Goal: Task Accomplishment & Management: Use online tool/utility

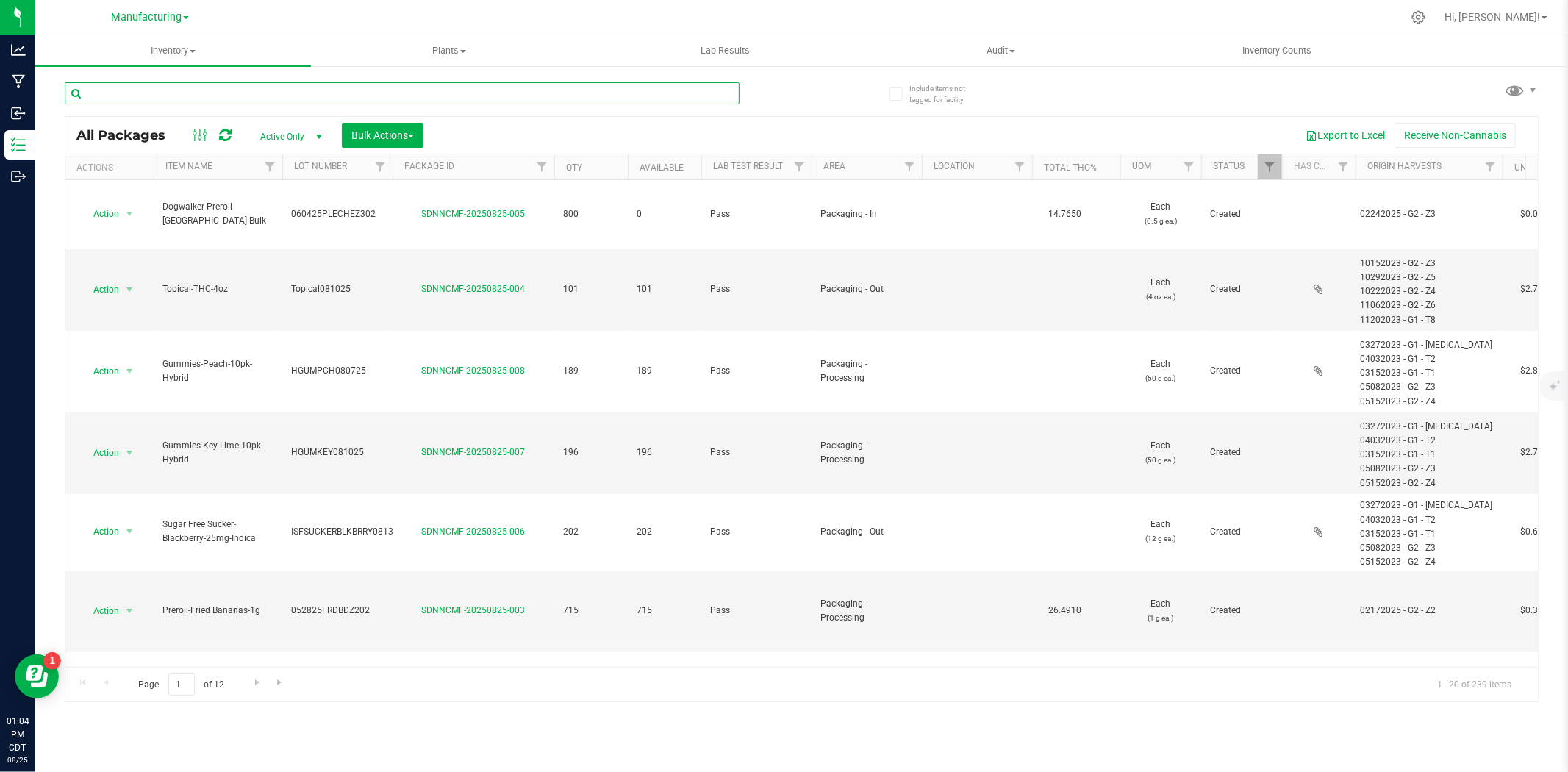
click at [159, 90] on input "text" at bounding box center [403, 93] width 675 height 22
click at [157, 100] on input "text" at bounding box center [403, 93] width 675 height 22
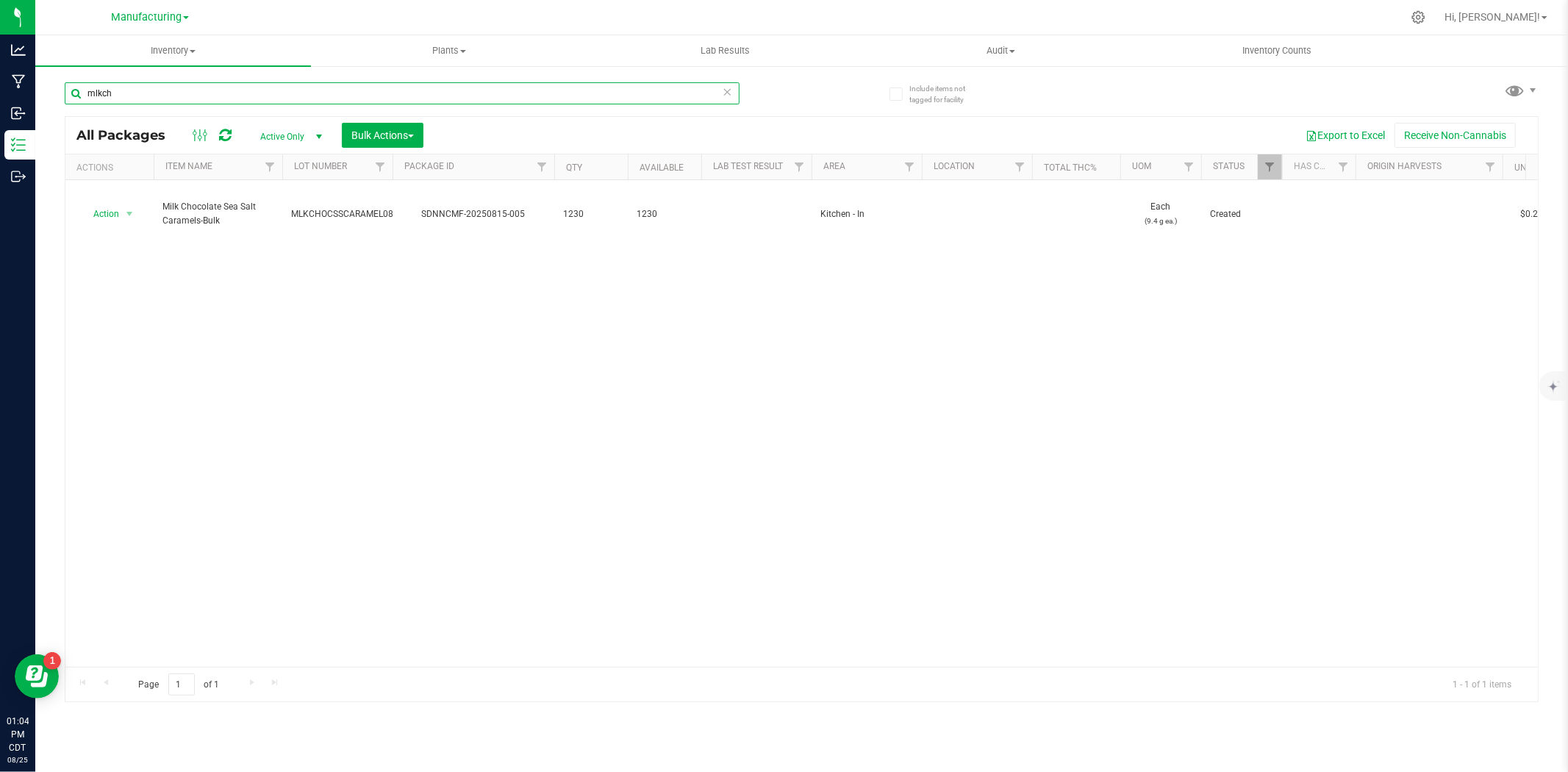
type input "mlkch"
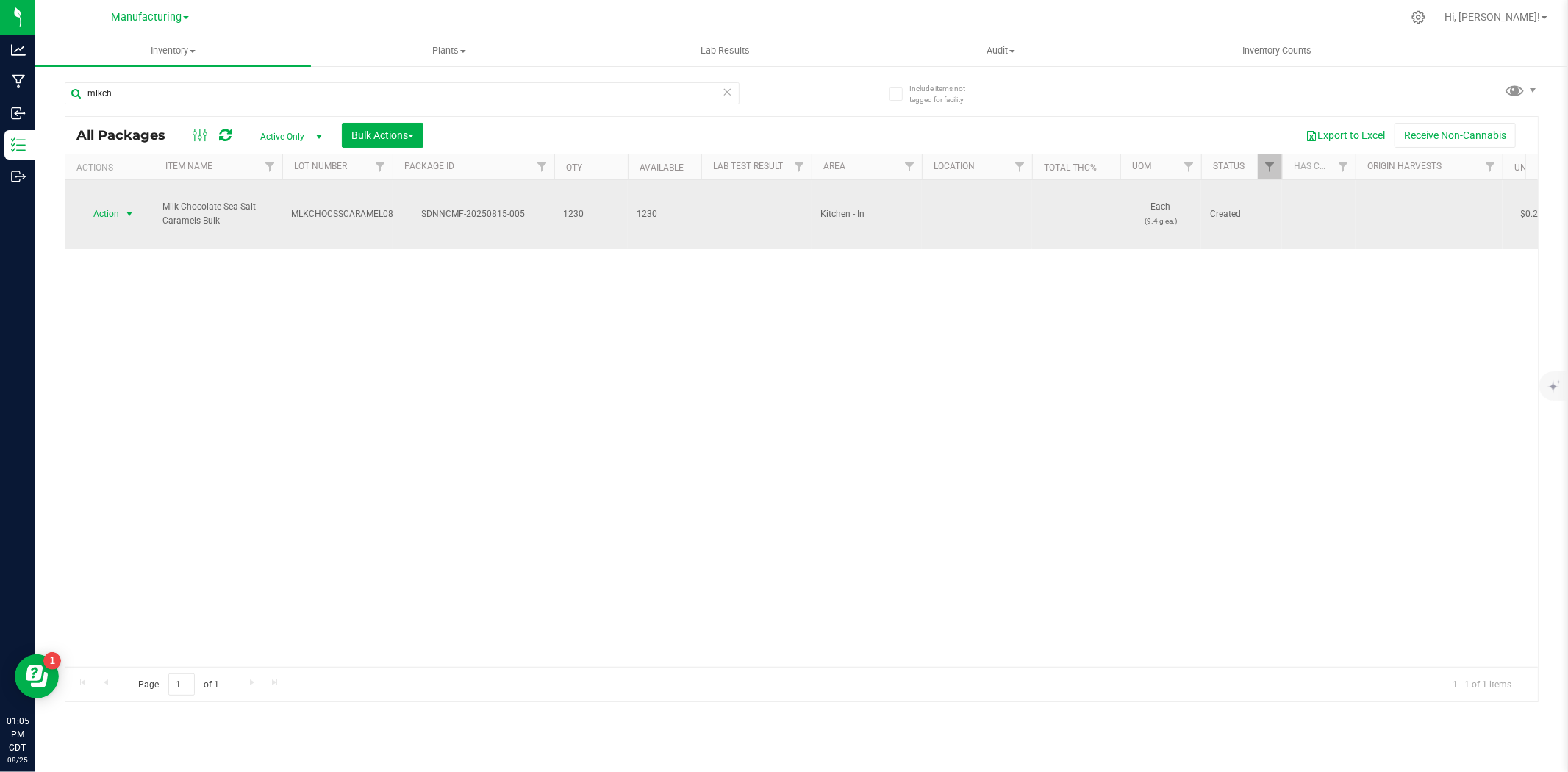
click at [108, 204] on span "Action" at bounding box center [100, 214] width 40 height 21
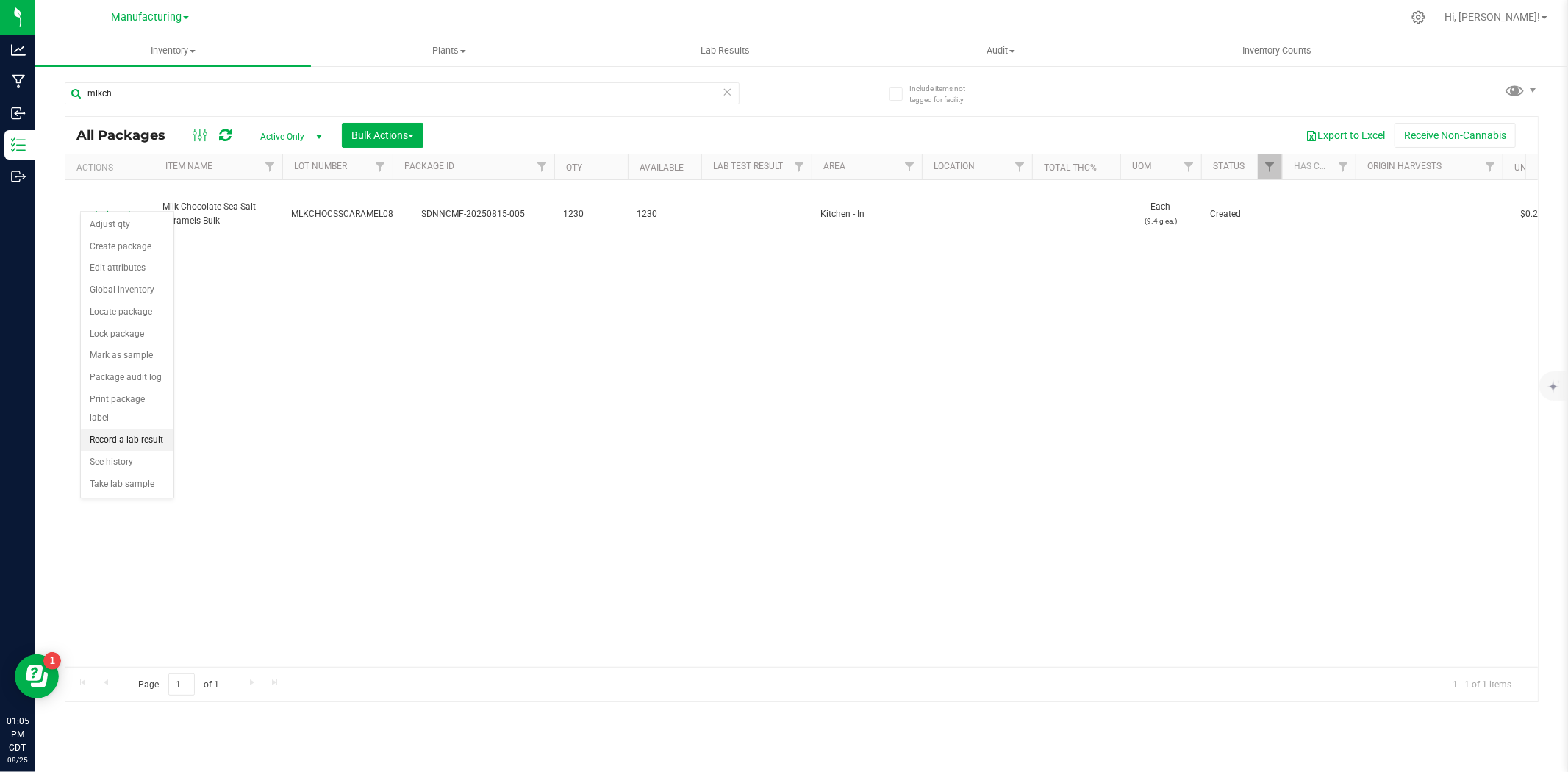
click at [142, 434] on li "Record a lab result" at bounding box center [127, 441] width 92 height 22
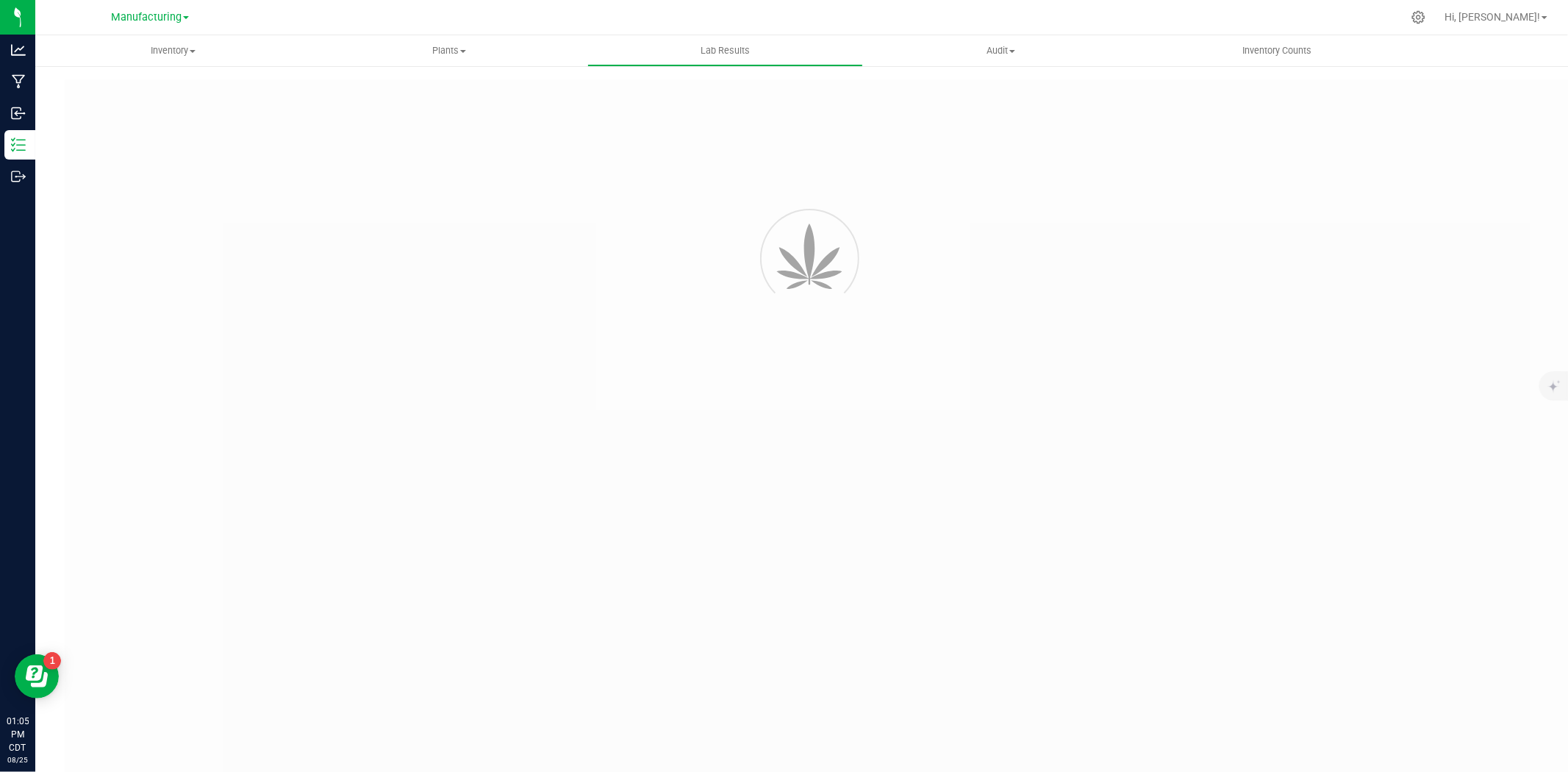
type input "SDNNCMF-20250815-005"
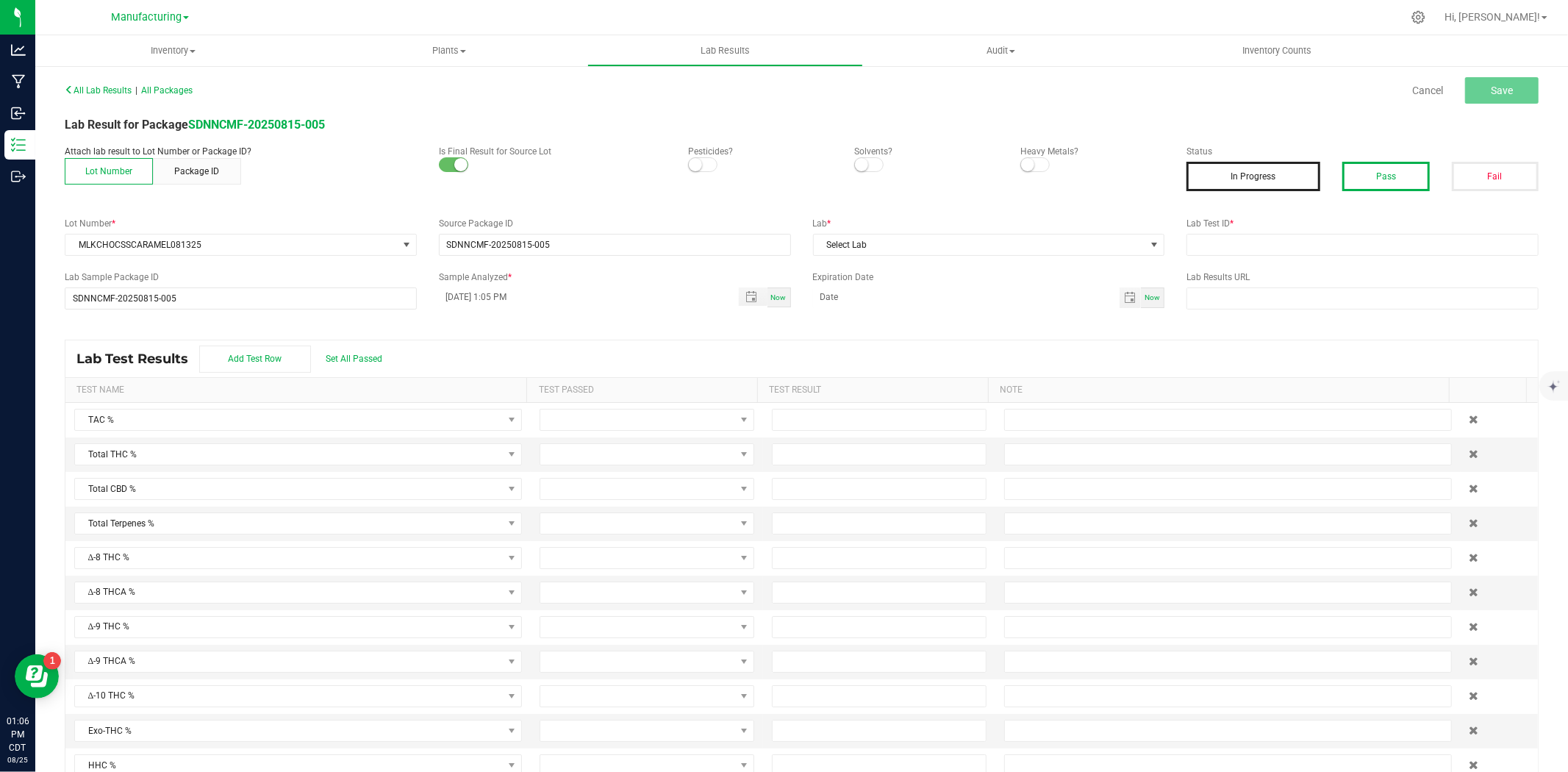
click at [1369, 169] on button "Pass" at bounding box center [1386, 176] width 87 height 30
click at [1306, 247] on input "text" at bounding box center [1363, 244] width 352 height 22
type input "AAHA113"
click at [894, 242] on span "Select Lab" at bounding box center [980, 244] width 332 height 21
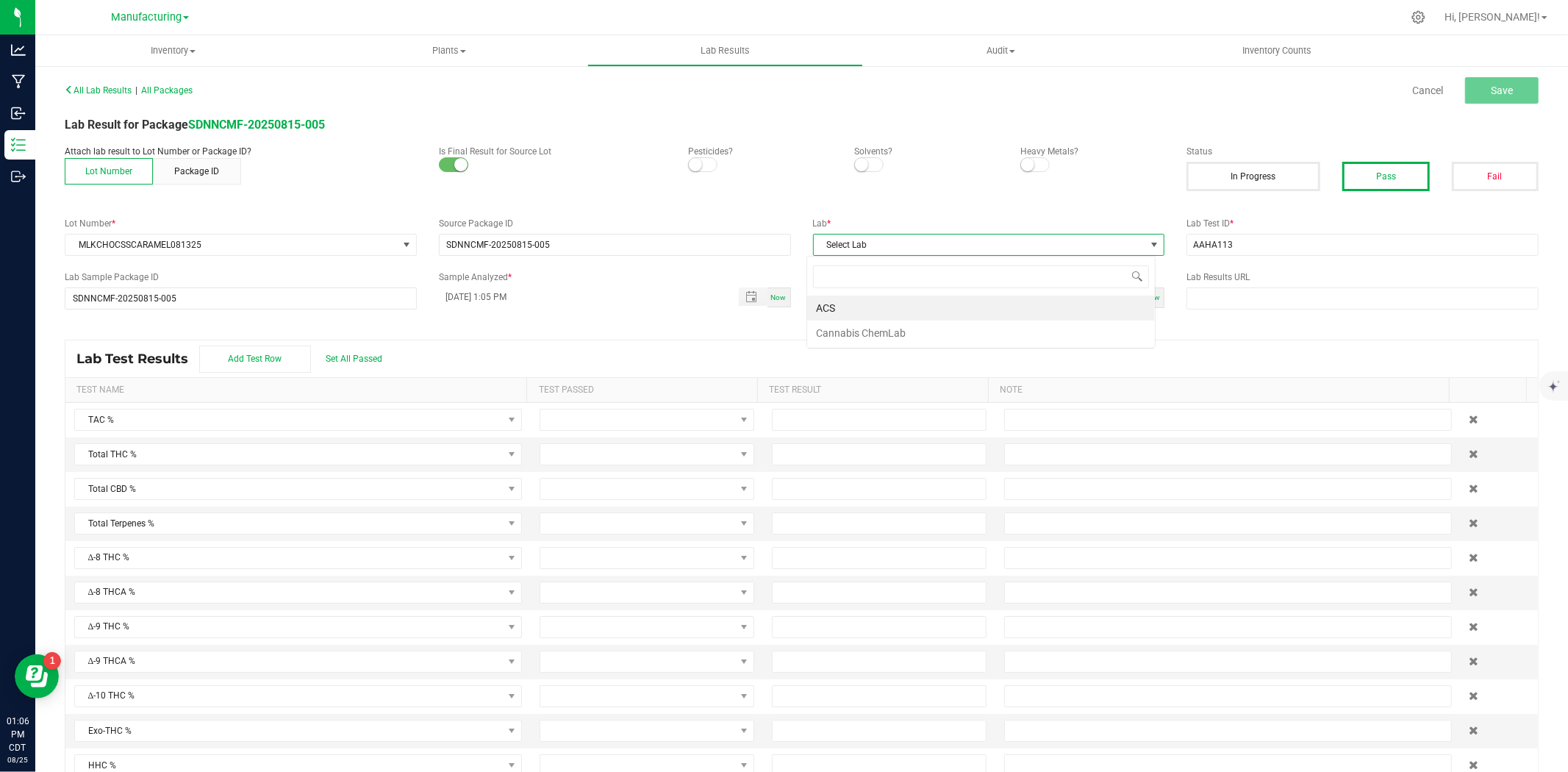
scroll to position [22, 348]
click at [832, 304] on li "ACS" at bounding box center [981, 309] width 347 height 25
click at [1471, 96] on button "Save" at bounding box center [1502, 90] width 73 height 26
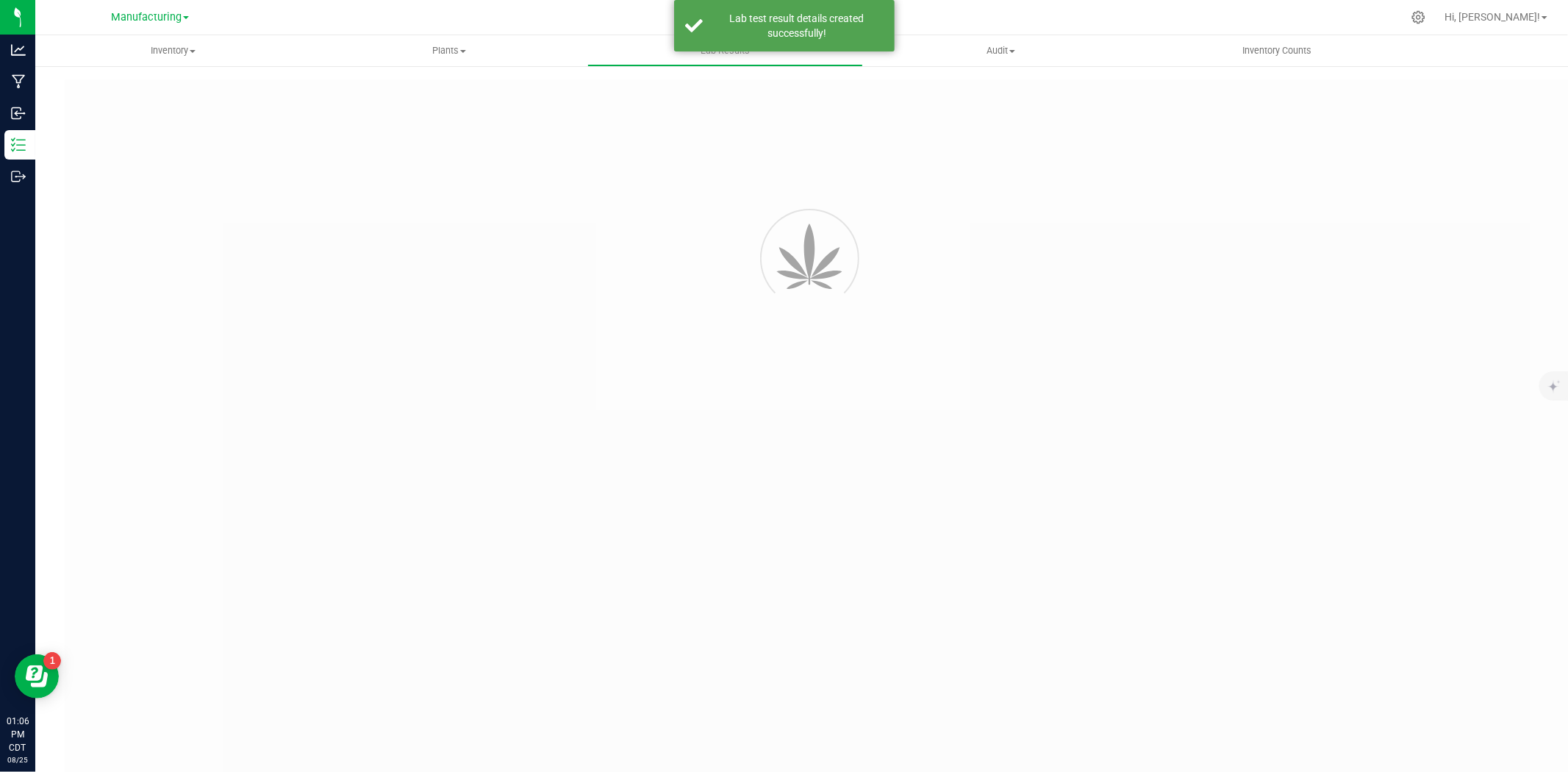
type input "SDNNCMF-20250815-005"
type input "AAHA113"
type input "SDNNCMF-20250815-005"
type input "[DATE] 1:05 PM"
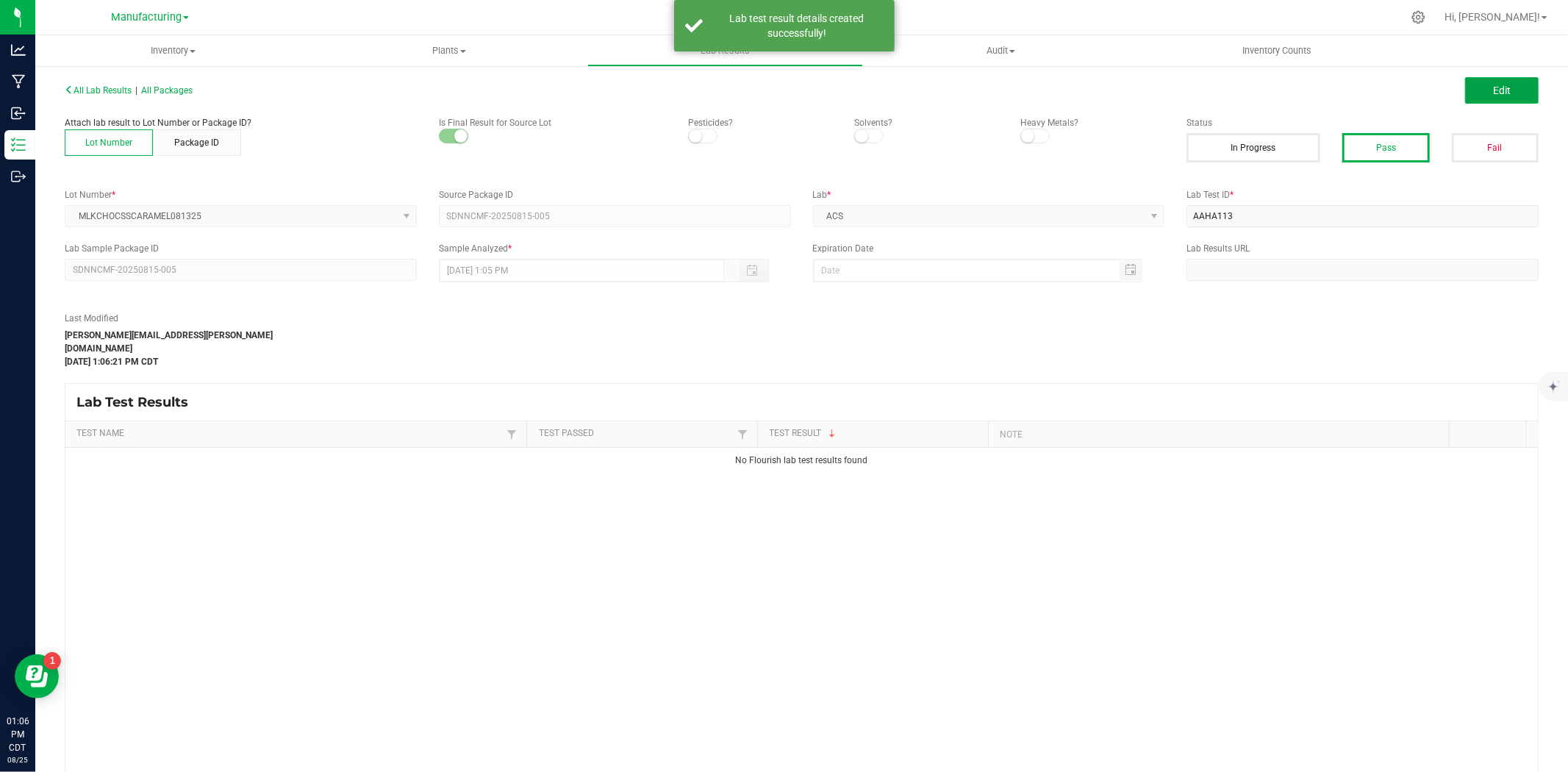
click at [1471, 96] on button "Edit" at bounding box center [1502, 90] width 73 height 26
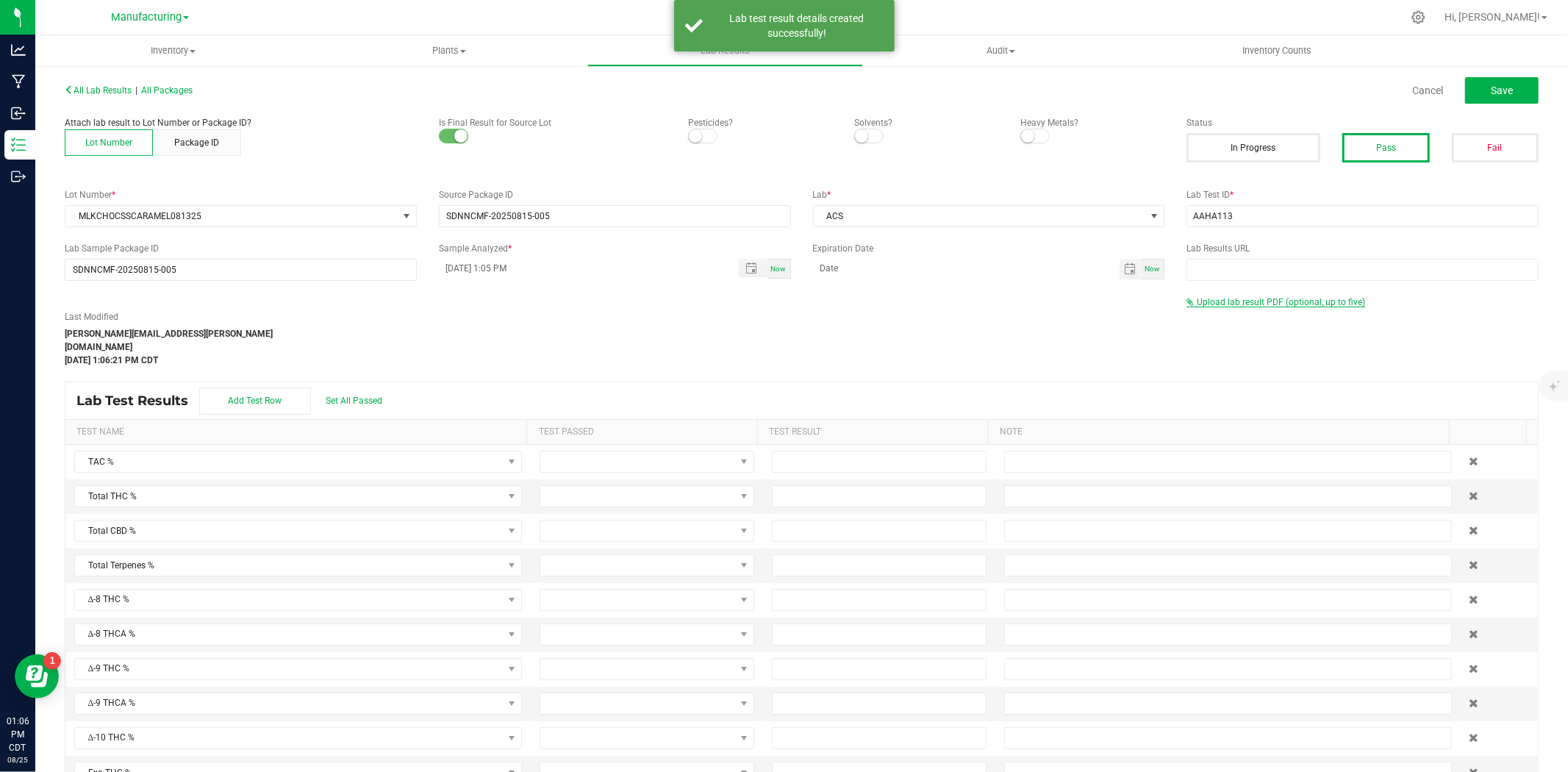
click at [1245, 305] on span "Upload lab result PDF (optional, up to five)" at bounding box center [1281, 301] width 168 height 10
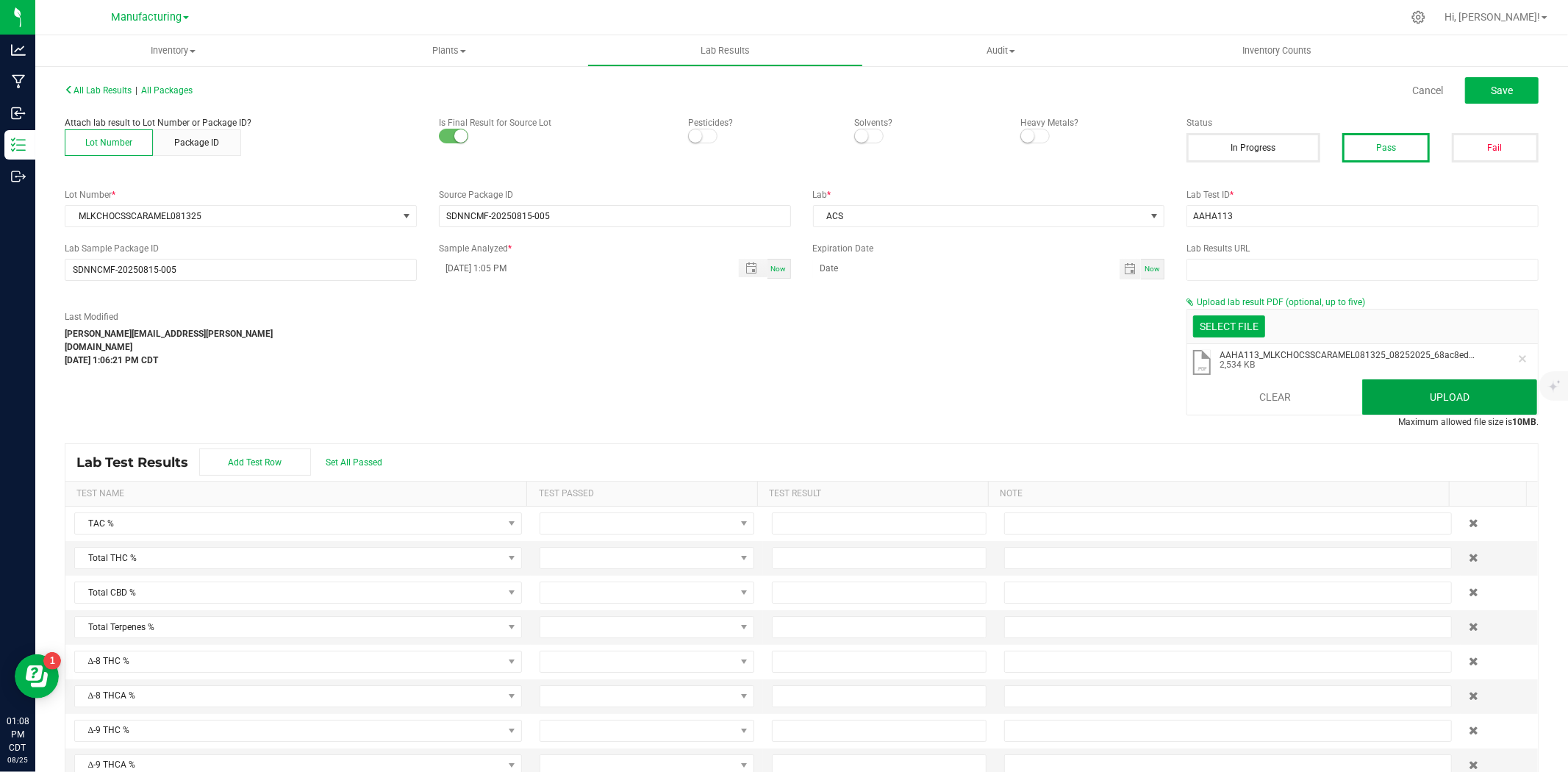
click at [1445, 398] on button "Upload" at bounding box center [1449, 396] width 175 height 35
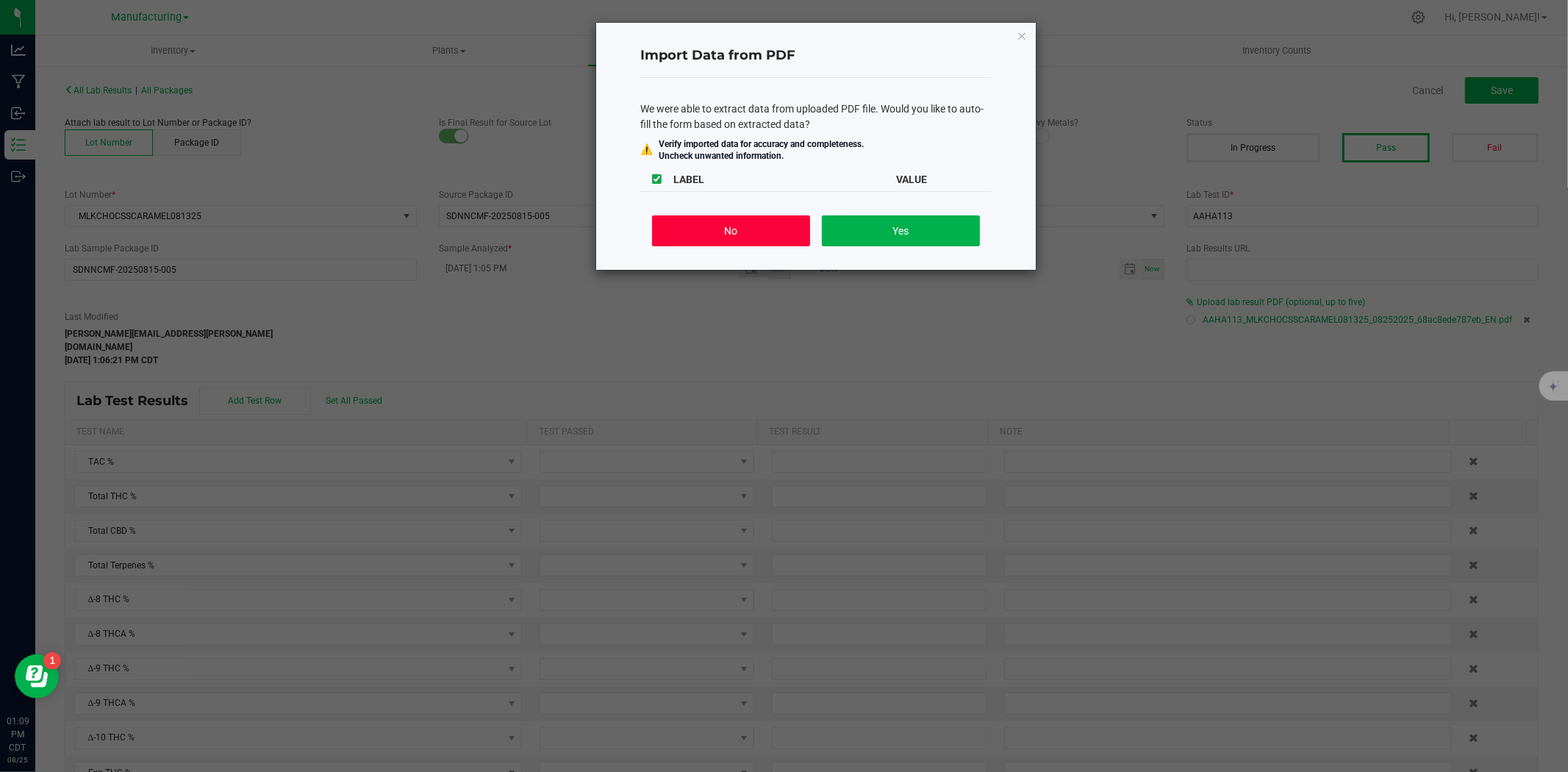
click at [685, 229] on button "No" at bounding box center [731, 231] width 158 height 31
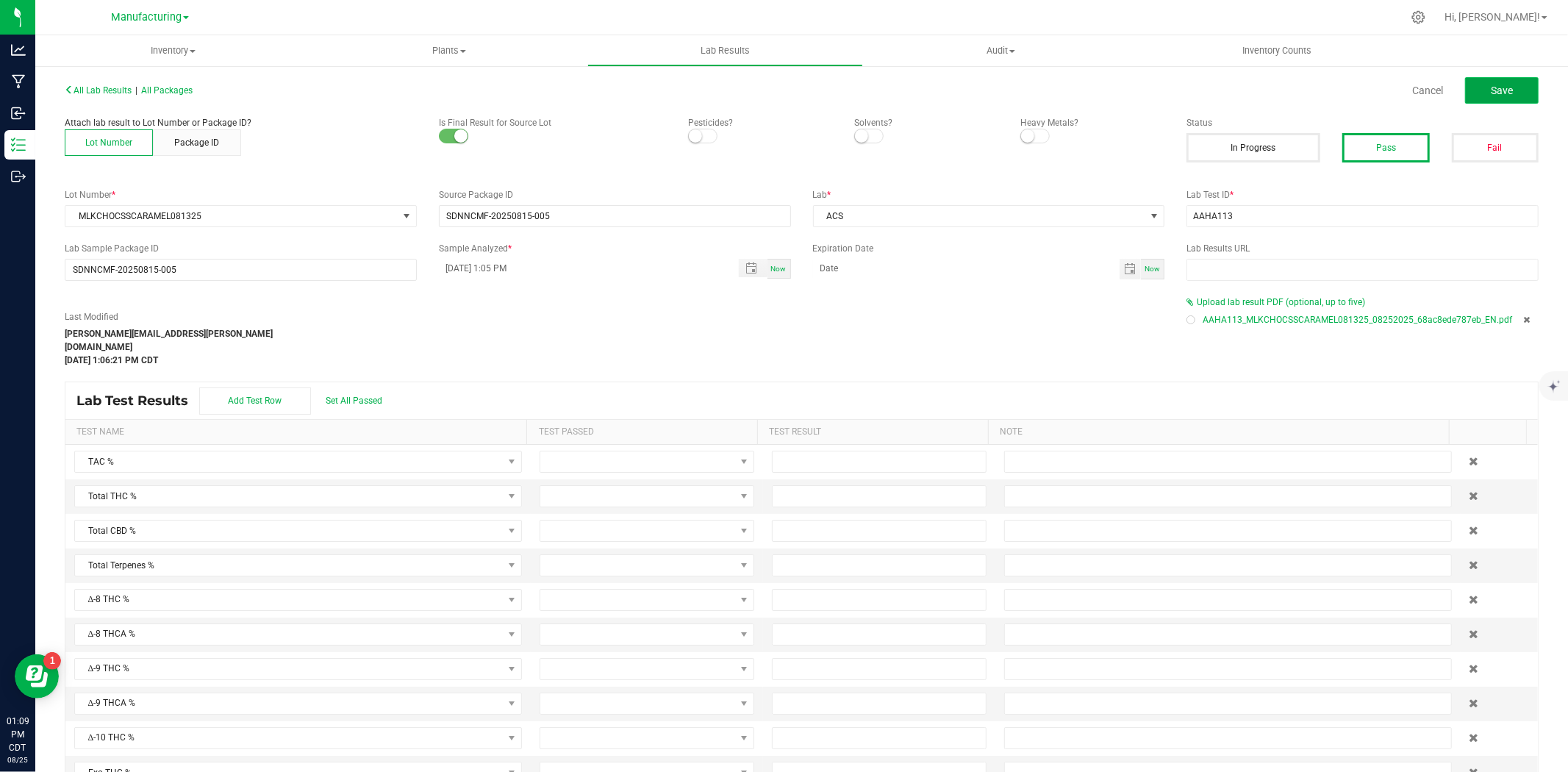
click at [1491, 92] on span "Save" at bounding box center [1502, 90] width 22 height 12
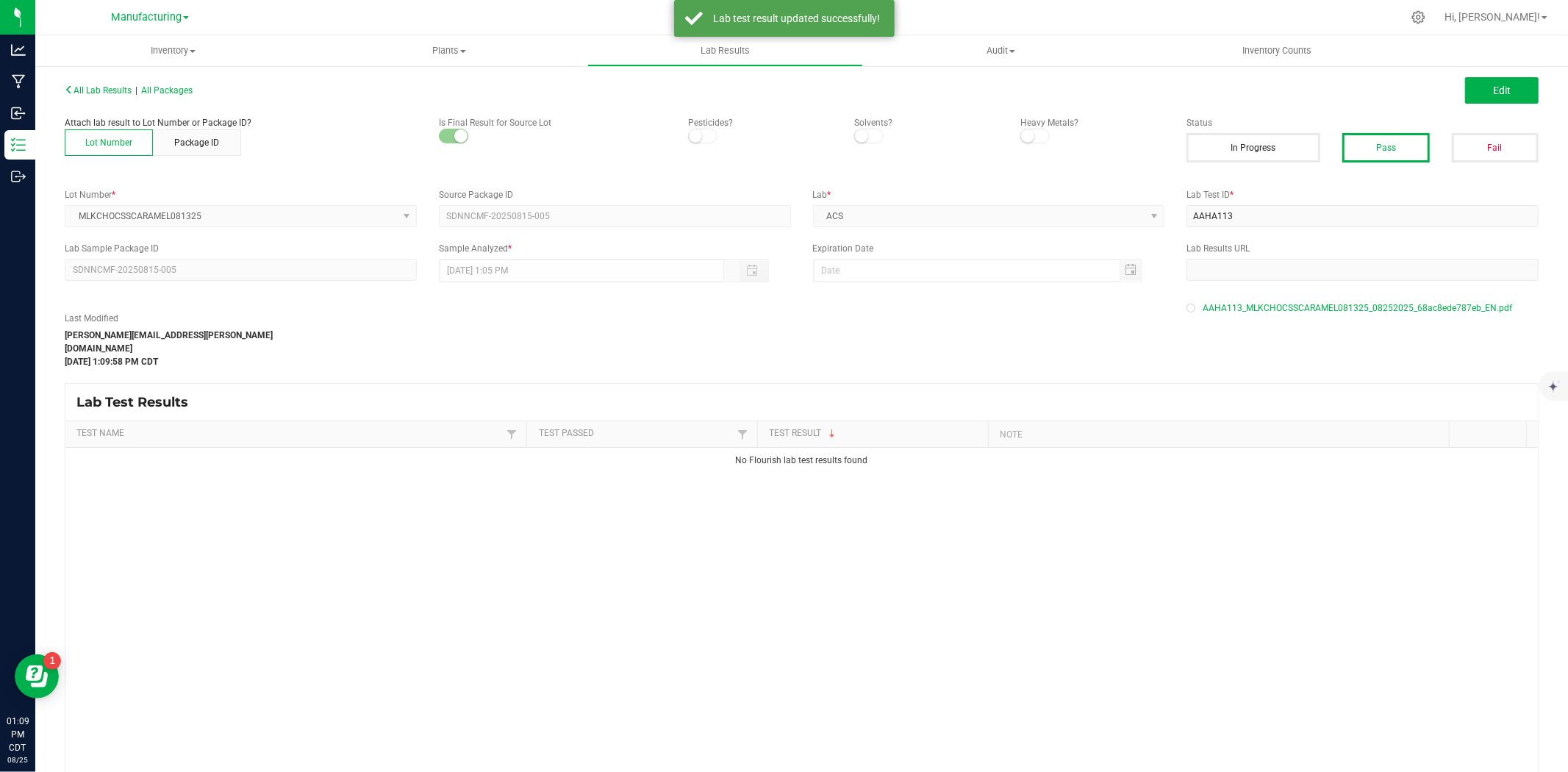
click at [184, 84] on div "All Lab Results | All Packages" at bounding box center [427, 91] width 748 height 14
click at [184, 91] on span "All Packages" at bounding box center [166, 90] width 52 height 10
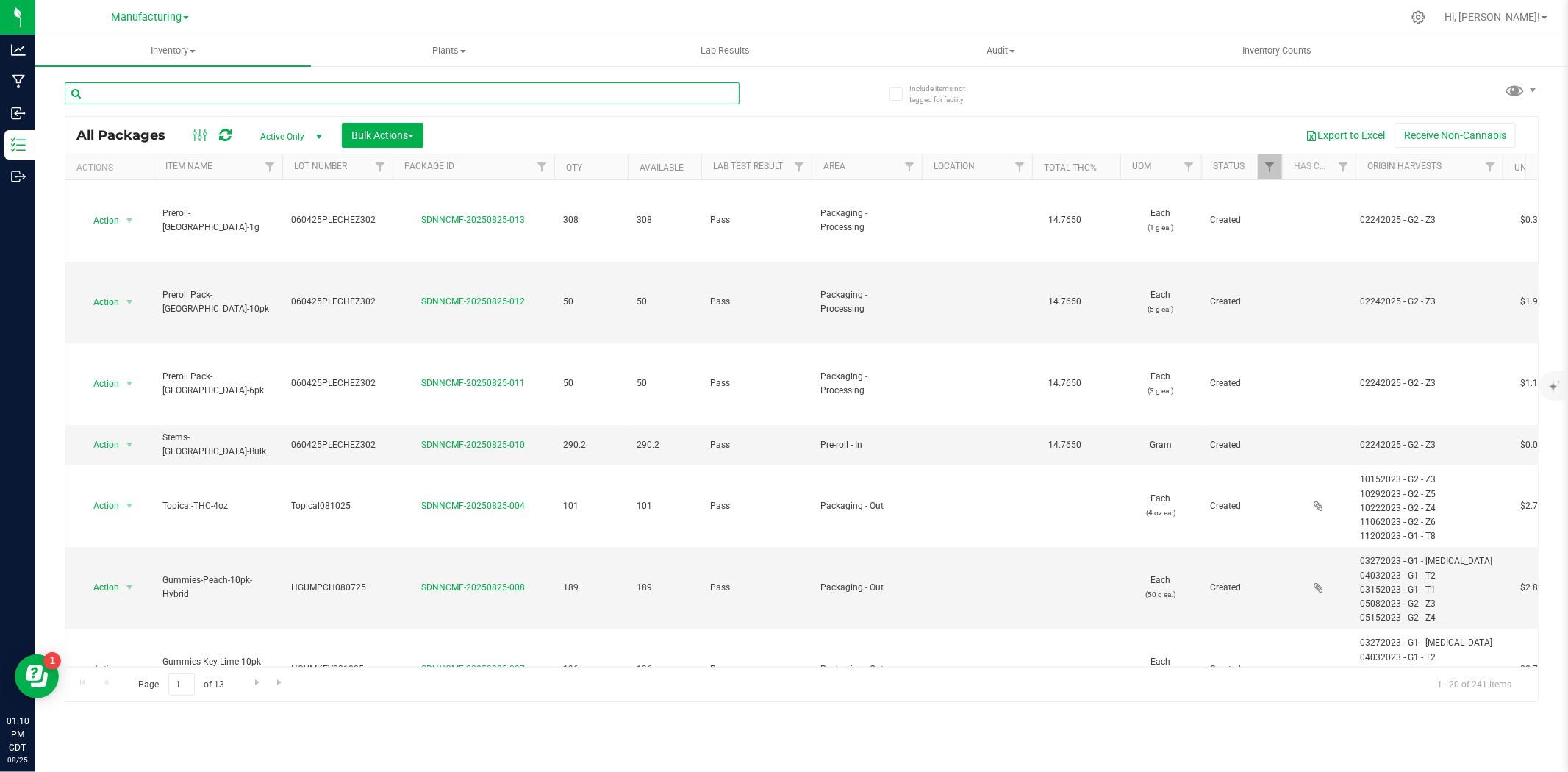
click at [176, 94] on input "text" at bounding box center [403, 93] width 675 height 22
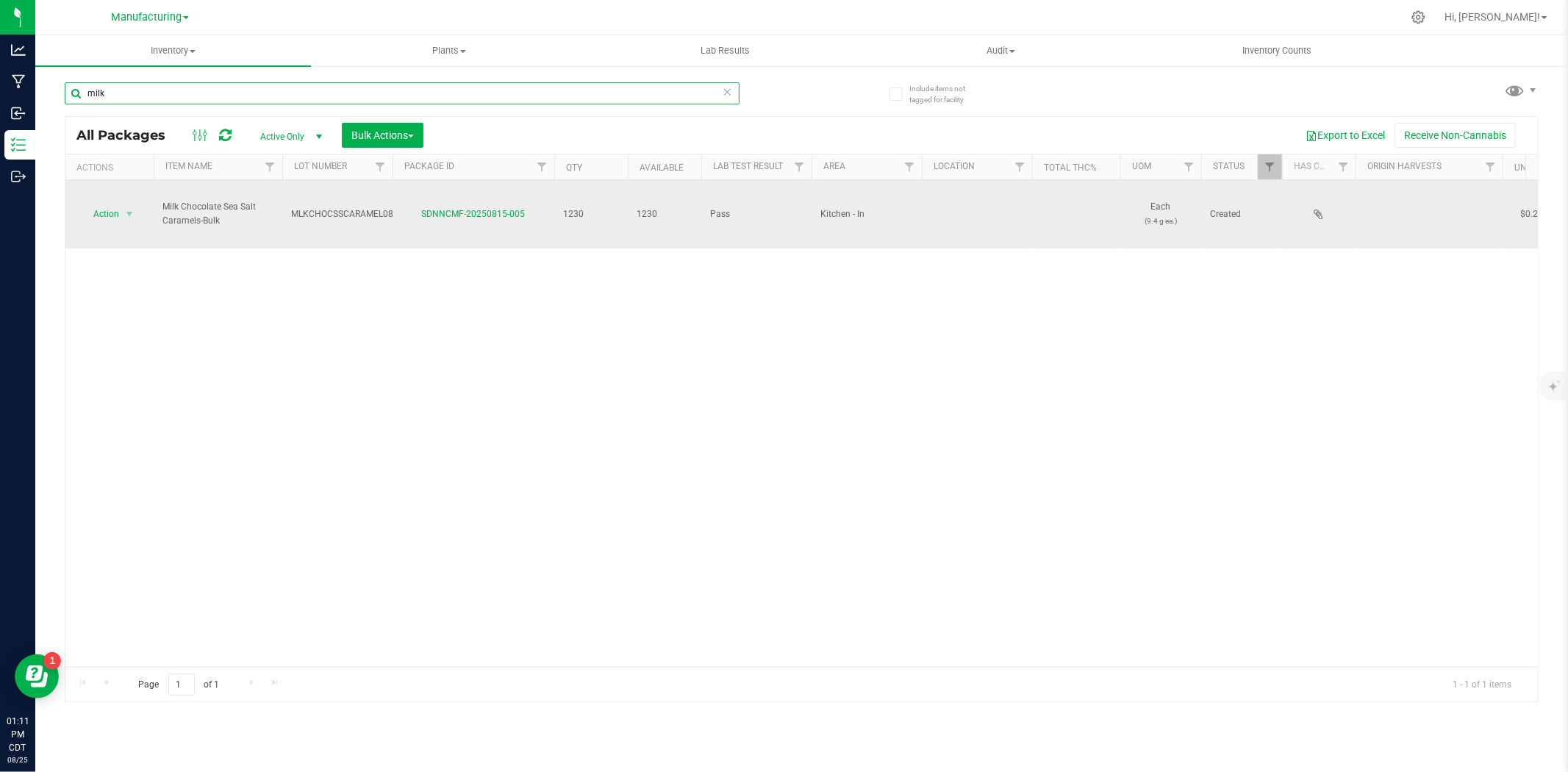
type input "milk"
drag, startPoint x: 231, startPoint y: 203, endPoint x: 159, endPoint y: 190, distance: 73.2
click at [159, 190] on td "Milk Chocolate Sea Salt Caramels-Bulk" at bounding box center [218, 214] width 128 height 69
copy span "Milk Chocolate Sea Salt Caramels-Bulk"
click at [300, 207] on span "MLKCHOCSSCARAMEL081325" at bounding box center [353, 214] width 123 height 14
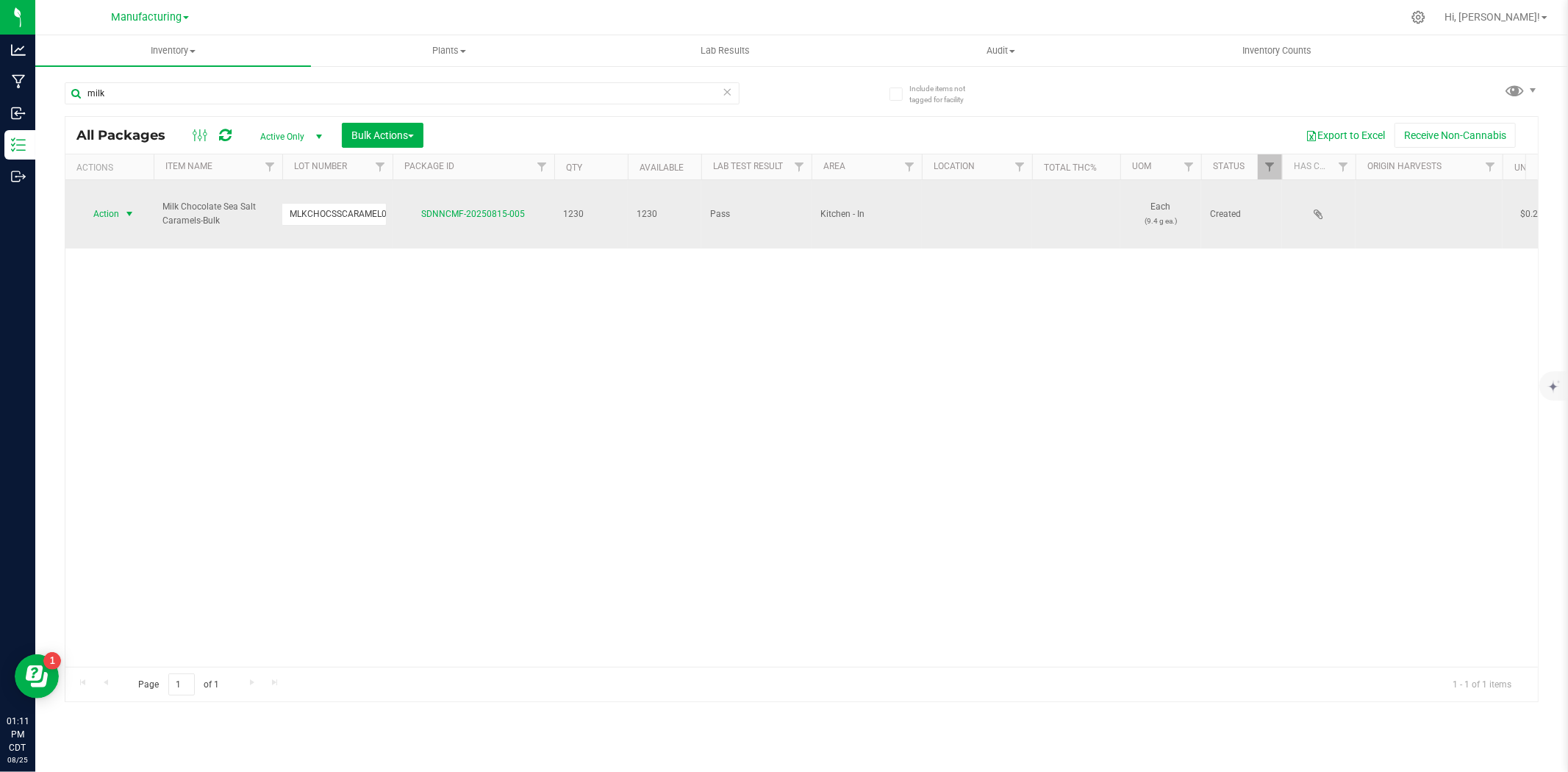
drag, startPoint x: 384, startPoint y: 200, endPoint x: 119, endPoint y: 206, distance: 265.1
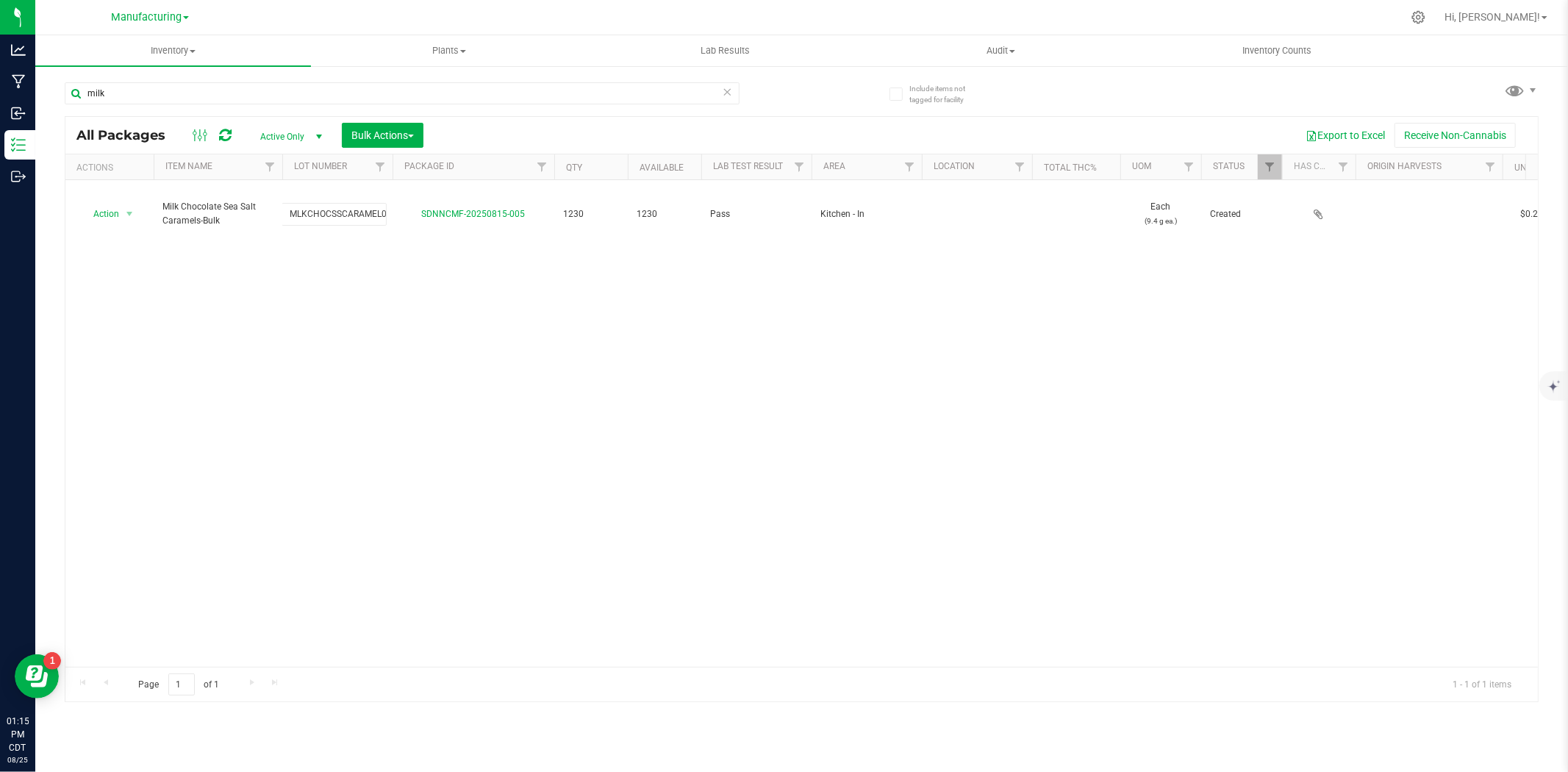
click at [157, 24] on div "Manufacturing Cultivation INACTIVE Manufacturing Retail" at bounding box center [150, 17] width 78 height 18
click at [157, 19] on span "Manufacturing" at bounding box center [147, 17] width 71 height 14
click at [138, 50] on link "Cultivation" at bounding box center [149, 52] width 214 height 20
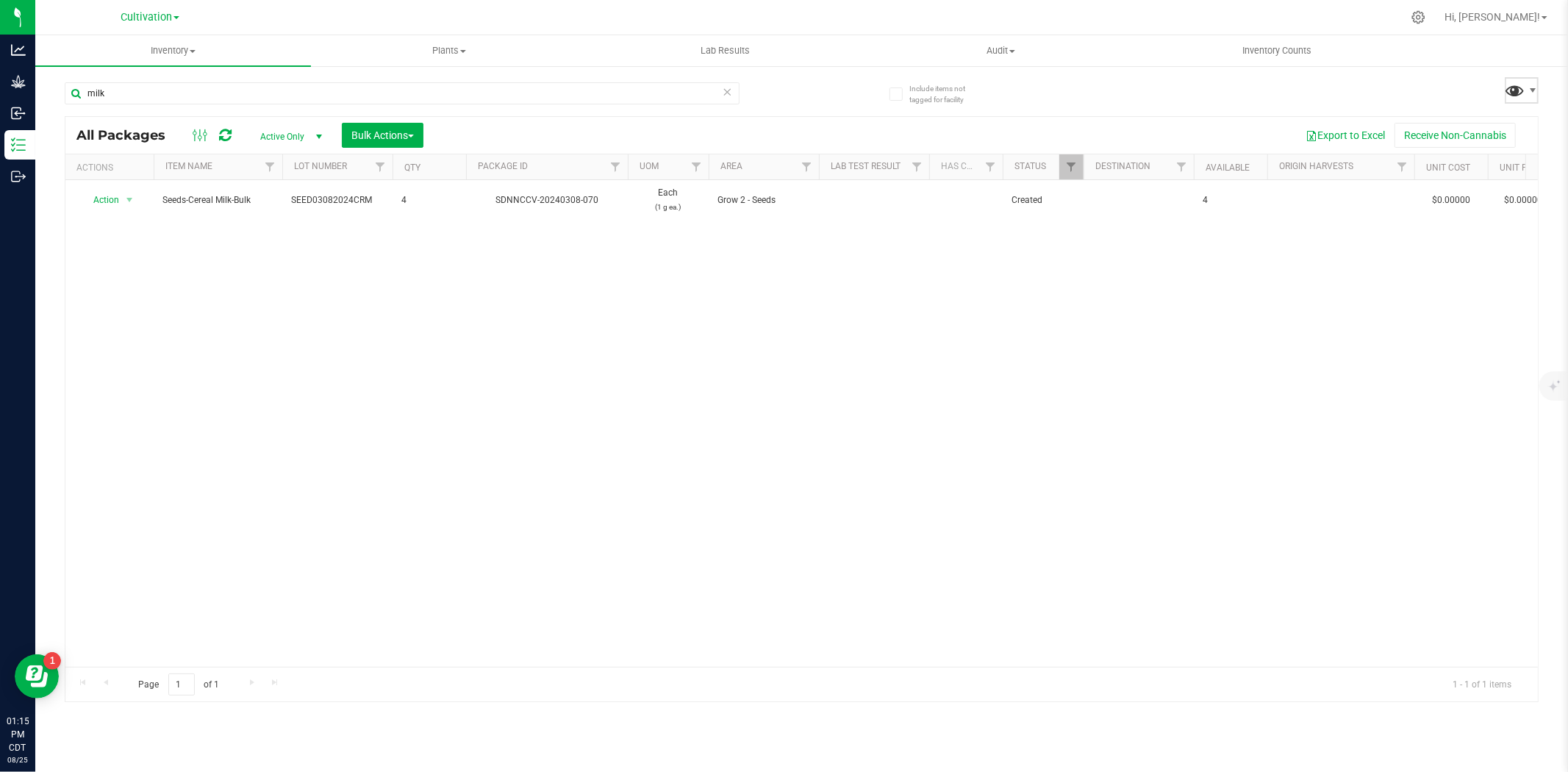
click at [1516, 96] on span at bounding box center [1516, 91] width 22 height 22
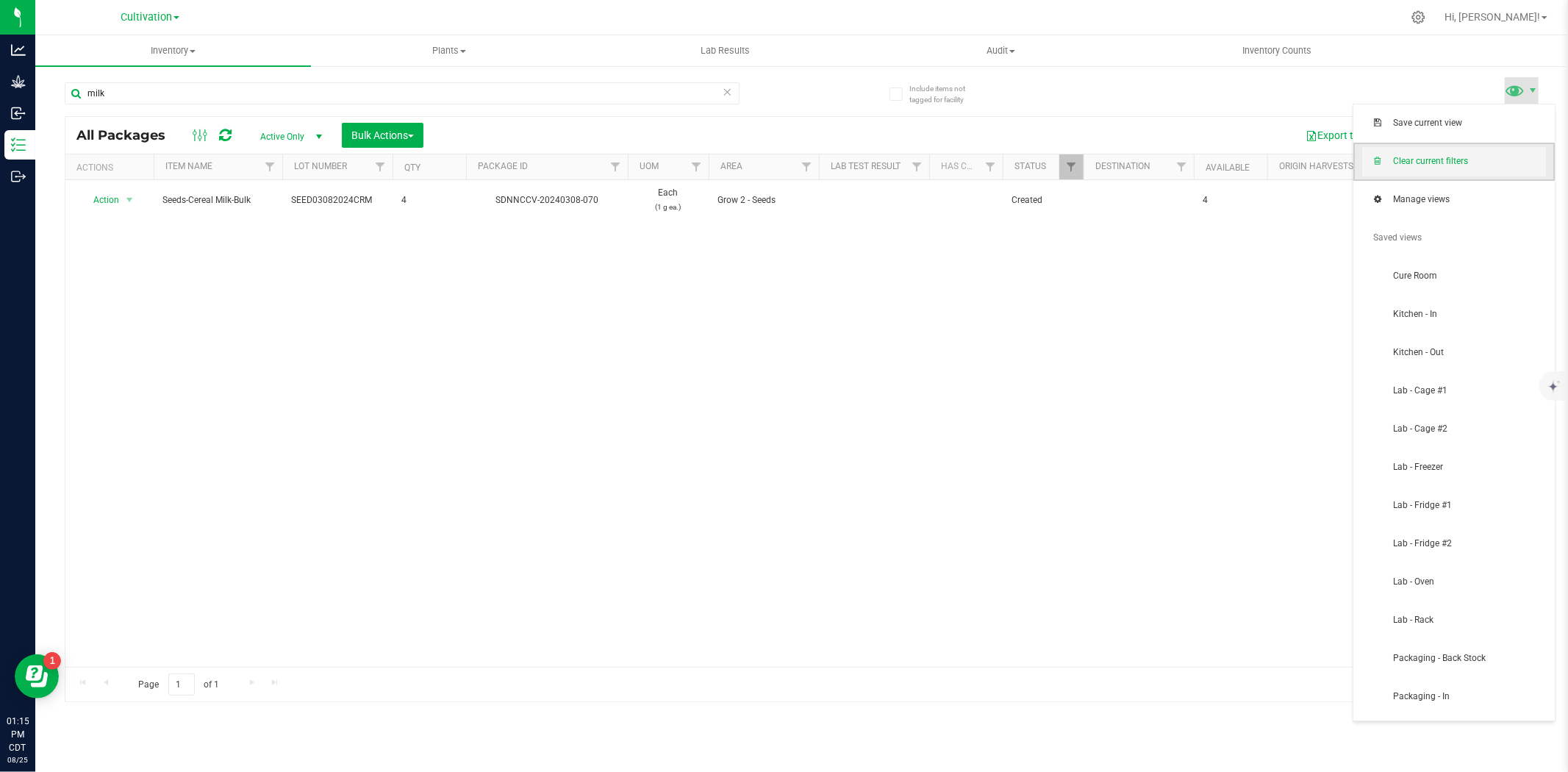
click at [1420, 155] on span "Clear current filters" at bounding box center [1454, 162] width 184 height 30
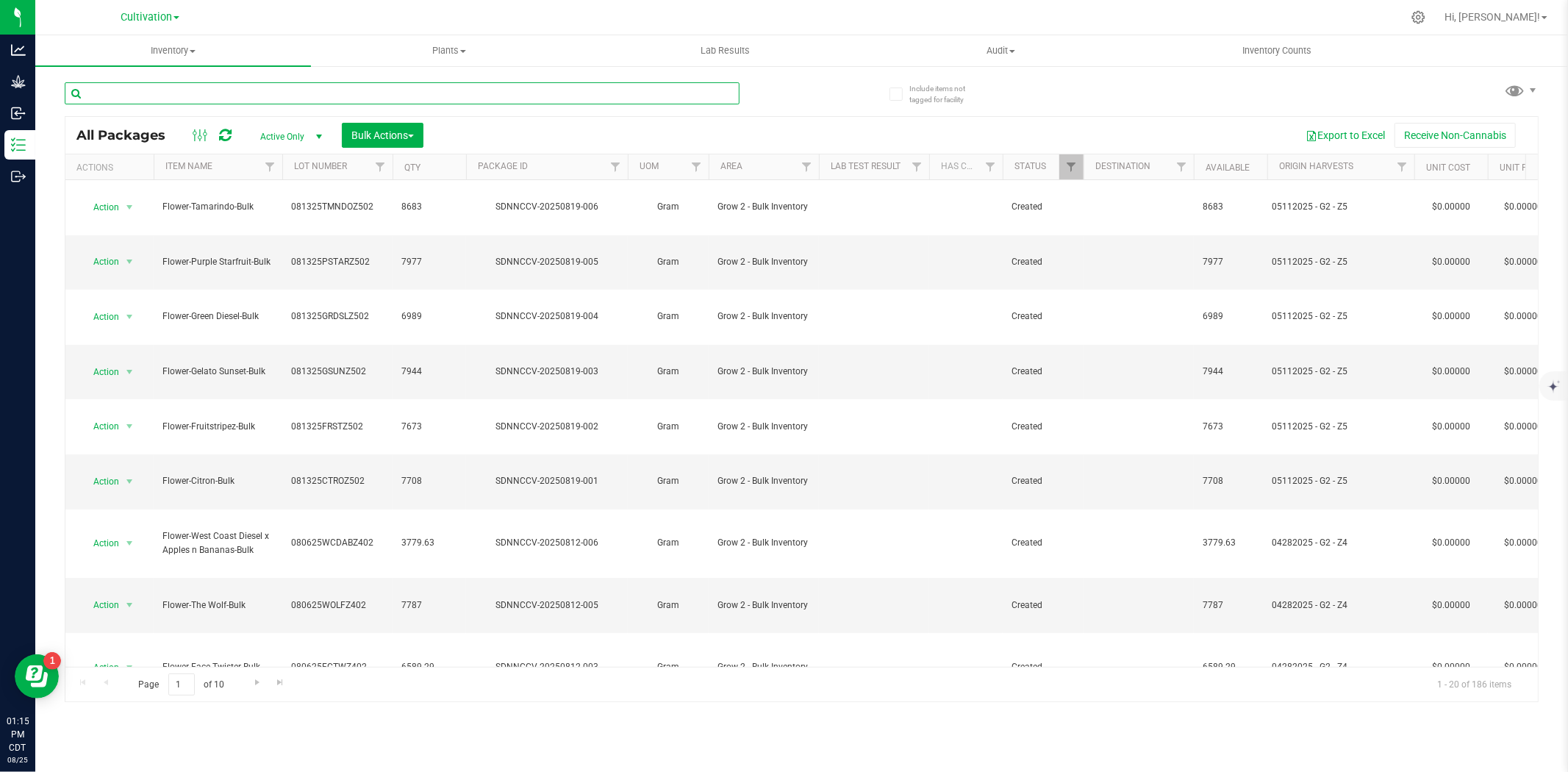
click at [327, 98] on input "text" at bounding box center [403, 93] width 675 height 22
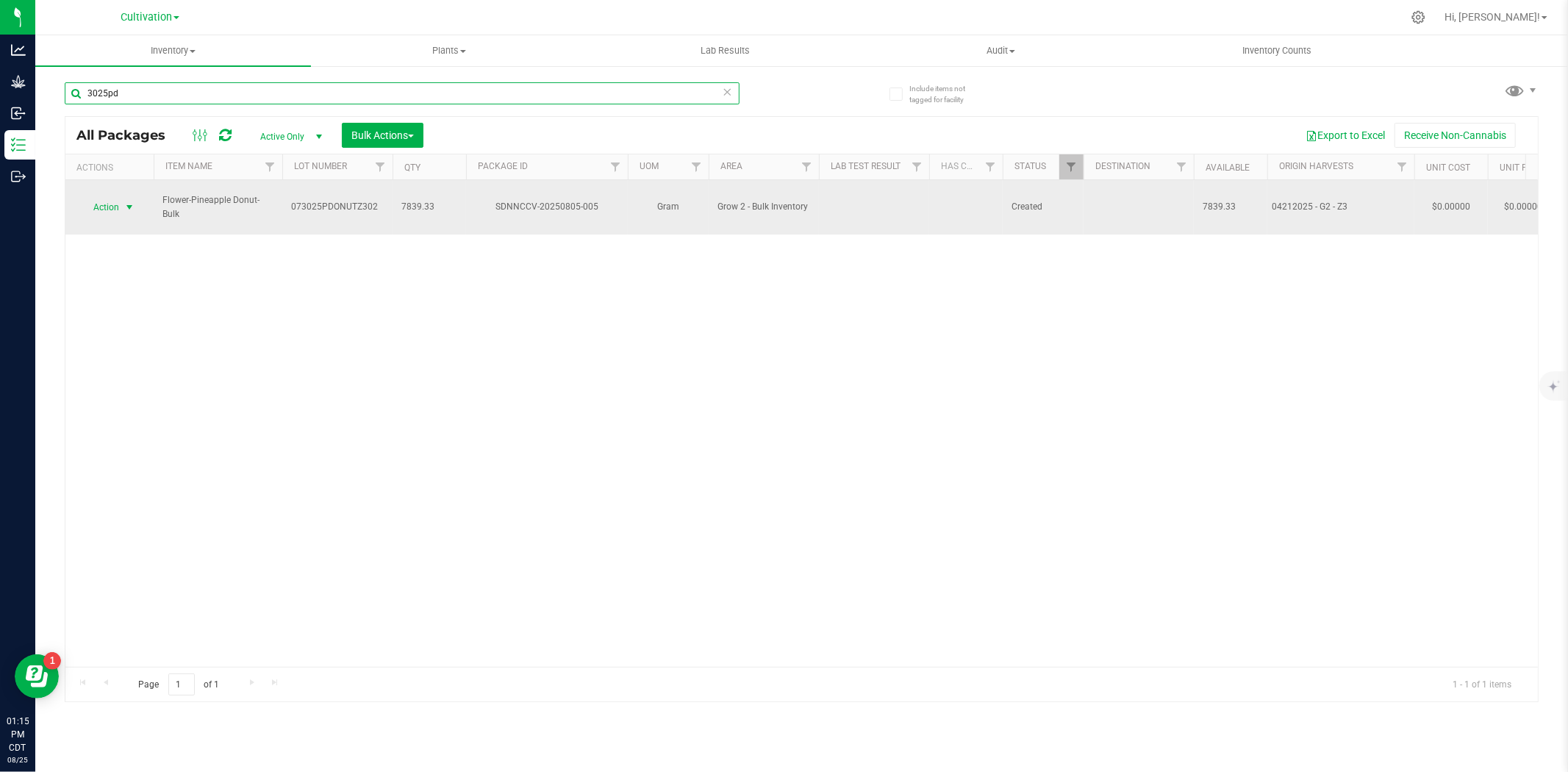
type input "3025pd"
click at [104, 197] on span "Action" at bounding box center [100, 207] width 40 height 21
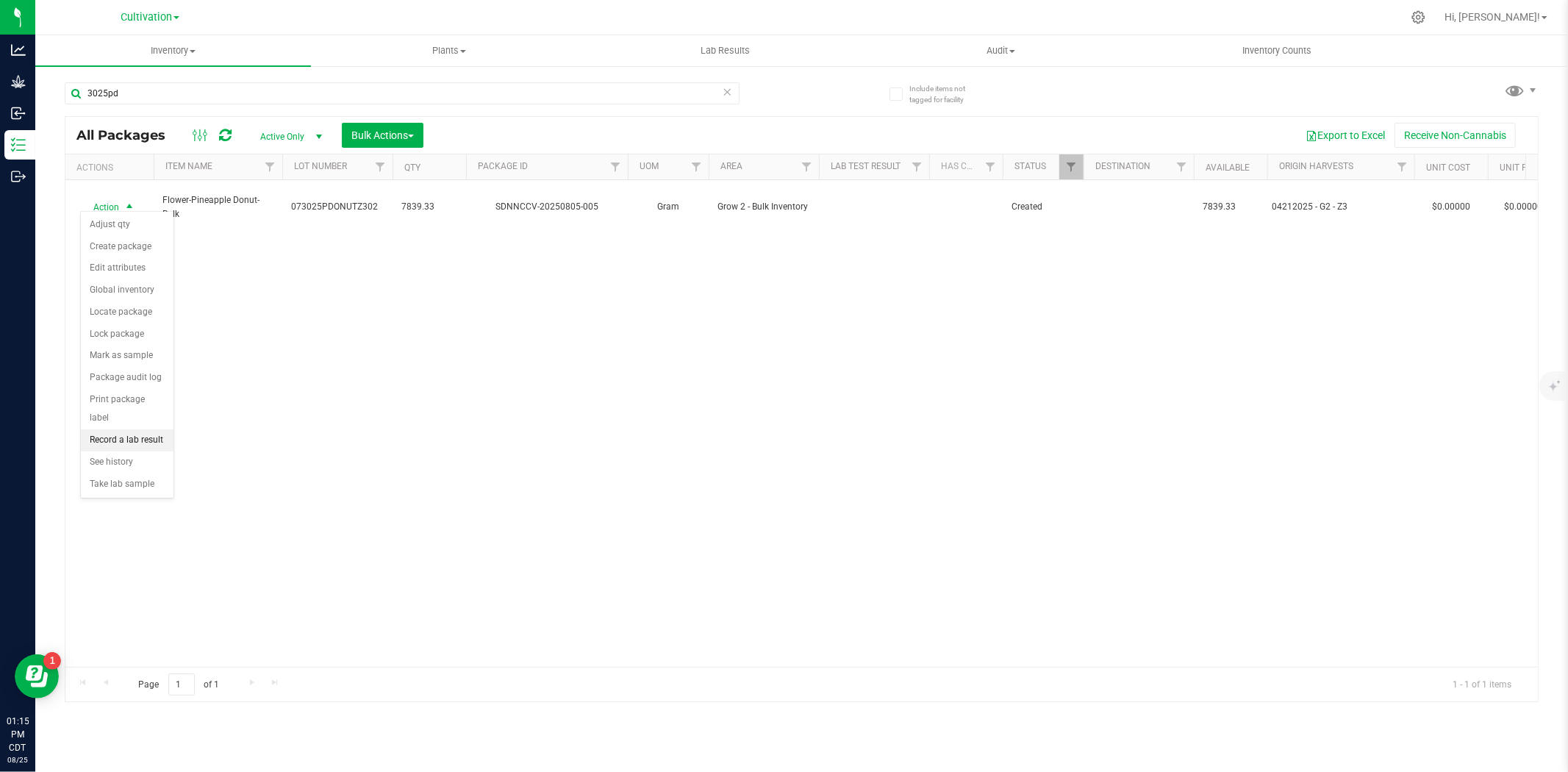
click at [119, 442] on li "Record a lab result" at bounding box center [127, 441] width 92 height 22
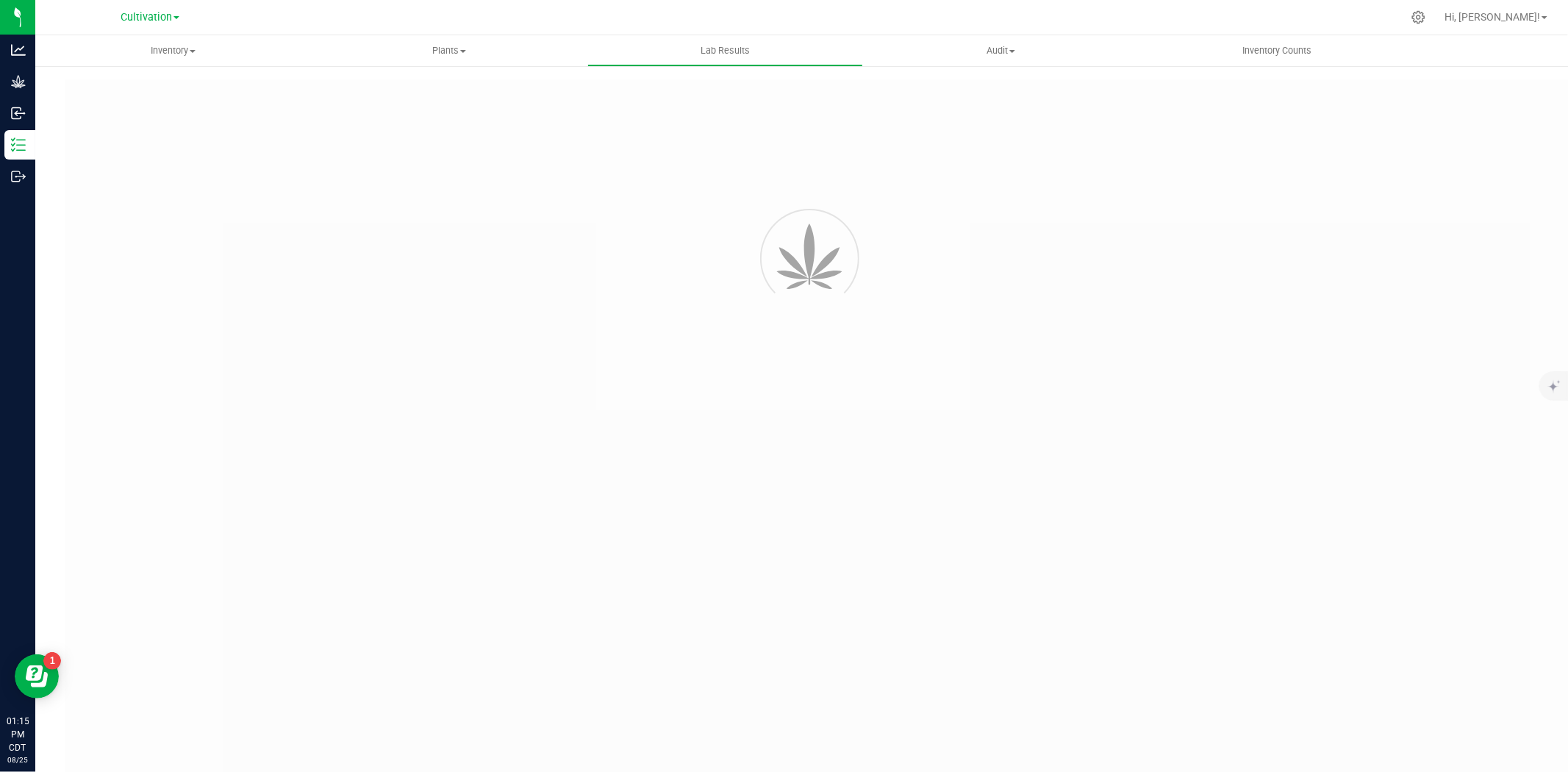
type input "SDNNCCV-20250805-005"
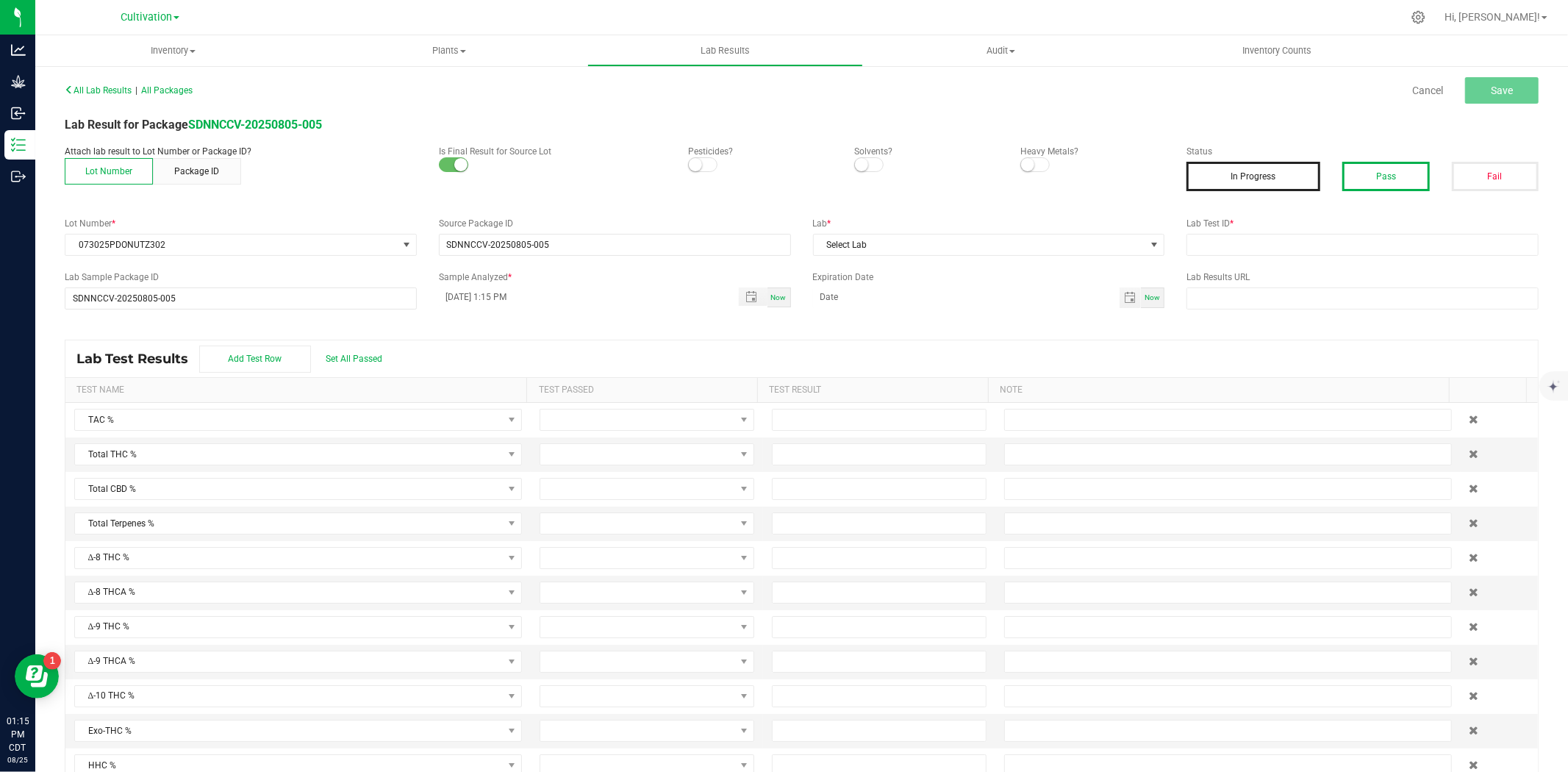
click at [1378, 172] on button "Pass" at bounding box center [1386, 176] width 87 height 30
click at [1266, 248] on input "text" at bounding box center [1363, 244] width 352 height 22
type input "AAHA118"
click at [841, 243] on span "Select Lab" at bounding box center [980, 244] width 332 height 21
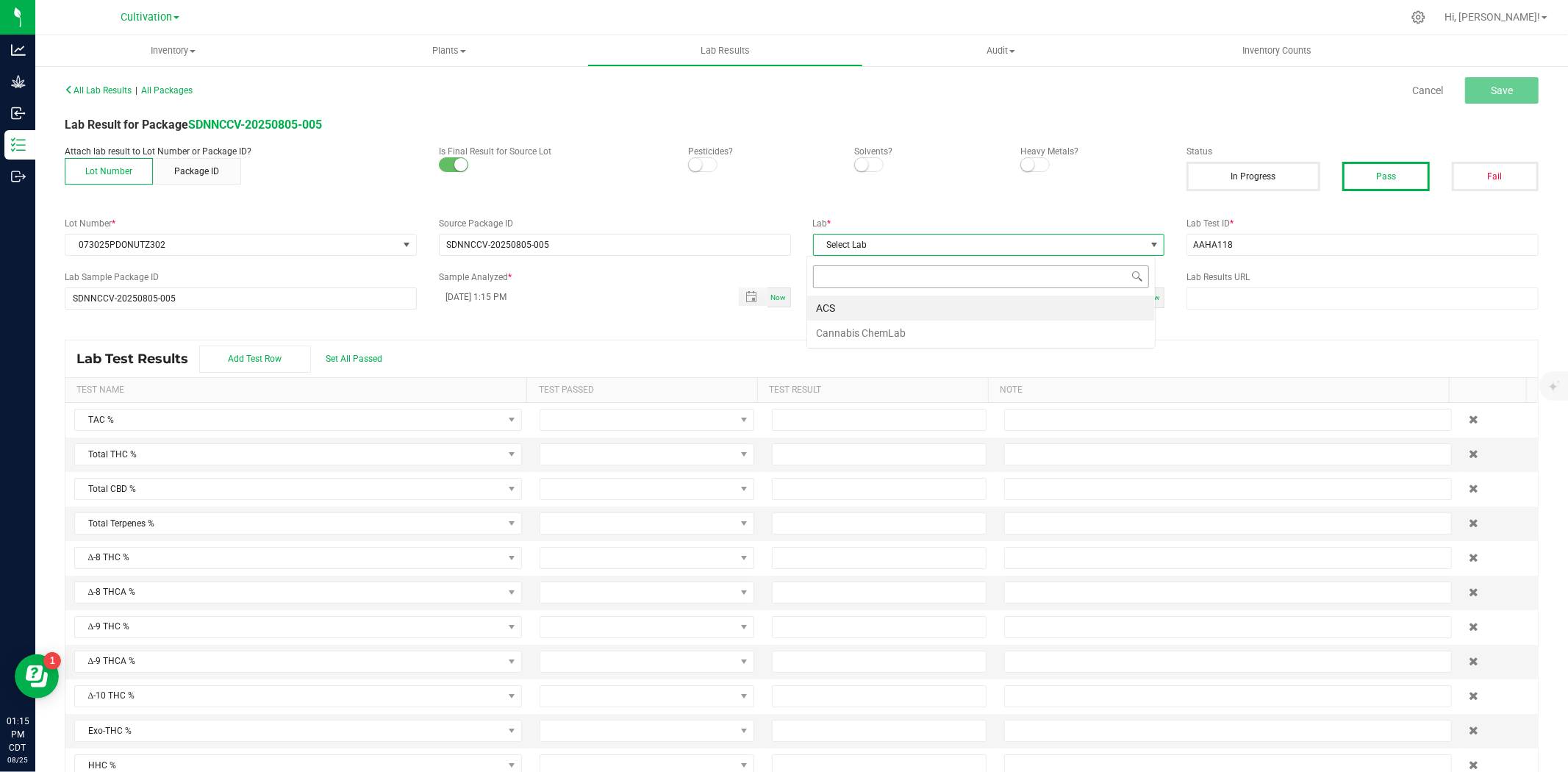
scroll to position [22, 348]
click at [832, 304] on li "ACS" at bounding box center [981, 309] width 347 height 25
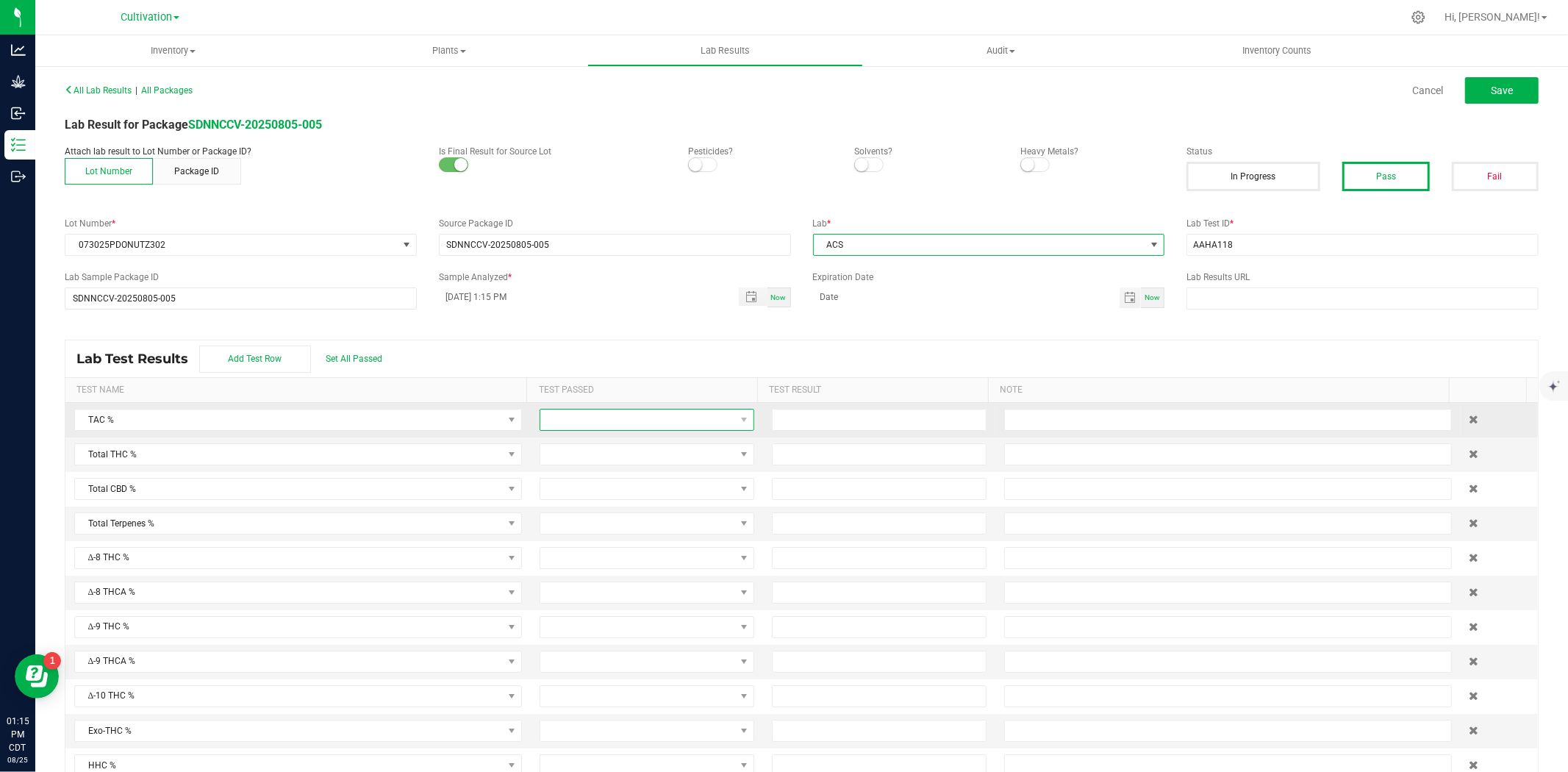
click at [613, 420] on span at bounding box center [637, 420] width 195 height 21
click at [579, 480] on li "Passed" at bounding box center [637, 484] width 210 height 25
click at [579, 460] on span at bounding box center [637, 454] width 195 height 21
click at [576, 515] on li "Passed" at bounding box center [637, 519] width 210 height 25
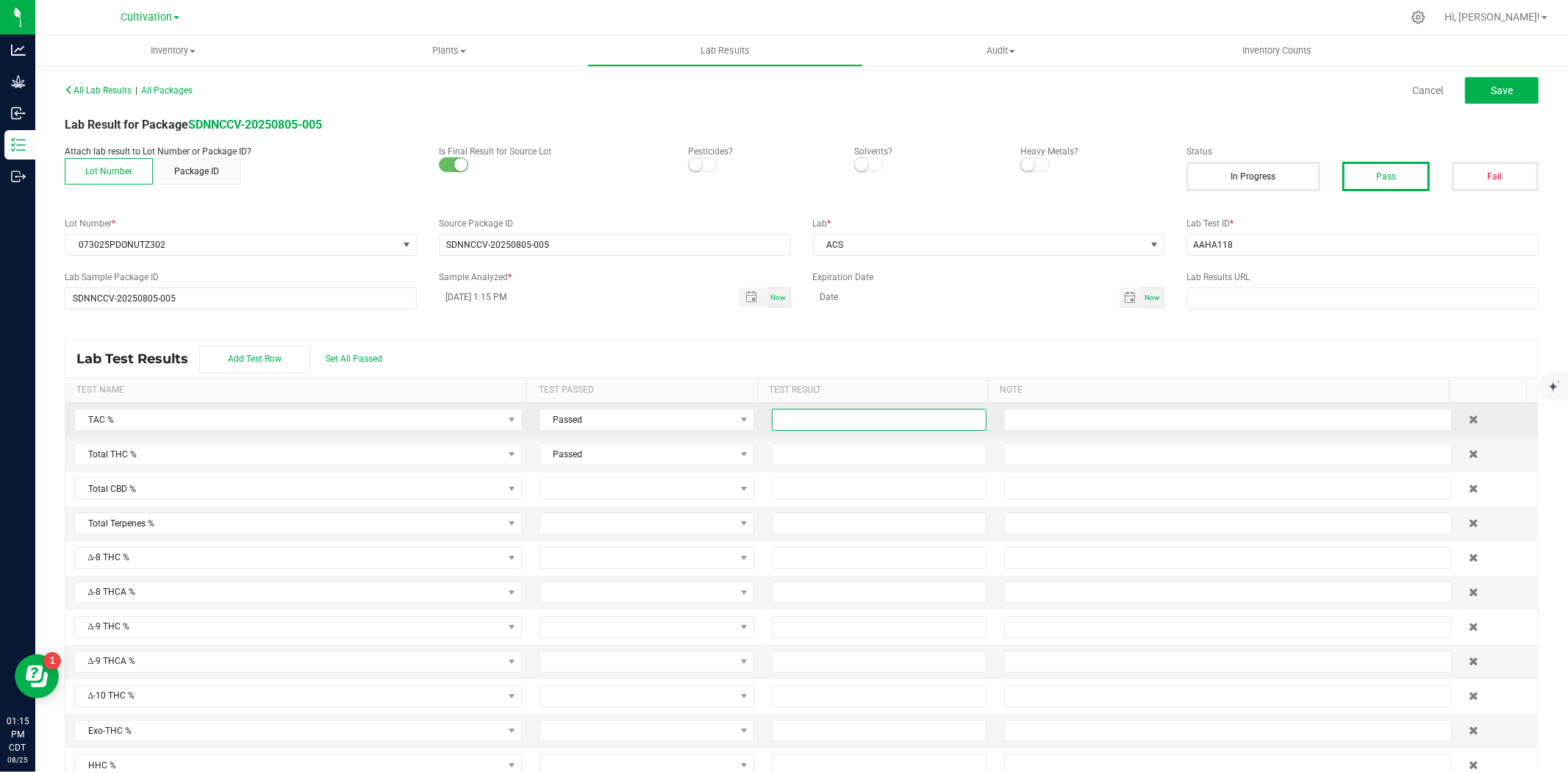
click at [792, 428] on input at bounding box center [879, 420] width 214 height 21
type input "25.8000"
click at [791, 453] on input at bounding box center [879, 454] width 214 height 21
type input "21.4000"
click at [814, 362] on div "Lab Test Results Add Test Row Set All Passed" at bounding box center [802, 358] width 1473 height 37
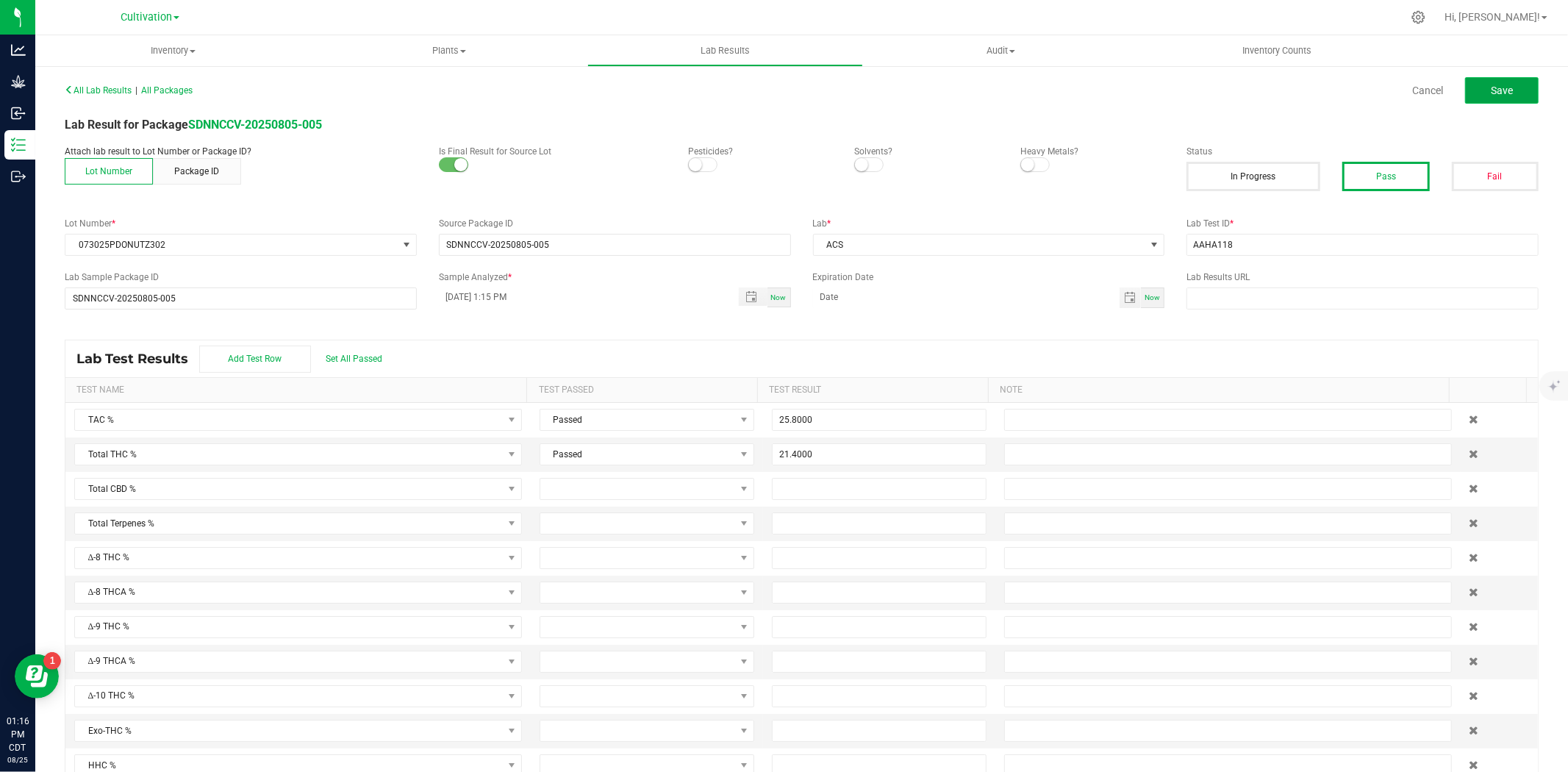
click at [1491, 84] on span "Save" at bounding box center [1502, 90] width 22 height 12
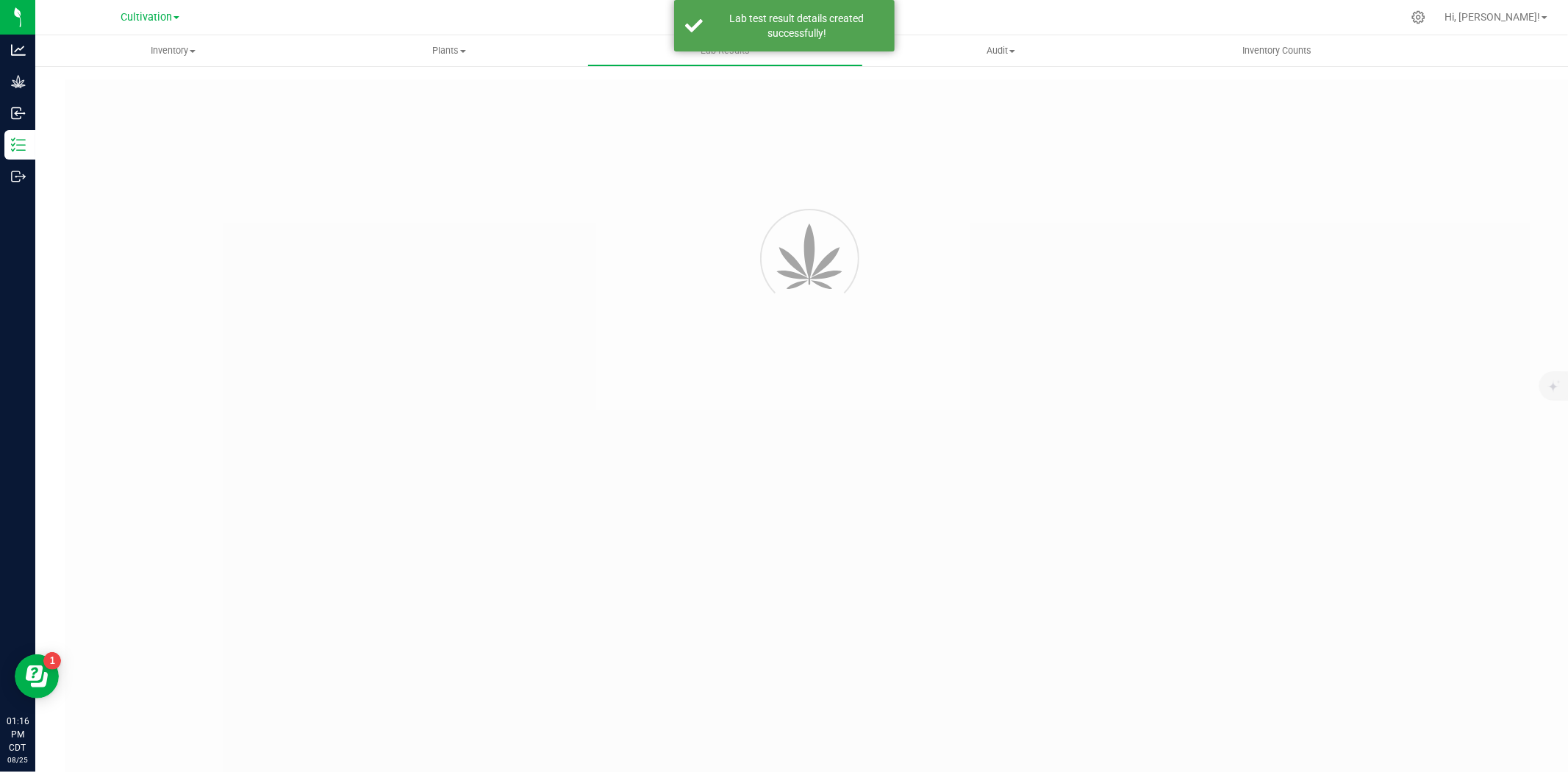
type input "SDNNCCV-20250805-005"
type input "AAHA118"
type input "SDNNCCV-20250805-005"
type input "[DATE] 1:15 PM"
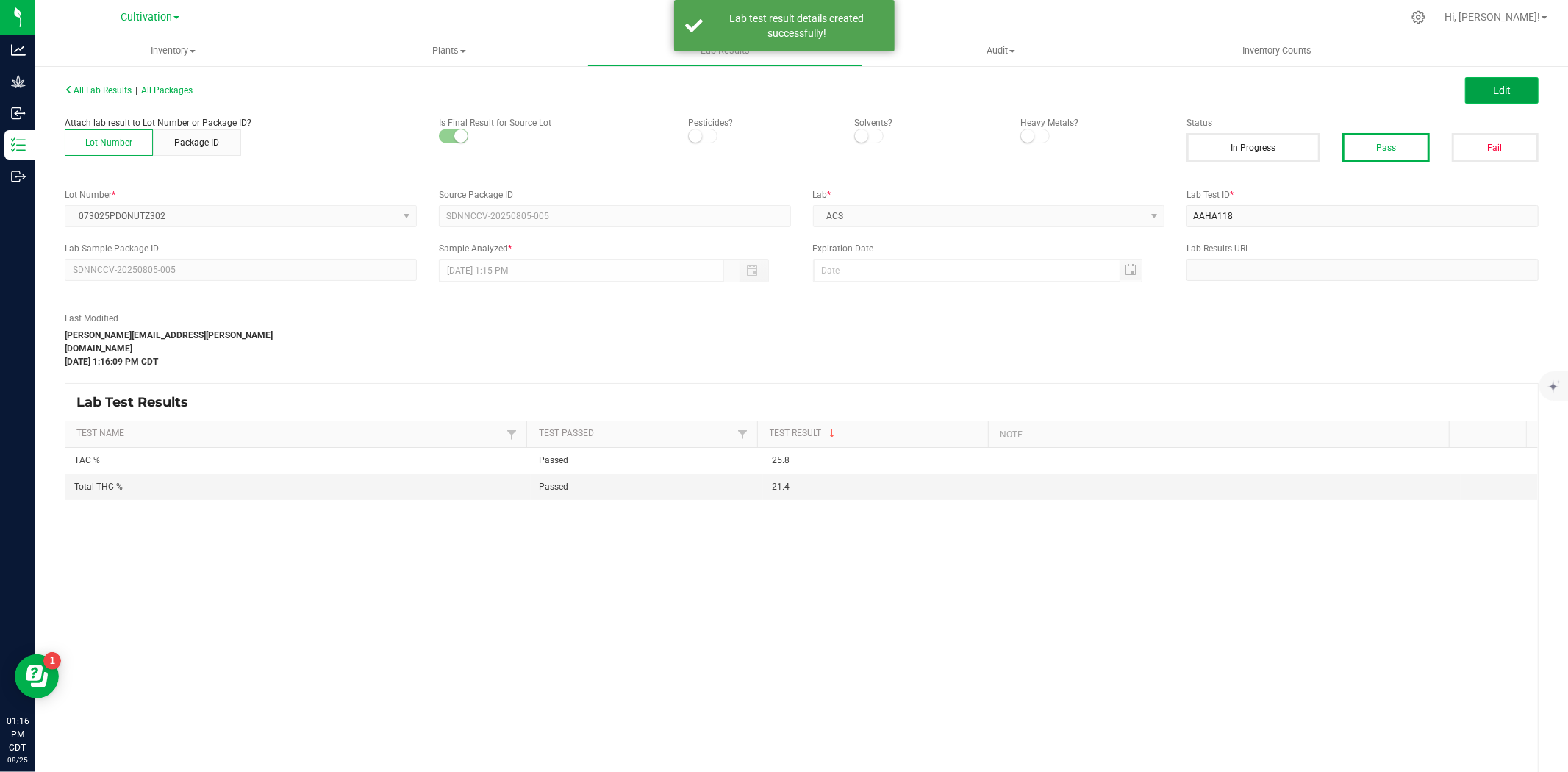
click at [1494, 92] on span "Edit" at bounding box center [1503, 90] width 18 height 12
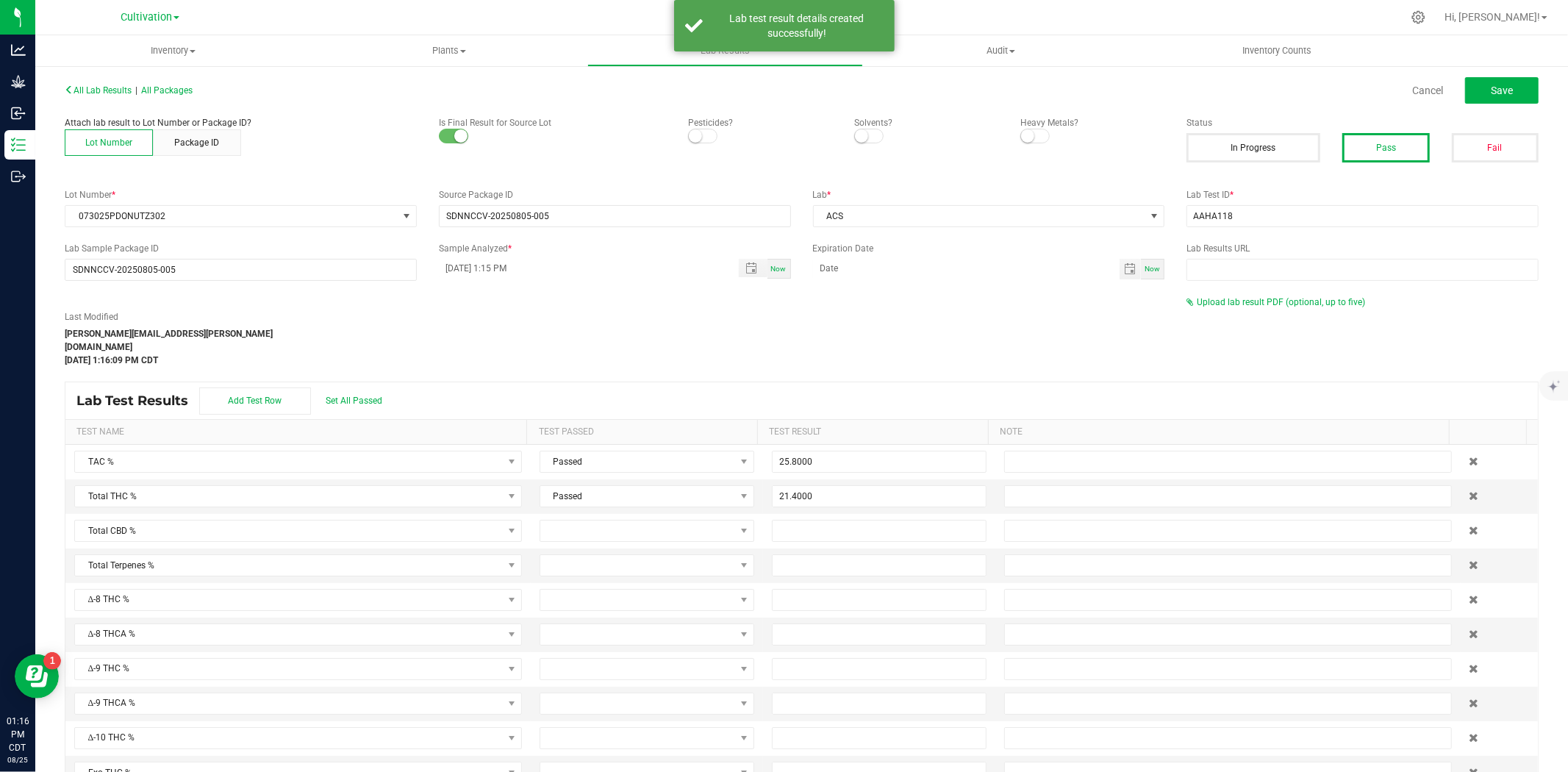
click at [1245, 308] on div "Upload lab result PDF (optional, up to five)" at bounding box center [1363, 302] width 352 height 14
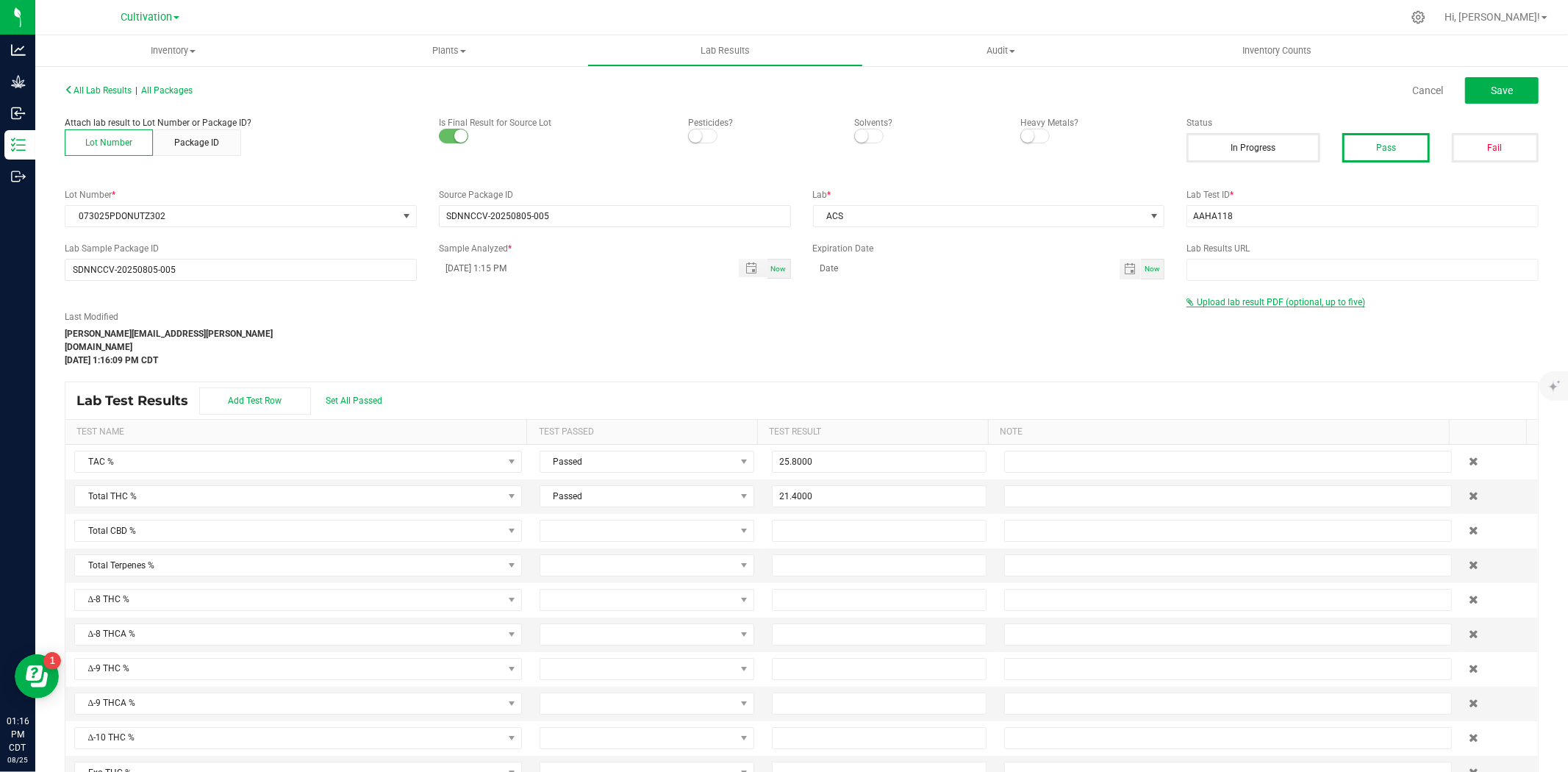
click at [1291, 302] on span "Upload lab result PDF (optional, up to five)" at bounding box center [1281, 301] width 168 height 10
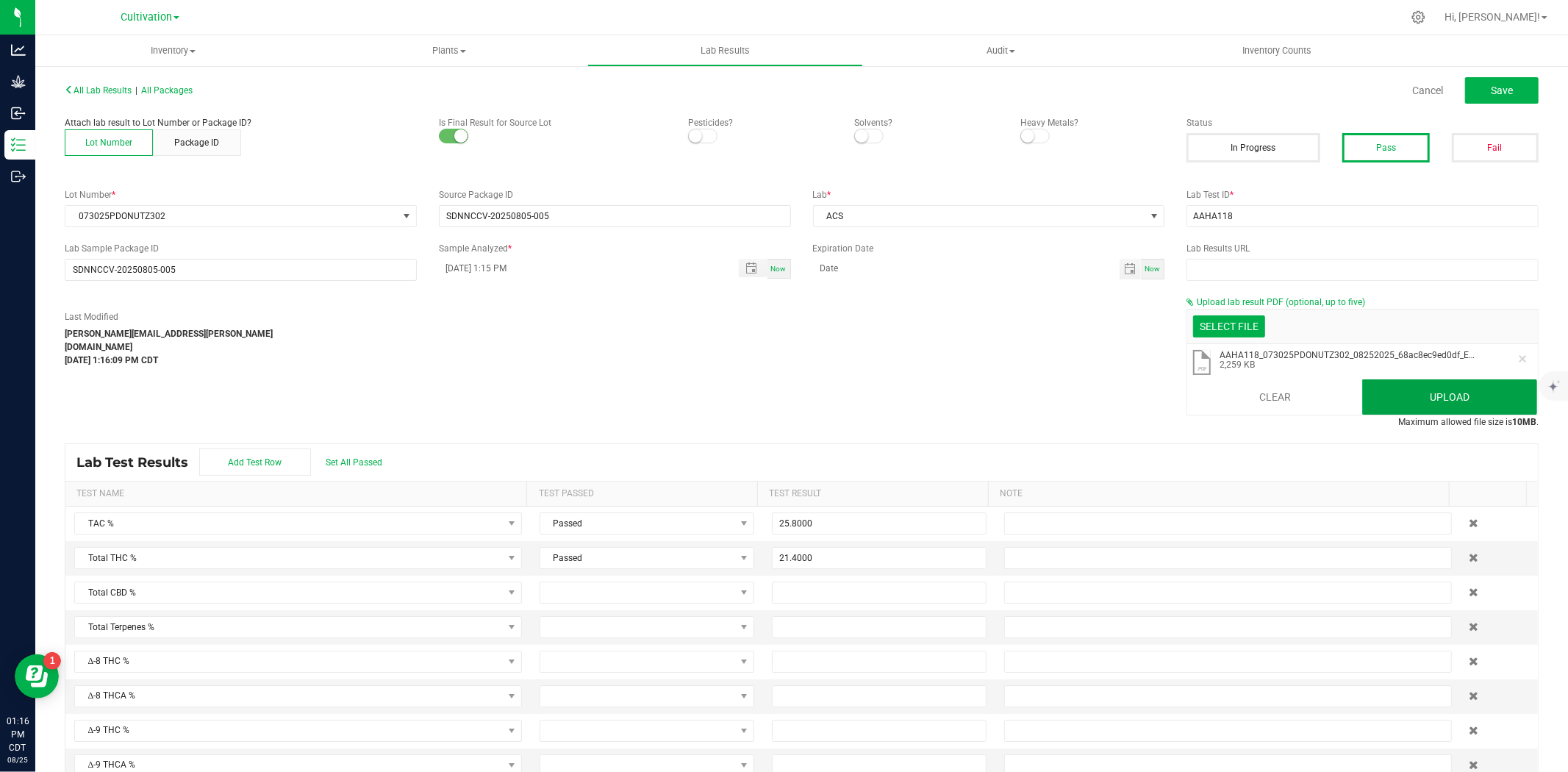
click at [1403, 395] on button "Upload" at bounding box center [1449, 396] width 175 height 35
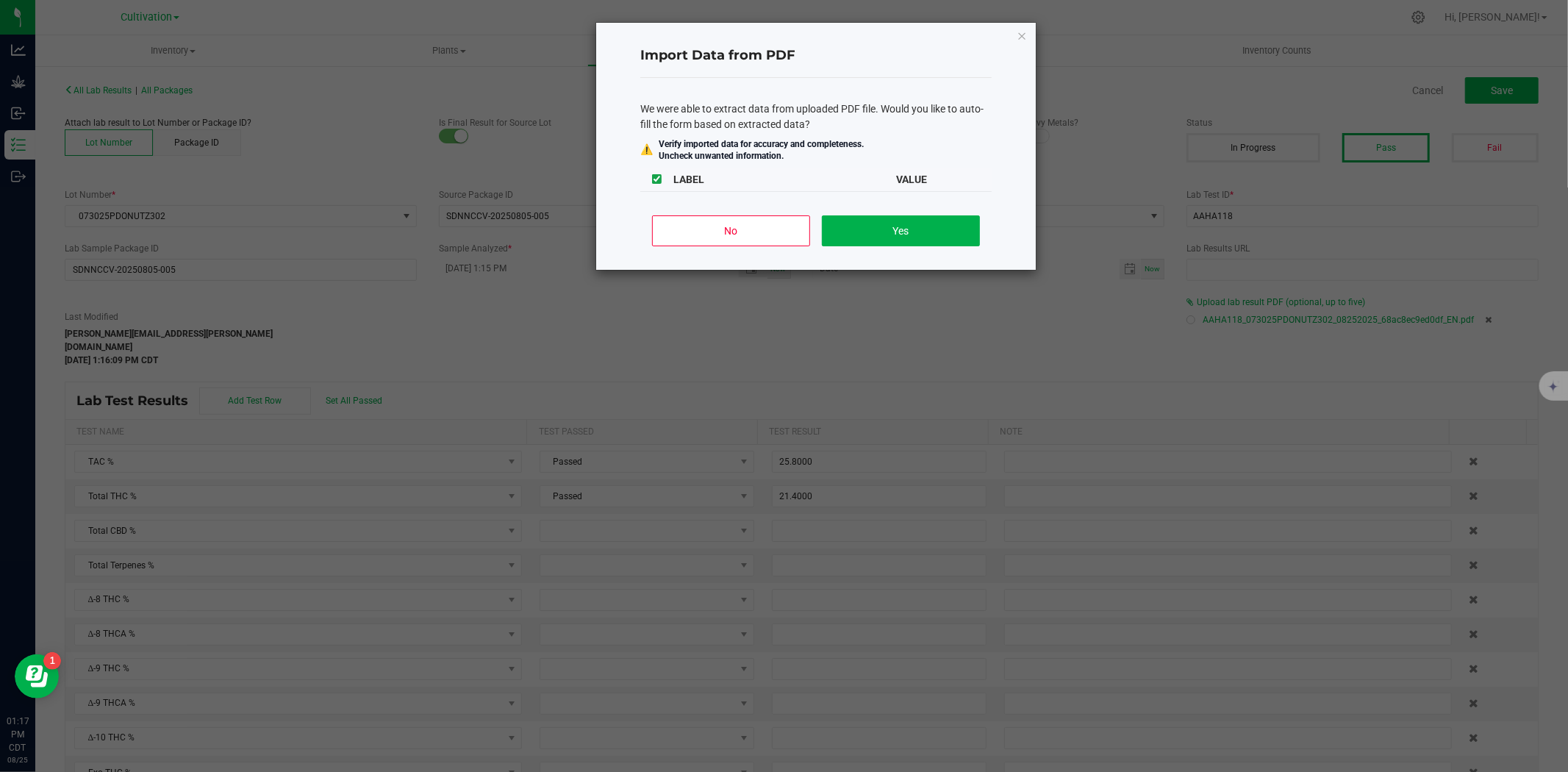
click at [787, 211] on div "No Yes" at bounding box center [816, 236] width 351 height 66
click at [759, 245] on button "No" at bounding box center [731, 231] width 158 height 31
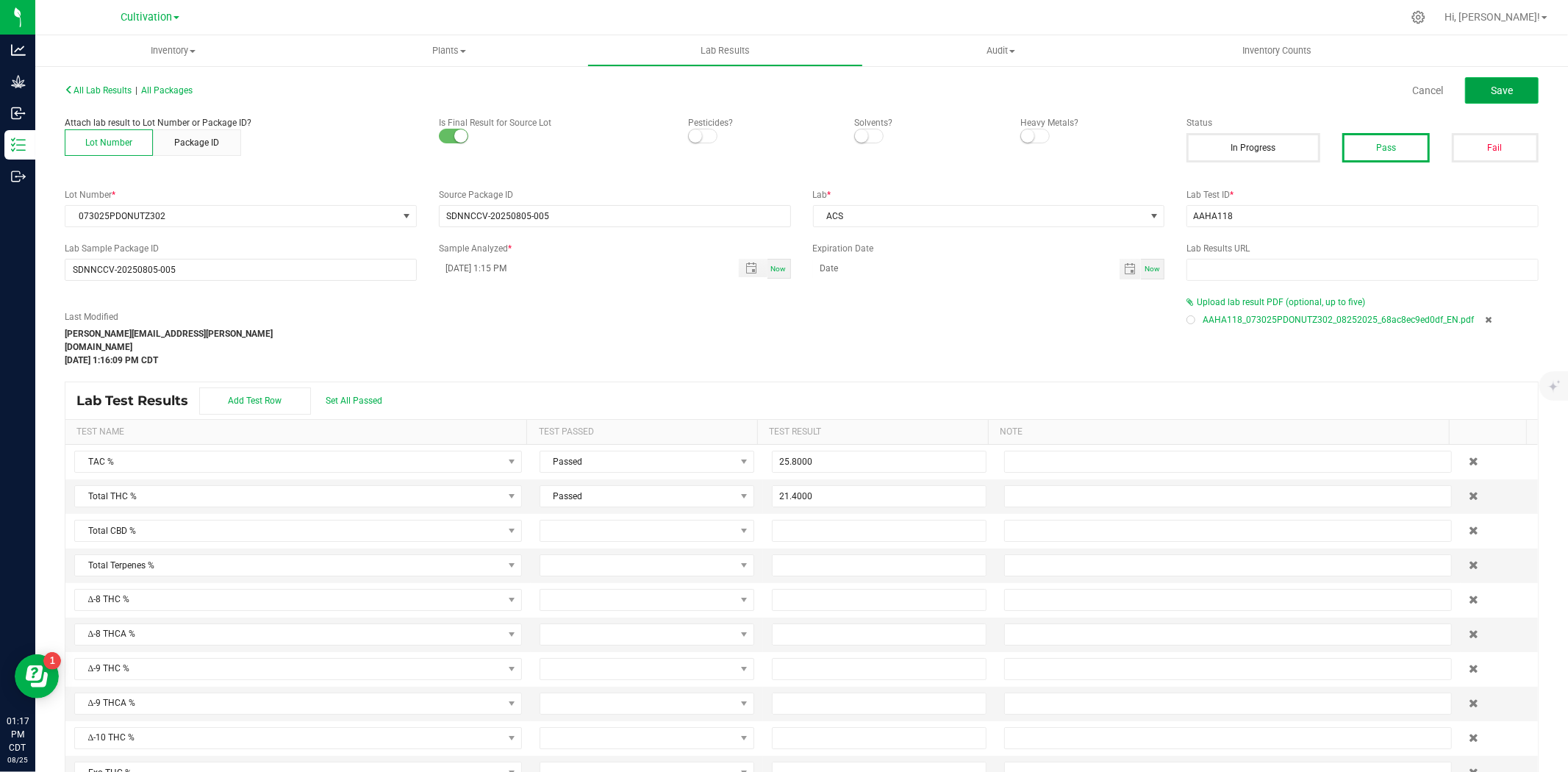
click at [1518, 86] on button "Save" at bounding box center [1502, 90] width 73 height 26
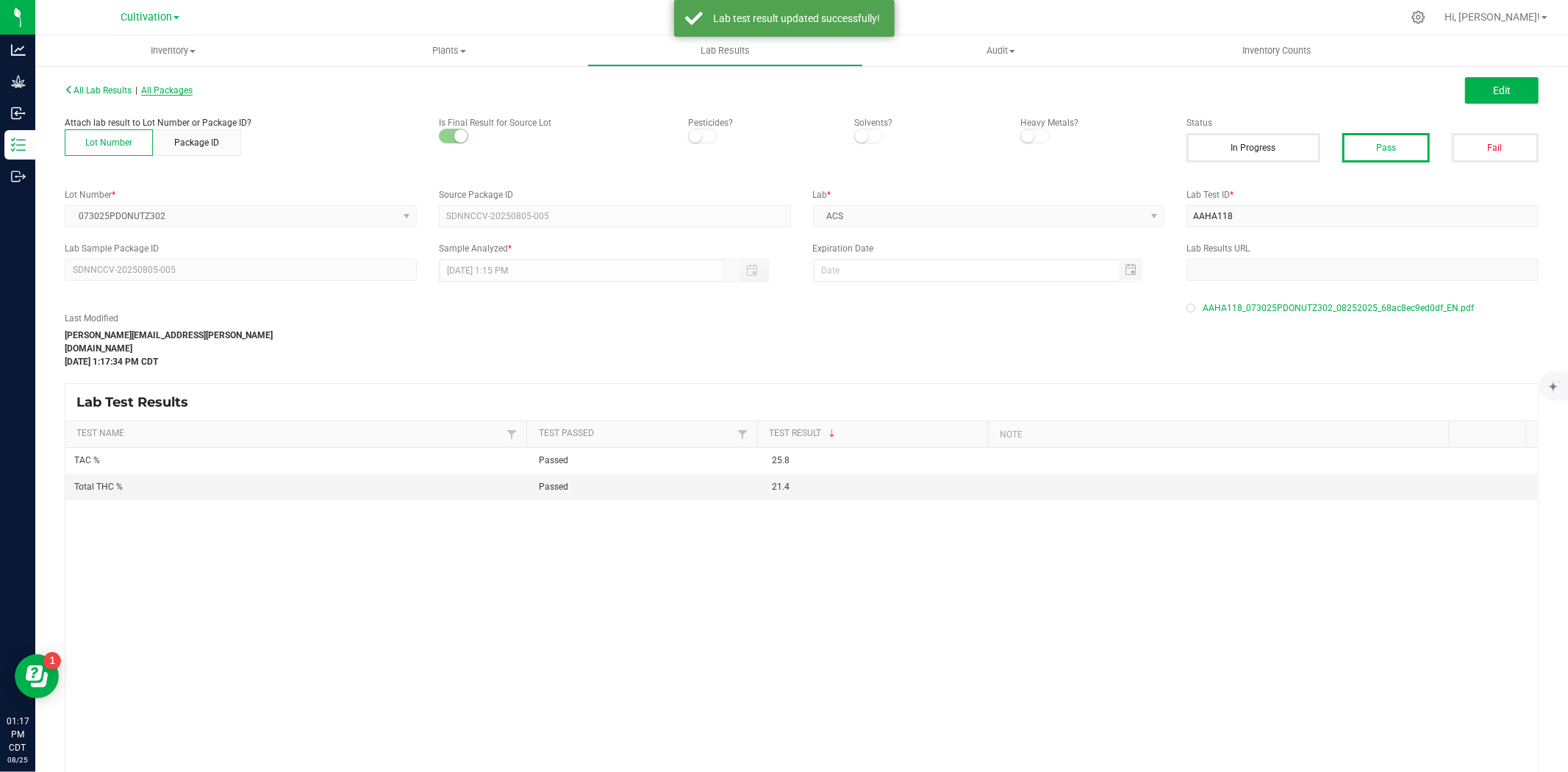
click at [167, 90] on span "All Packages" at bounding box center [166, 90] width 52 height 10
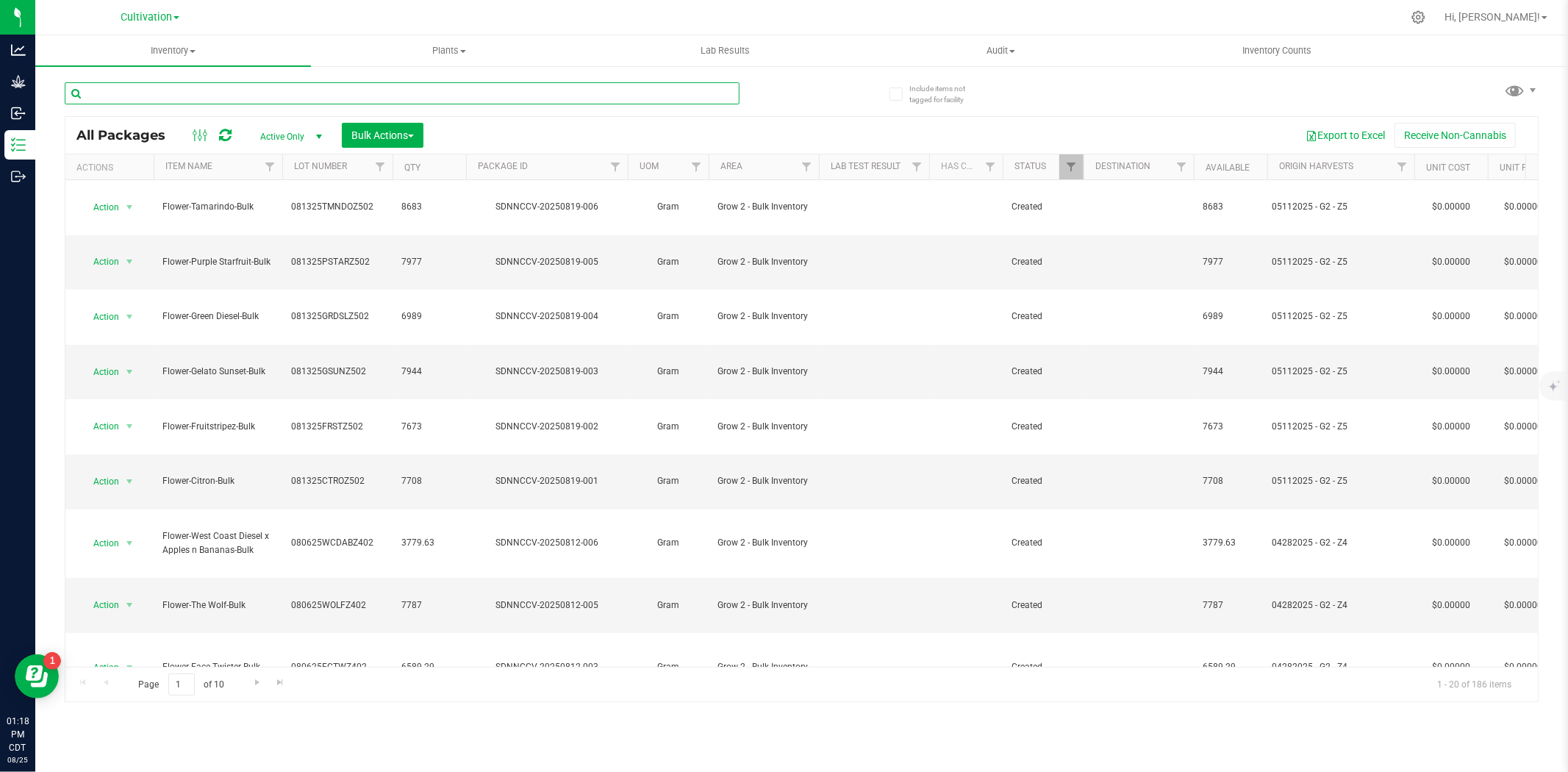
click at [241, 92] on input "text" at bounding box center [403, 93] width 675 height 22
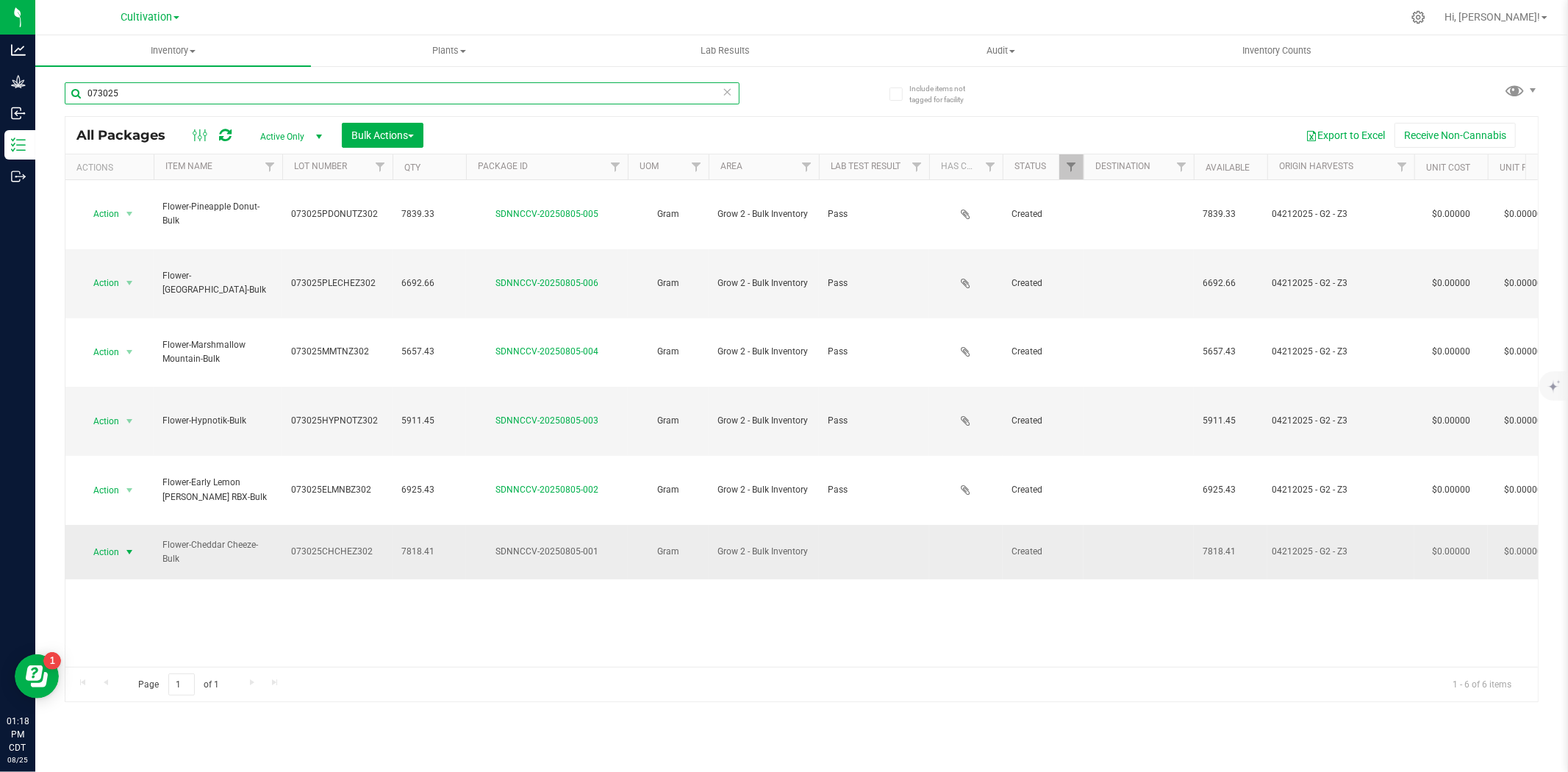
type input "073025"
click at [104, 542] on span "Action" at bounding box center [100, 552] width 40 height 21
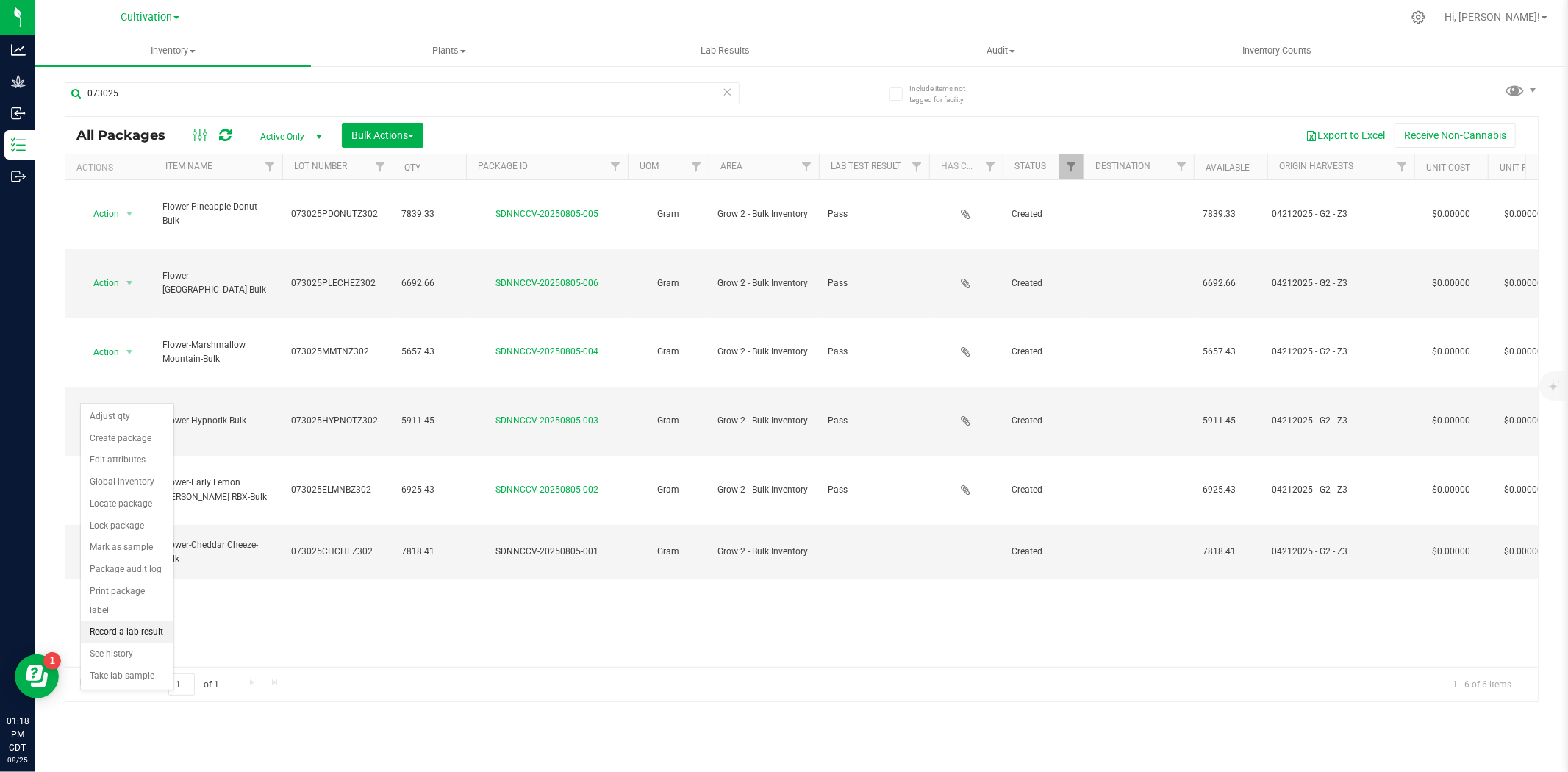
click at [141, 633] on li "Record a lab result" at bounding box center [127, 633] width 92 height 22
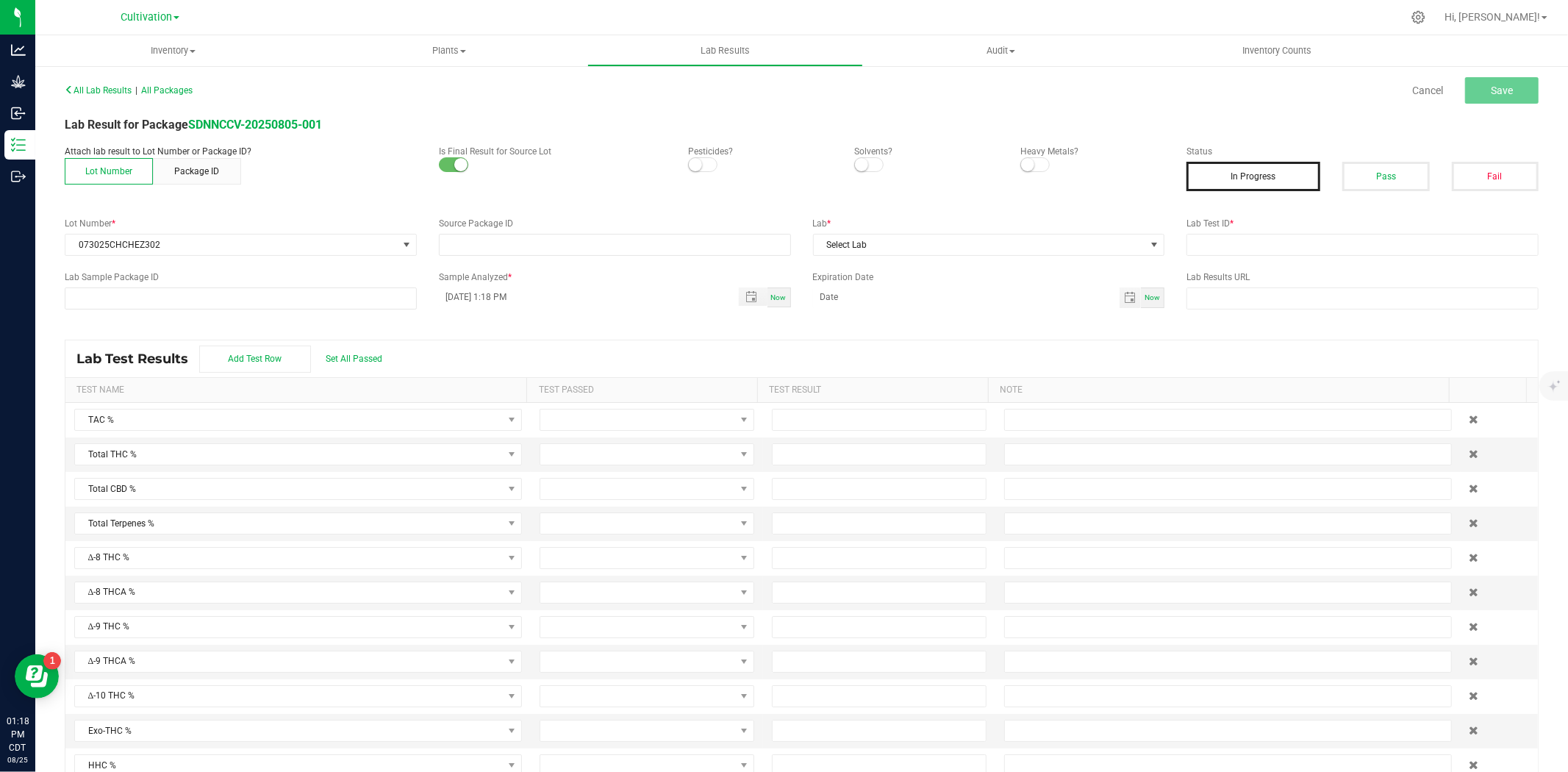
type input "SDNNCCV-20250805-001"
click at [1373, 181] on button "Pass" at bounding box center [1386, 176] width 87 height 30
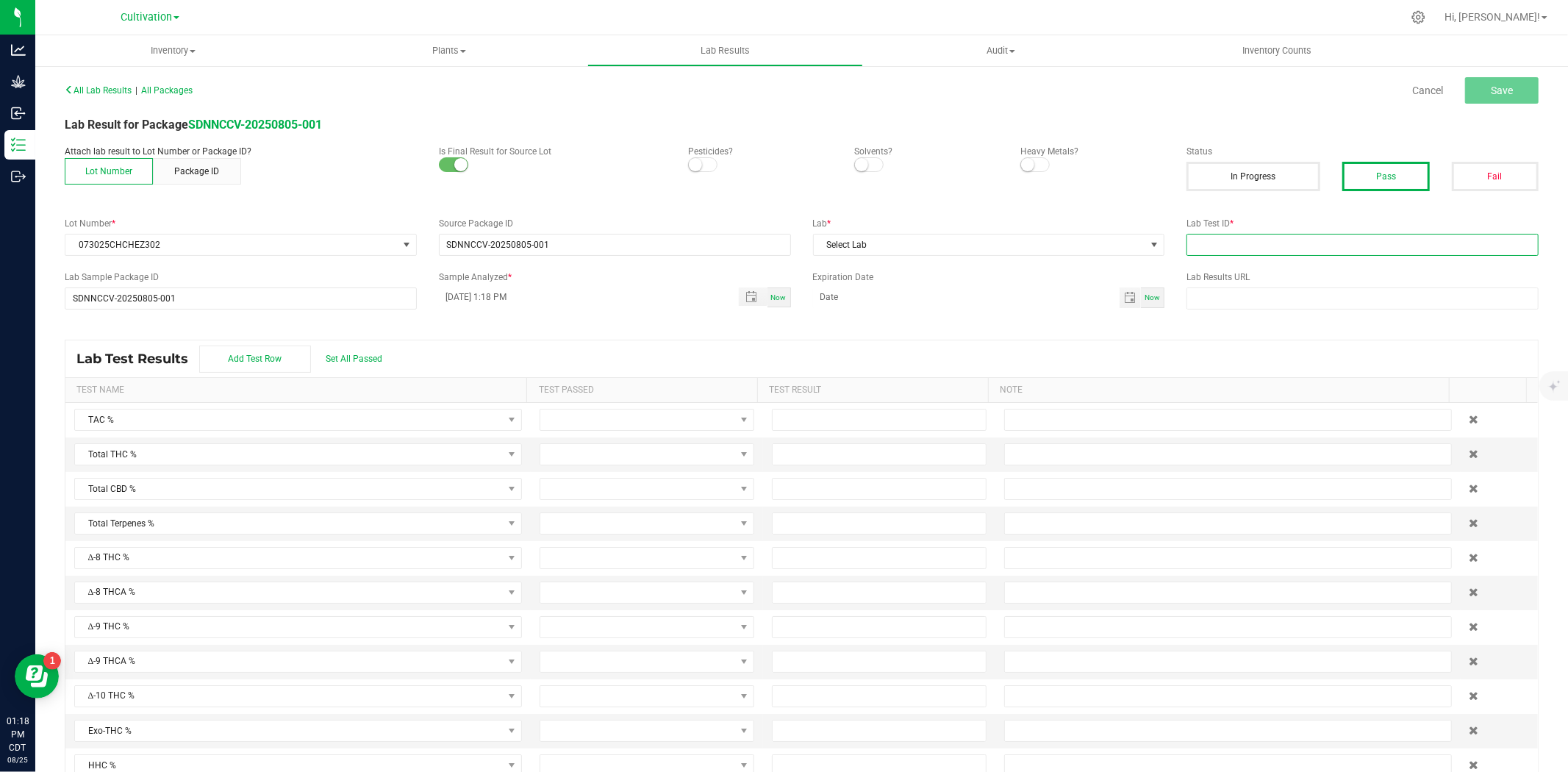
click at [1240, 242] on input "text" at bounding box center [1363, 244] width 352 height 22
type input "AAHA123"
click at [1051, 250] on span "Select Lab" at bounding box center [980, 244] width 332 height 21
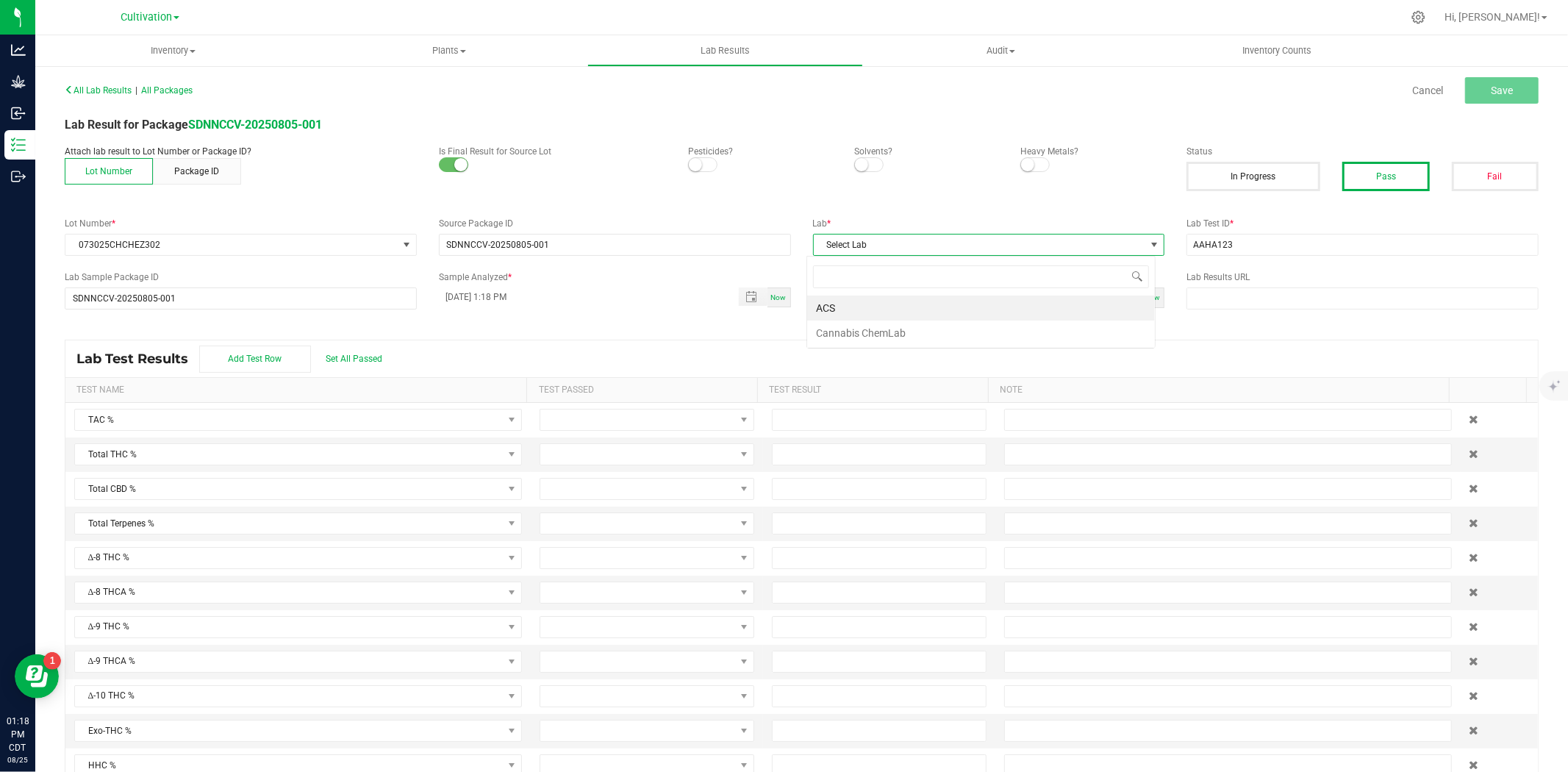
scroll to position [22, 348]
click at [893, 309] on li "ACS" at bounding box center [981, 309] width 347 height 25
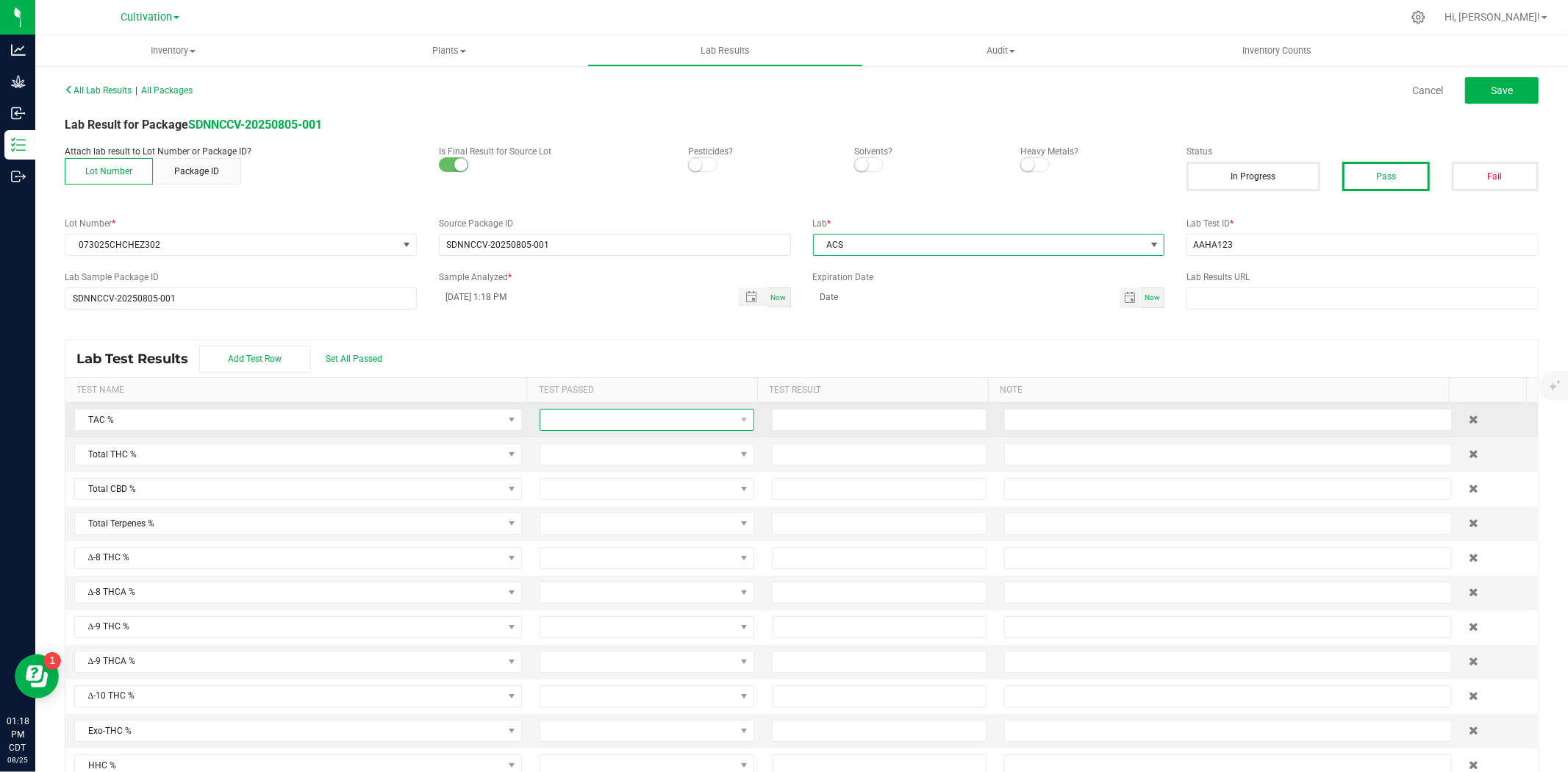
click at [603, 429] on span at bounding box center [637, 420] width 195 height 21
click at [575, 476] on li "Passed" at bounding box center [637, 484] width 210 height 25
click at [575, 465] on span at bounding box center [637, 454] width 195 height 21
click at [567, 520] on li "Passed" at bounding box center [637, 519] width 210 height 25
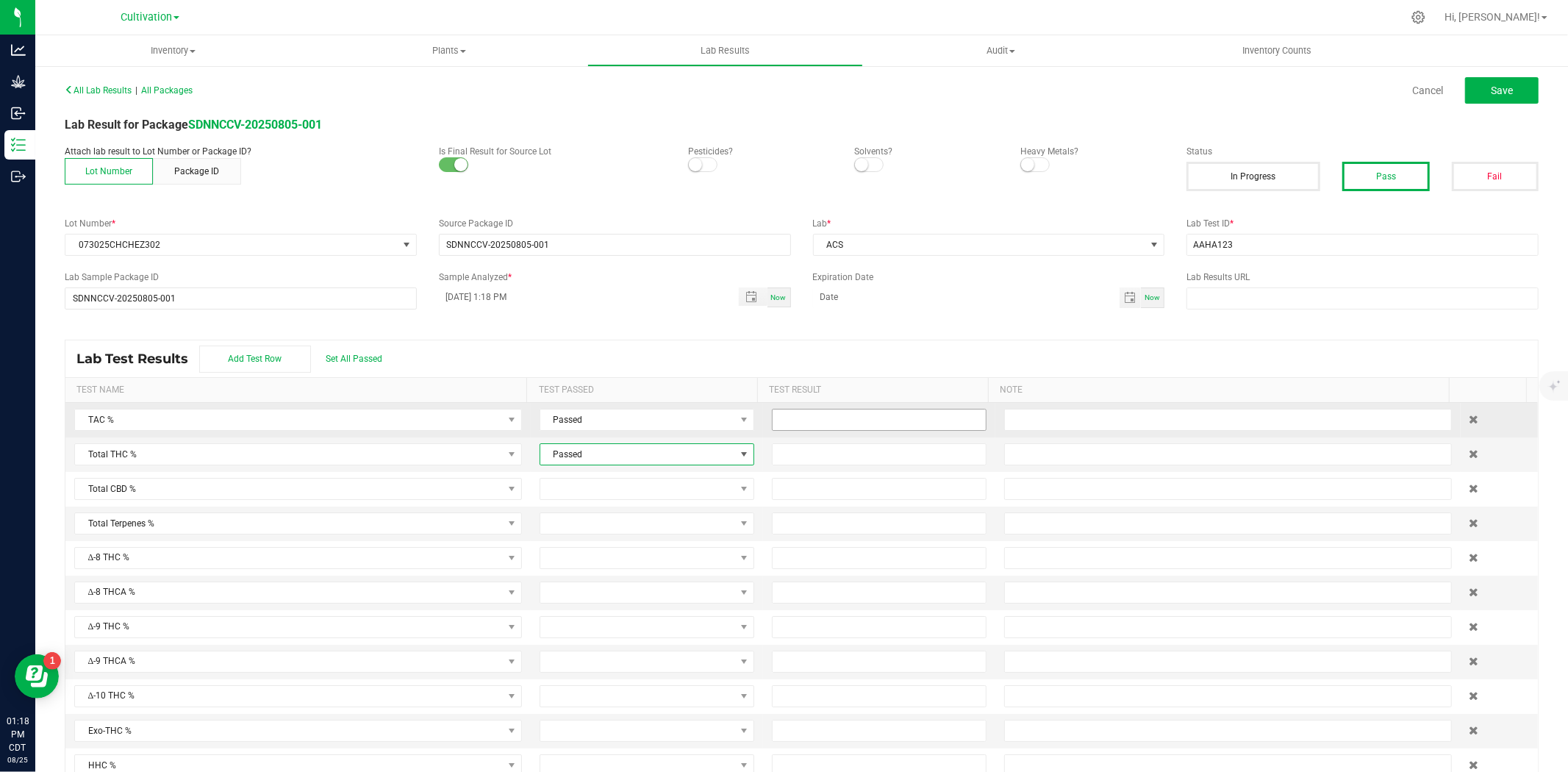
click at [775, 415] on input at bounding box center [879, 420] width 214 height 21
type input "24.4000"
click at [805, 459] on input at bounding box center [879, 454] width 214 height 21
type input "20.4000"
click at [858, 347] on div "Lab Test Results Add Test Row Set All Passed" at bounding box center [802, 358] width 1473 height 37
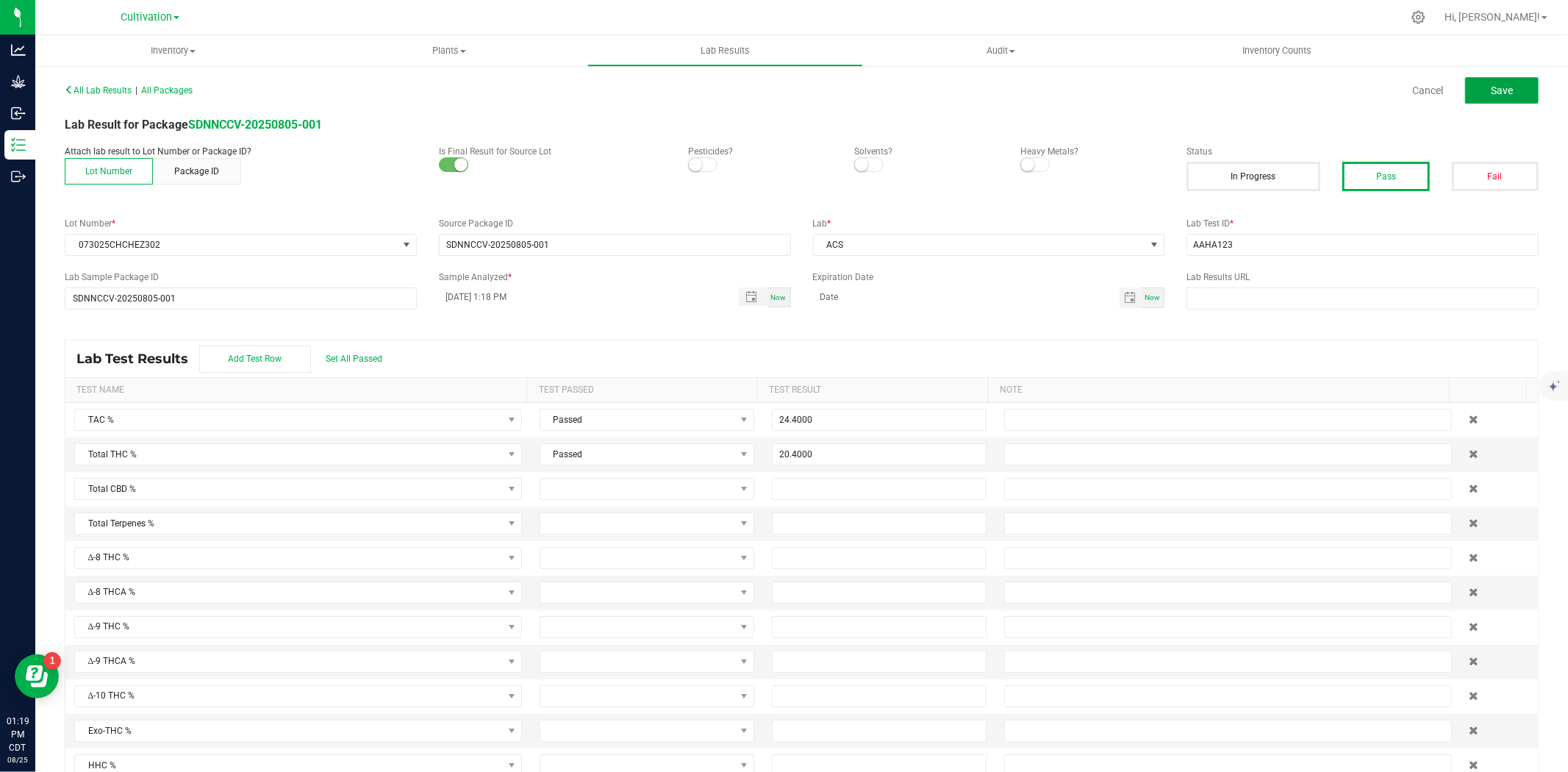
click at [1466, 96] on button "Save" at bounding box center [1502, 90] width 73 height 26
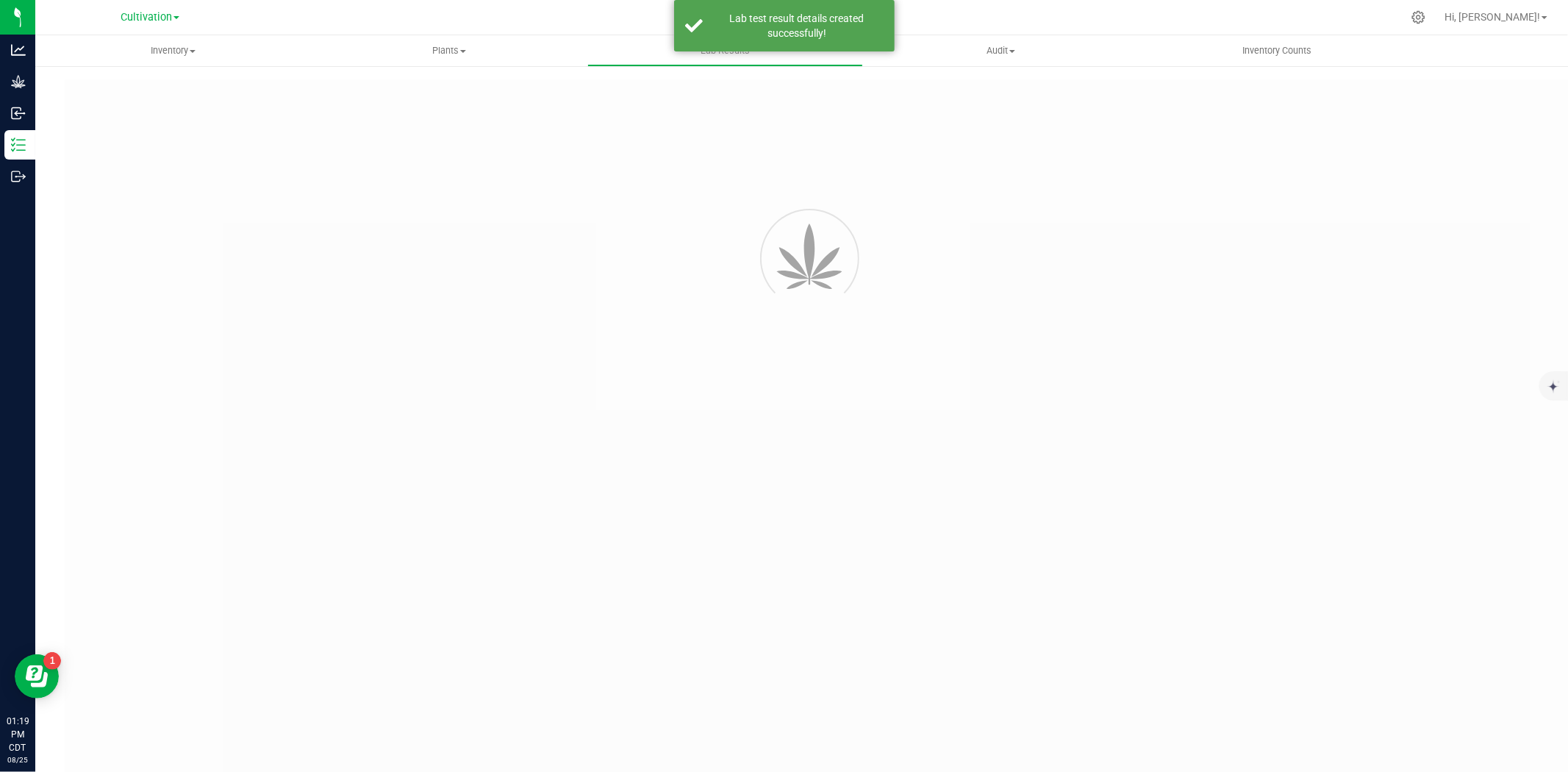
type input "SDNNCCV-20250805-001"
type input "AAHA123"
type input "SDNNCCV-20250805-001"
type input "[DATE] 1:18 PM"
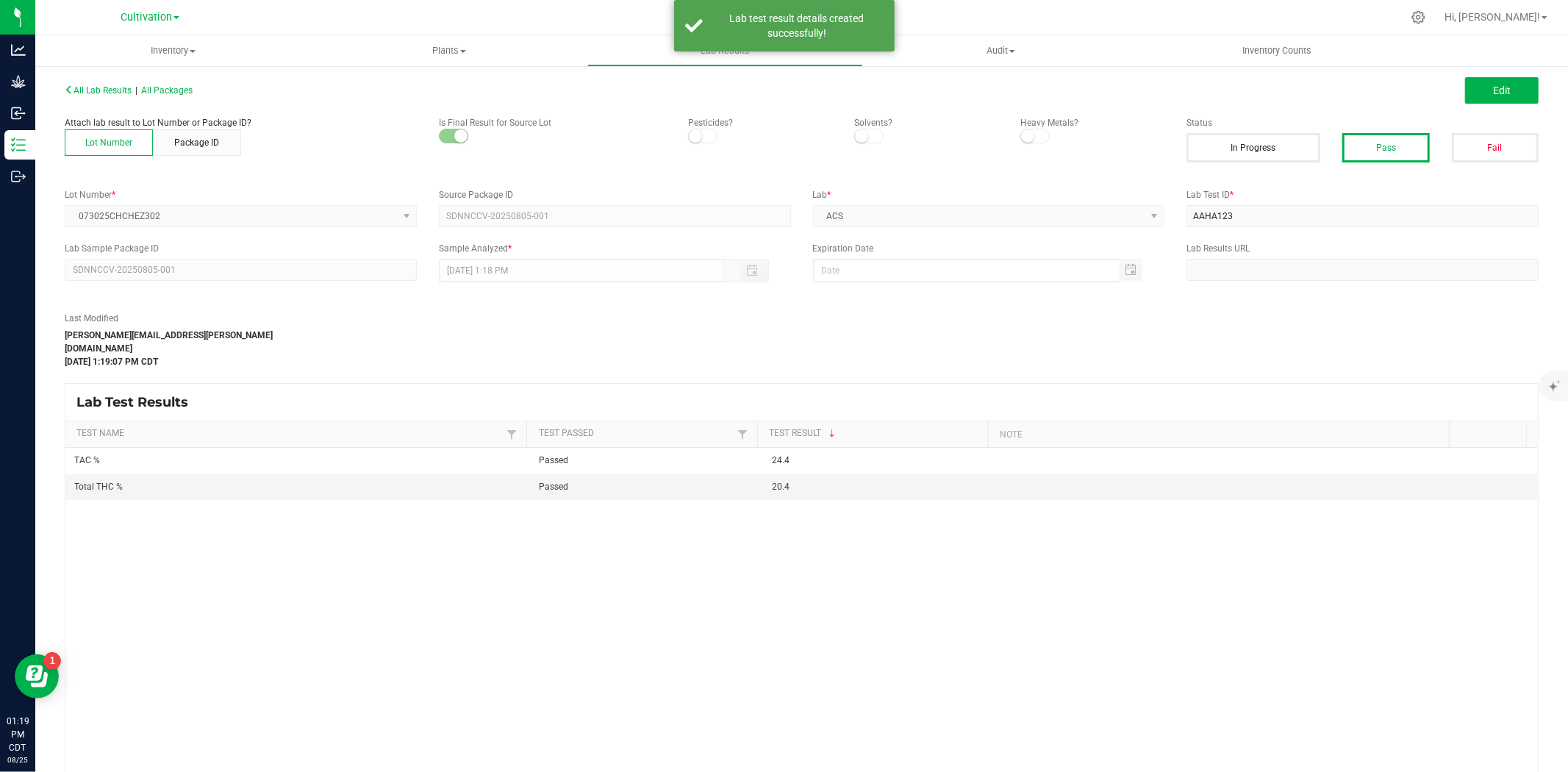
click at [1490, 75] on div "All Lab Results | All Packages Edit" at bounding box center [802, 91] width 1497 height 37
click at [1490, 77] on button "Edit" at bounding box center [1502, 90] width 73 height 26
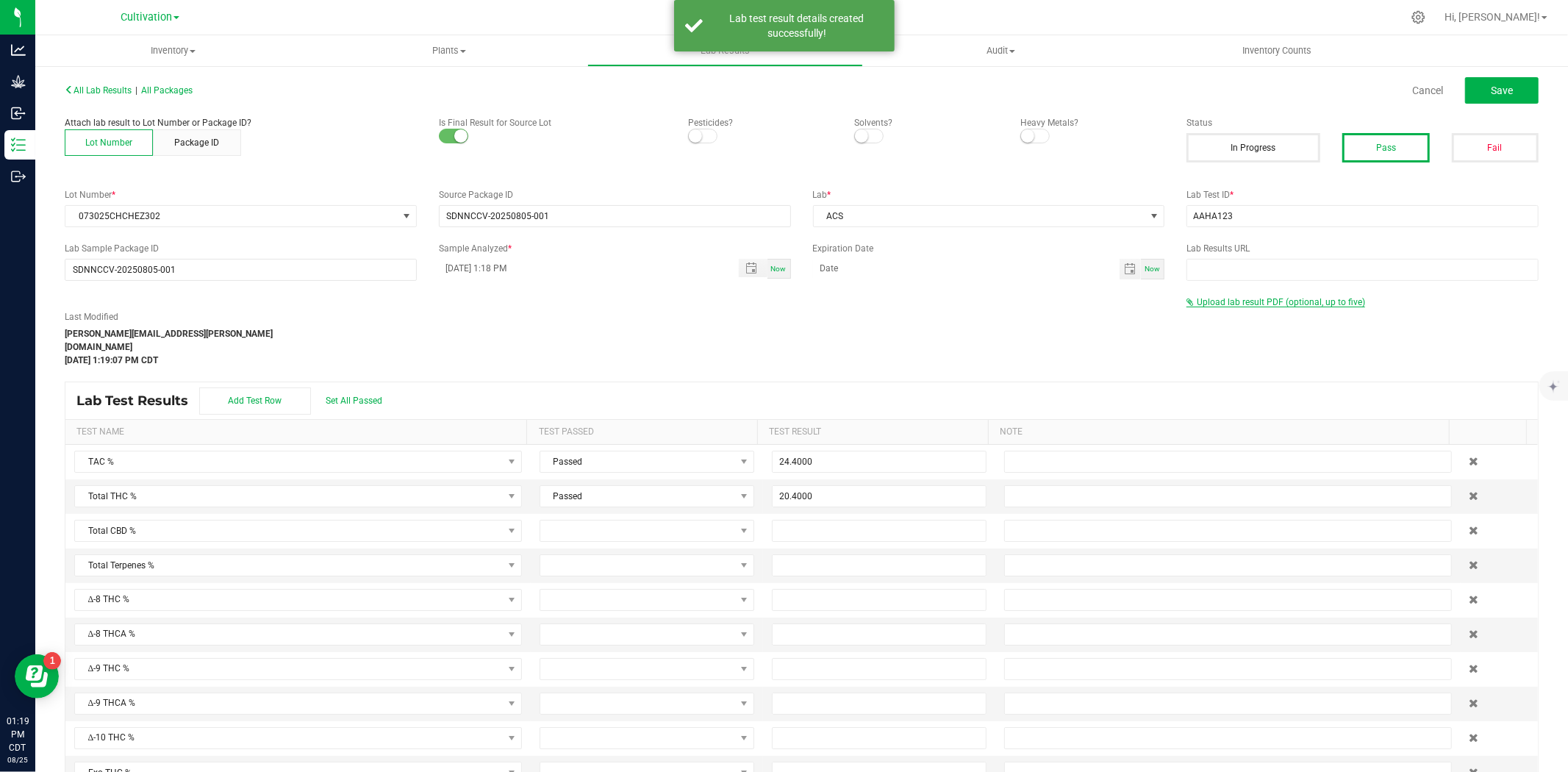
click at [1231, 300] on span "Upload lab result PDF (optional, up to five)" at bounding box center [1281, 301] width 168 height 10
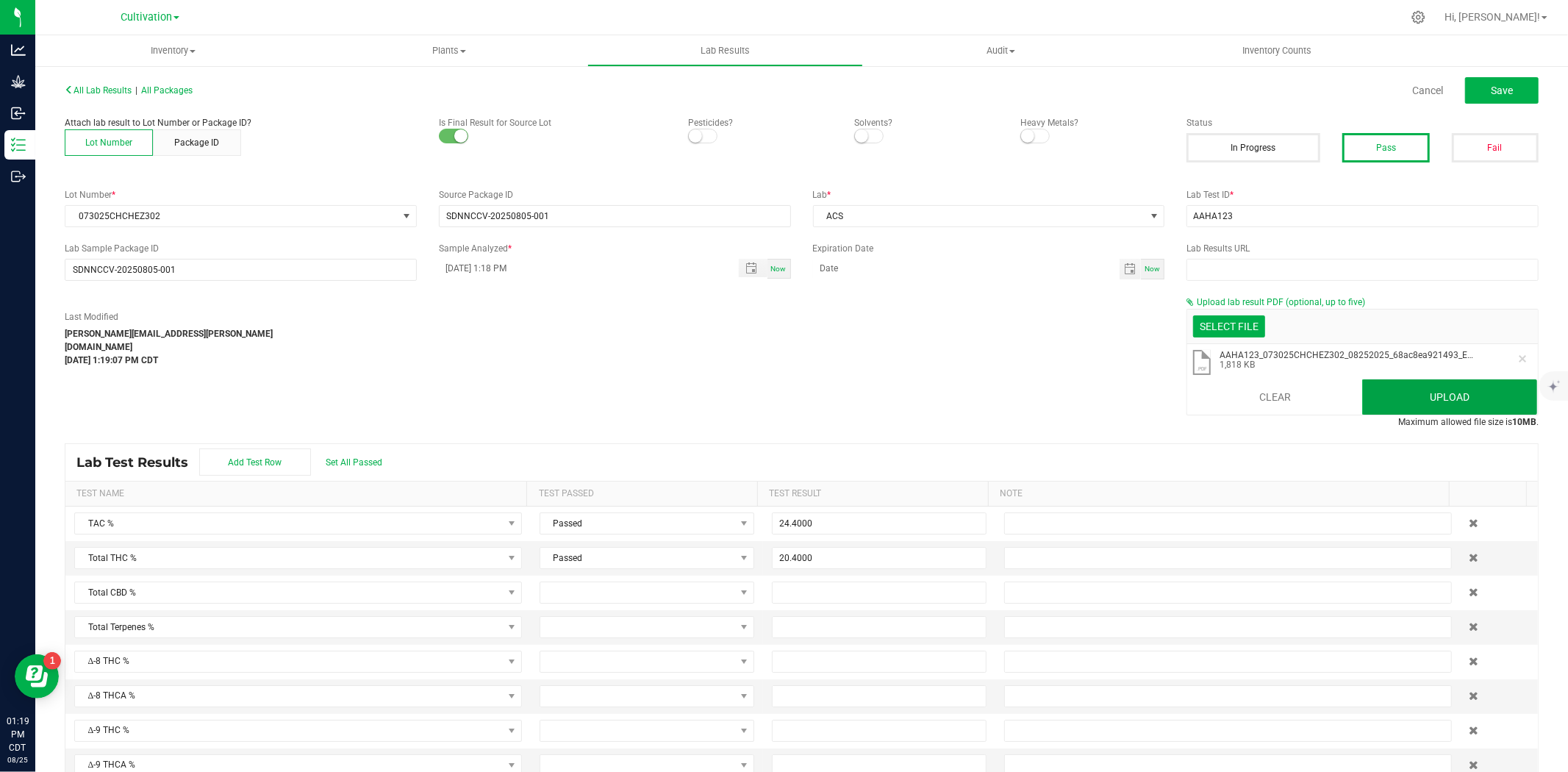
click at [1408, 406] on button "Upload" at bounding box center [1449, 396] width 175 height 35
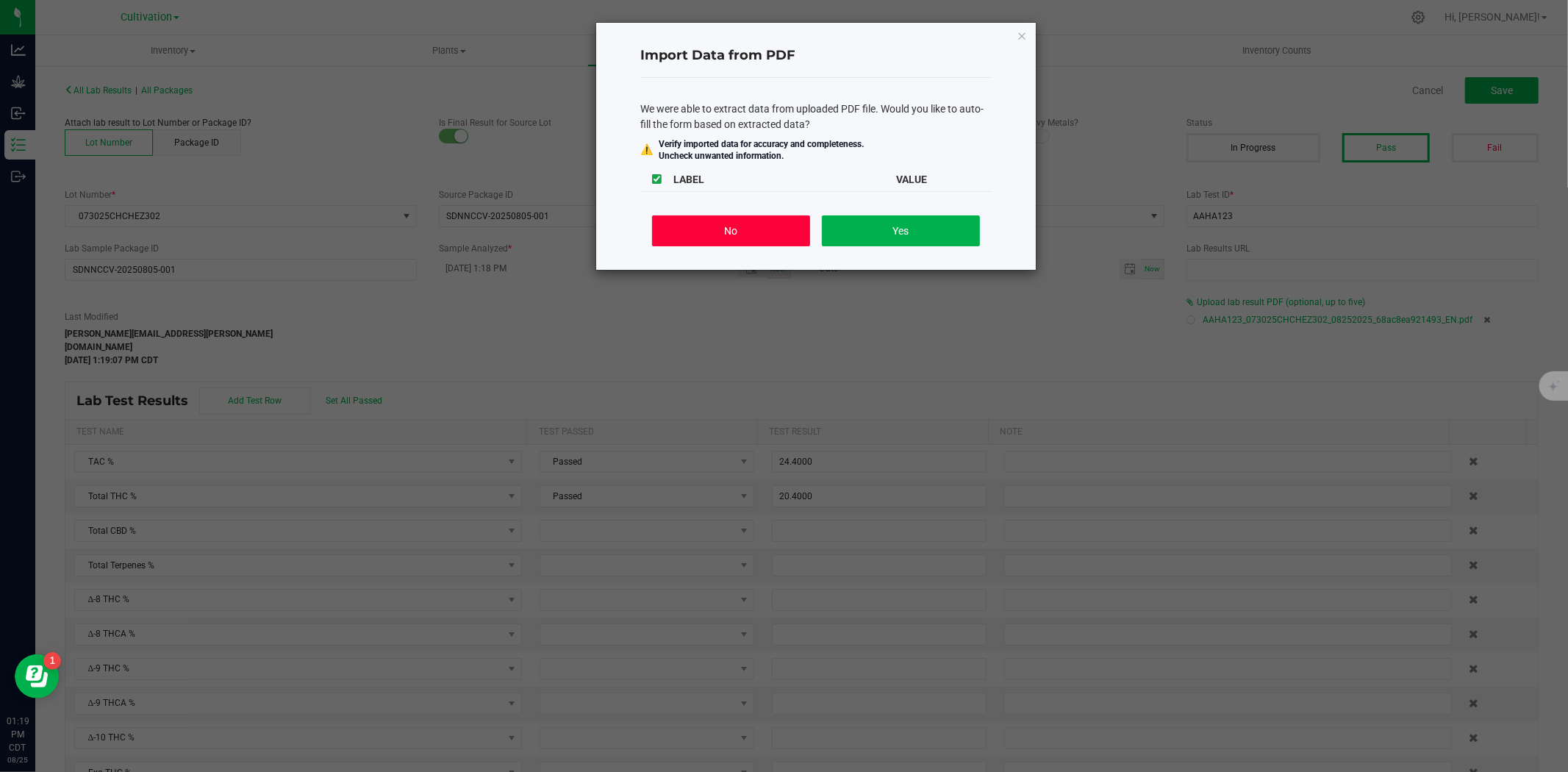
click at [770, 224] on button "No" at bounding box center [731, 231] width 158 height 31
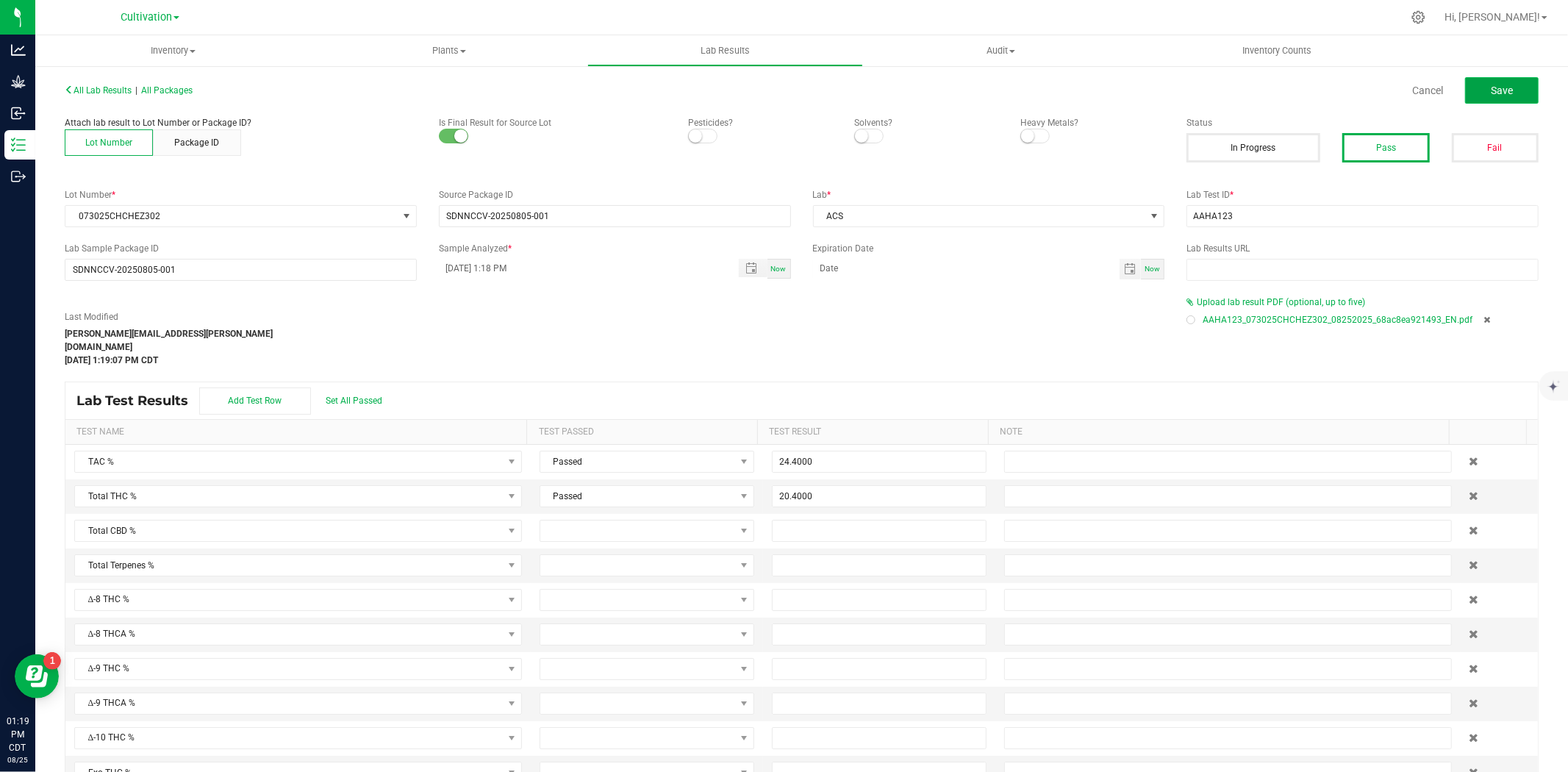
click at [1478, 87] on button "Save" at bounding box center [1502, 90] width 73 height 26
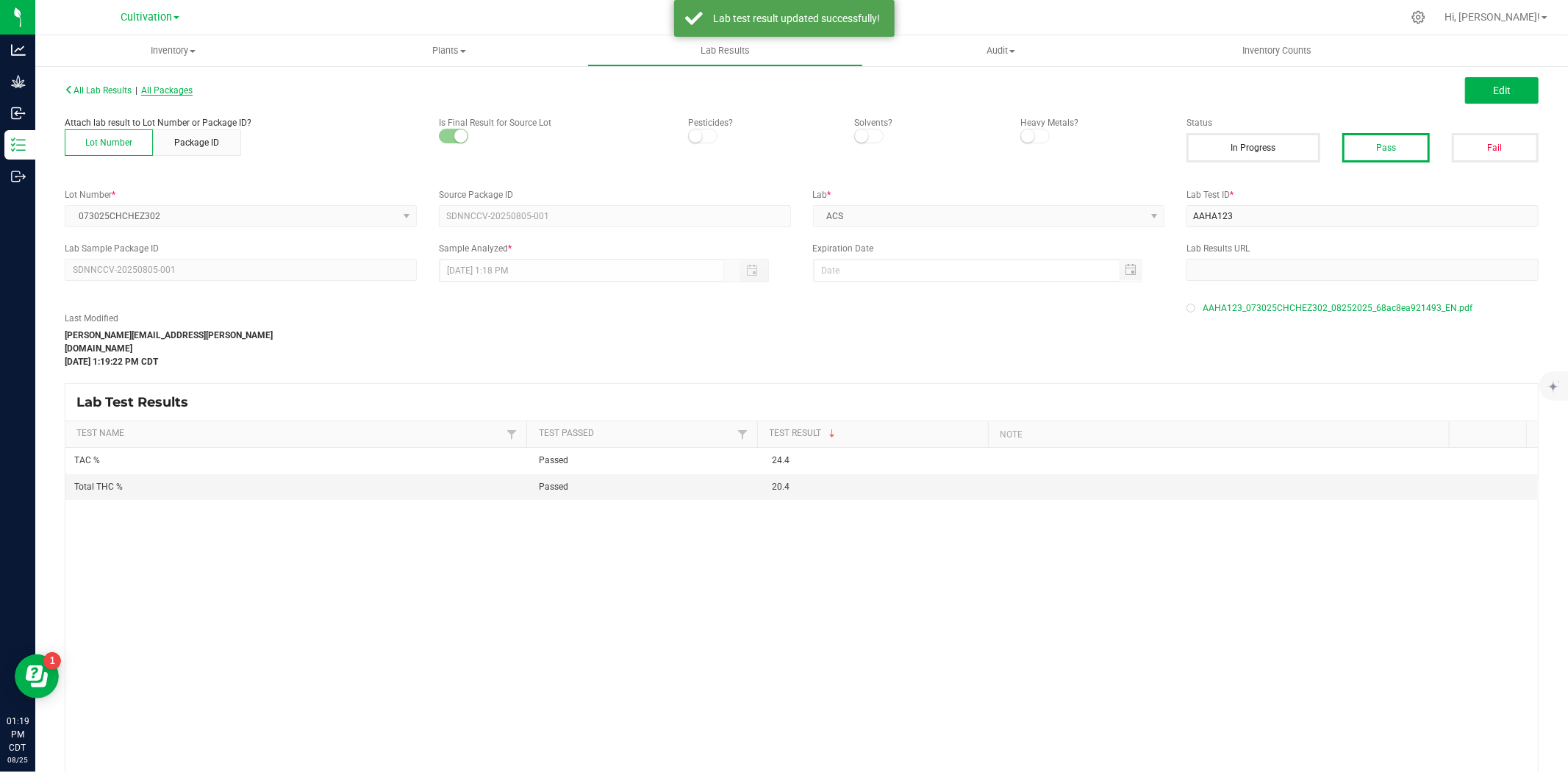
click at [187, 91] on span "All Packages" at bounding box center [166, 90] width 52 height 10
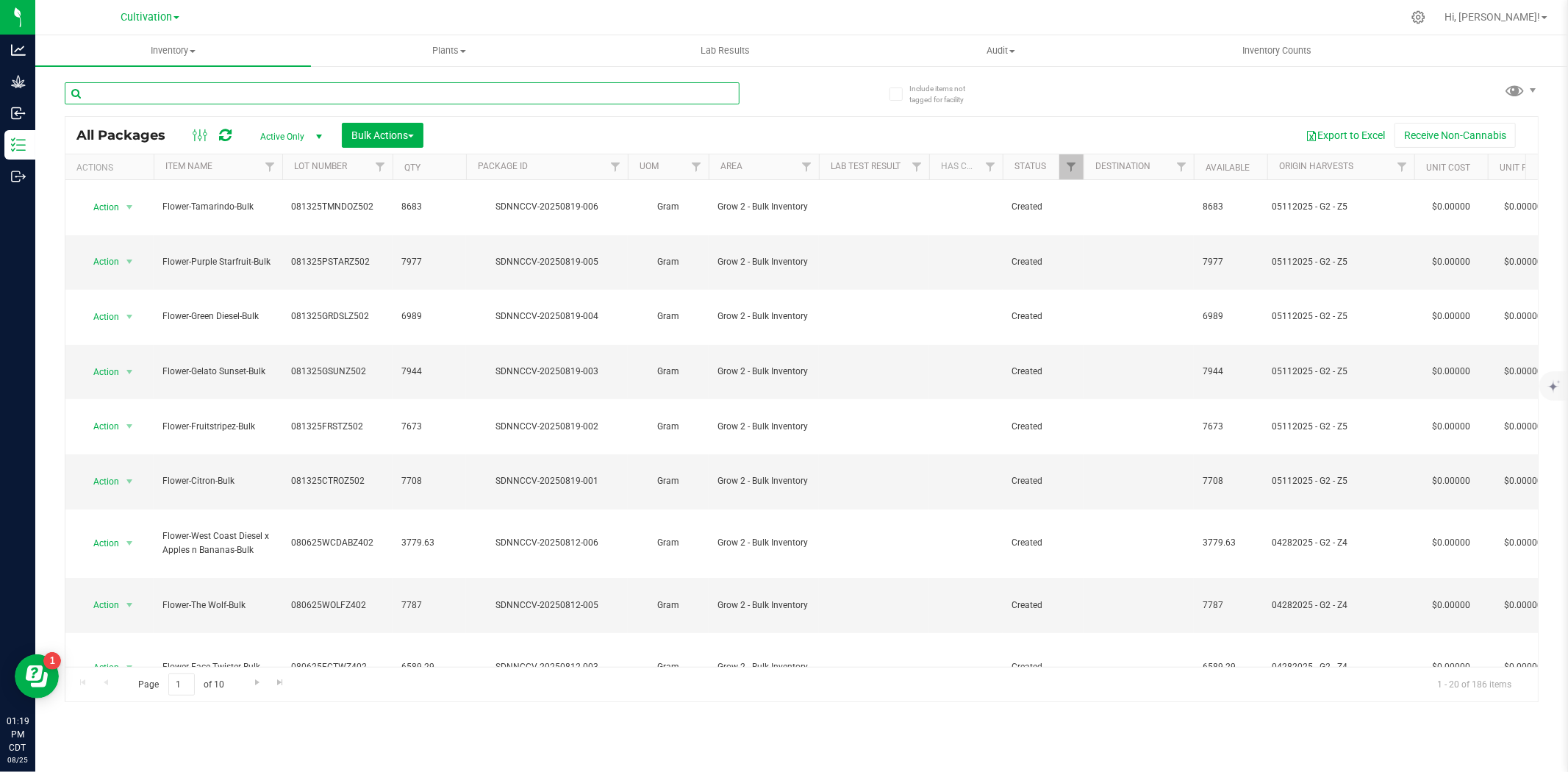
click at [261, 103] on input "text" at bounding box center [403, 93] width 675 height 22
type input "073025"
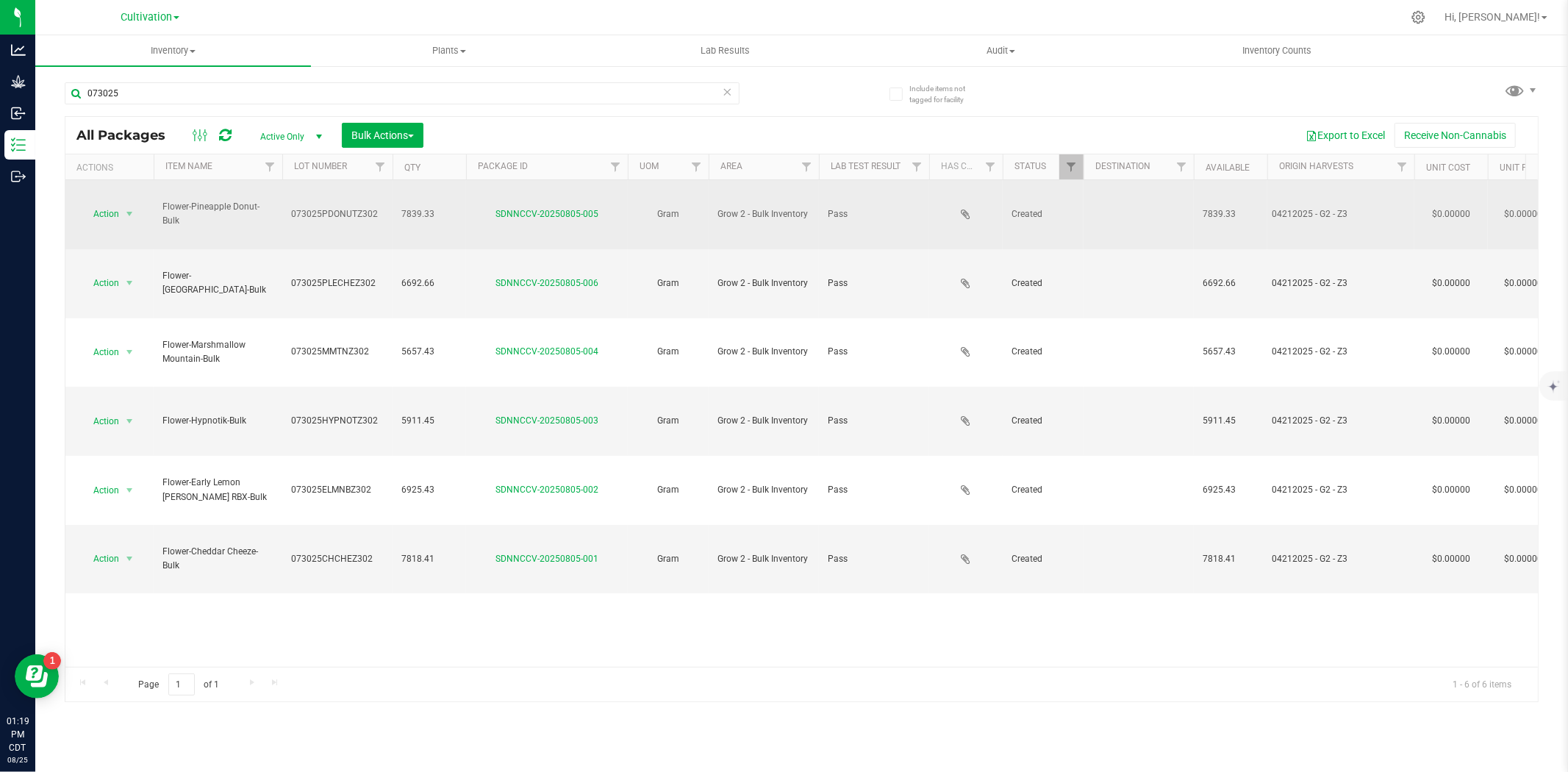
drag, startPoint x: 195, startPoint y: 207, endPoint x: 166, endPoint y: 200, distance: 29.8
click at [166, 200] on span "Flower-Pineapple Donut-Bulk" at bounding box center [218, 214] width 111 height 28
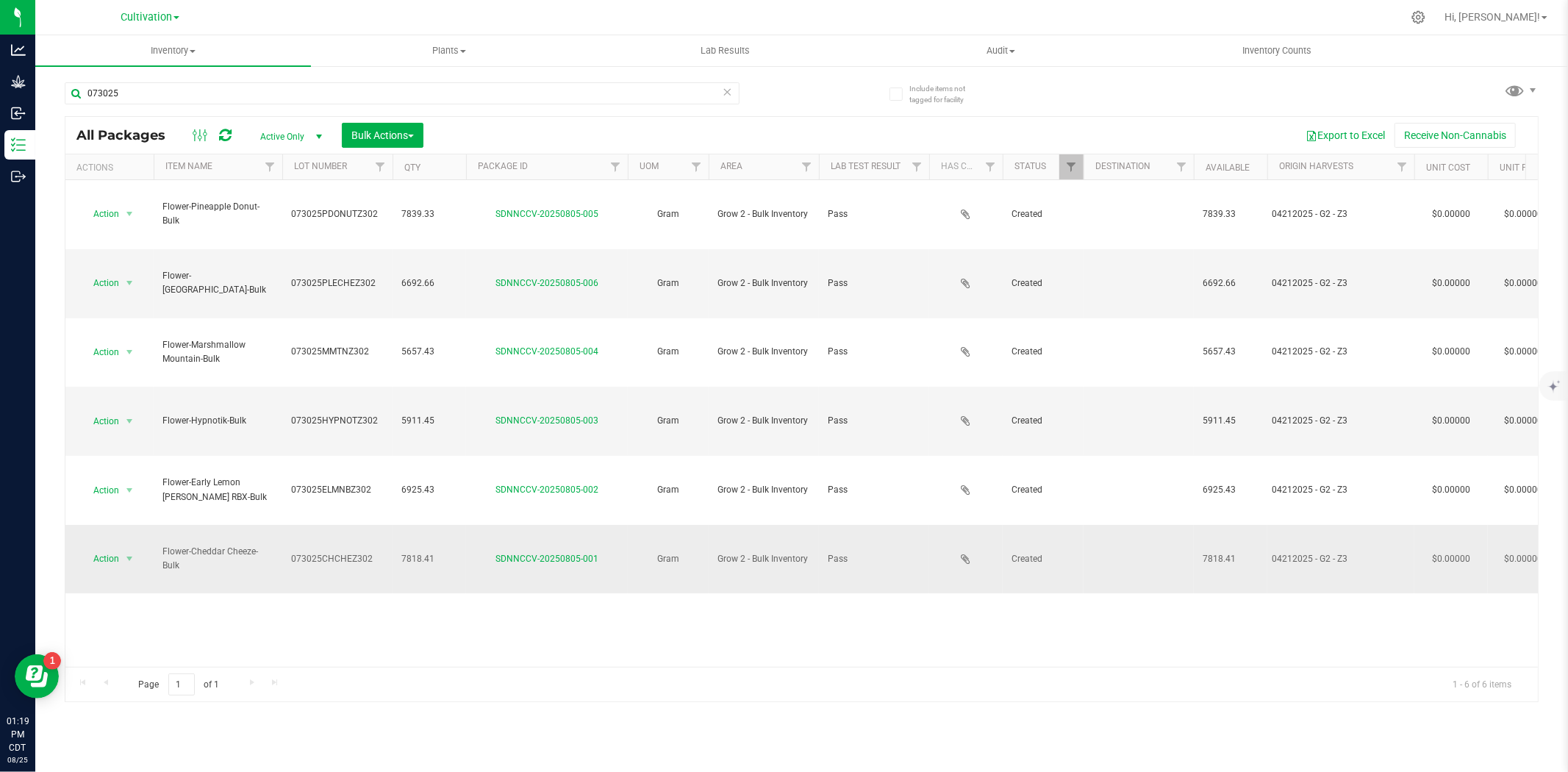
drag, startPoint x: 184, startPoint y: 398, endPoint x: 159, endPoint y: 385, distance: 28.2
click at [159, 525] on td "Flower-Cheddar Cheeze-Bulk" at bounding box center [218, 559] width 128 height 69
copy span "Flower-Cheddar Cheeze-Bulk"
click at [347, 552] on span "073025CHCHEZ302" at bounding box center [337, 558] width 92 height 14
drag, startPoint x: 373, startPoint y: 396, endPoint x: 224, endPoint y: 398, distance: 149.0
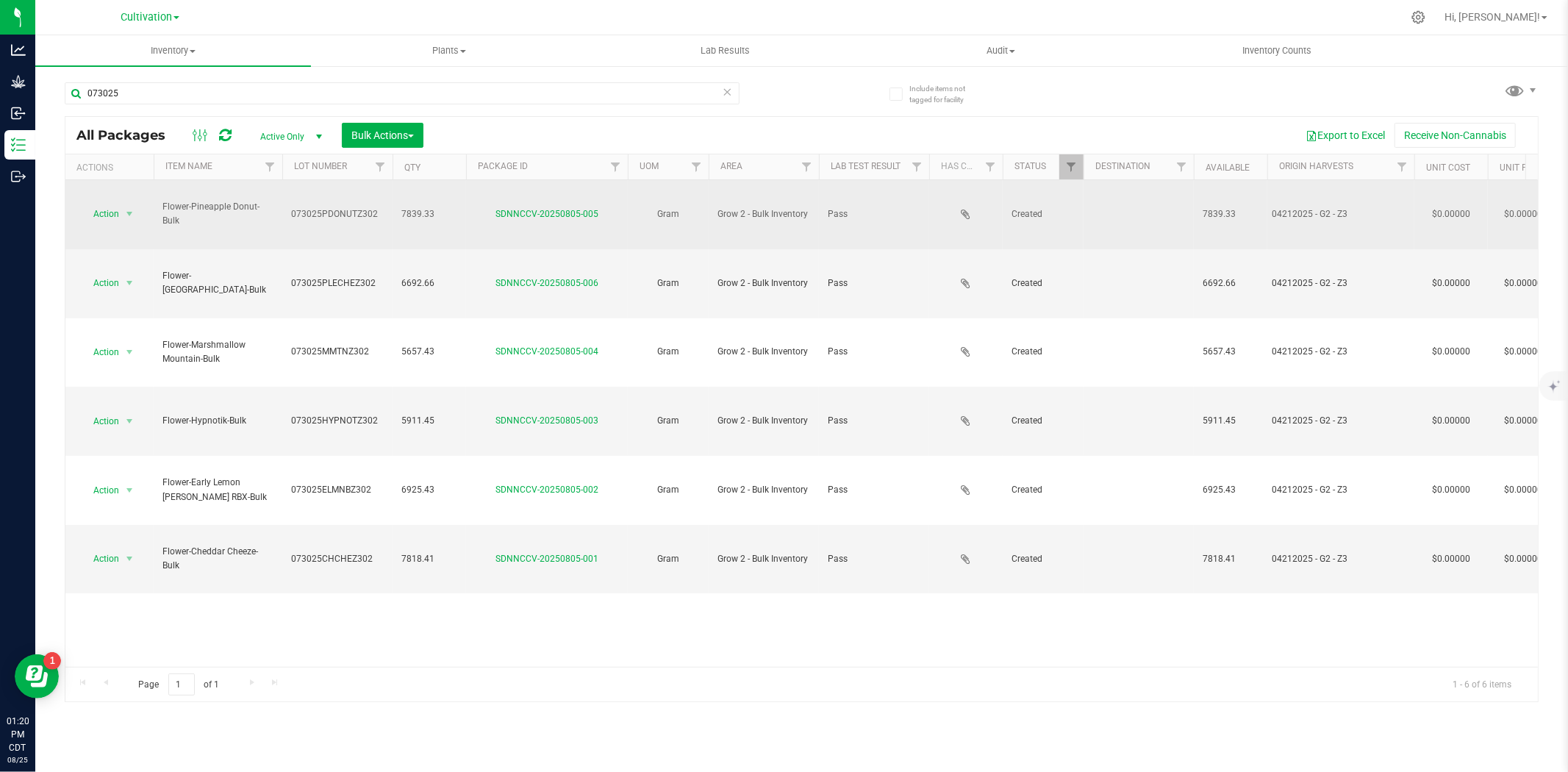
drag, startPoint x: 200, startPoint y: 210, endPoint x: 158, endPoint y: 194, distance: 44.9
click at [158, 194] on td "Flower-Pineapple Donut-Bulk" at bounding box center [218, 214] width 128 height 69
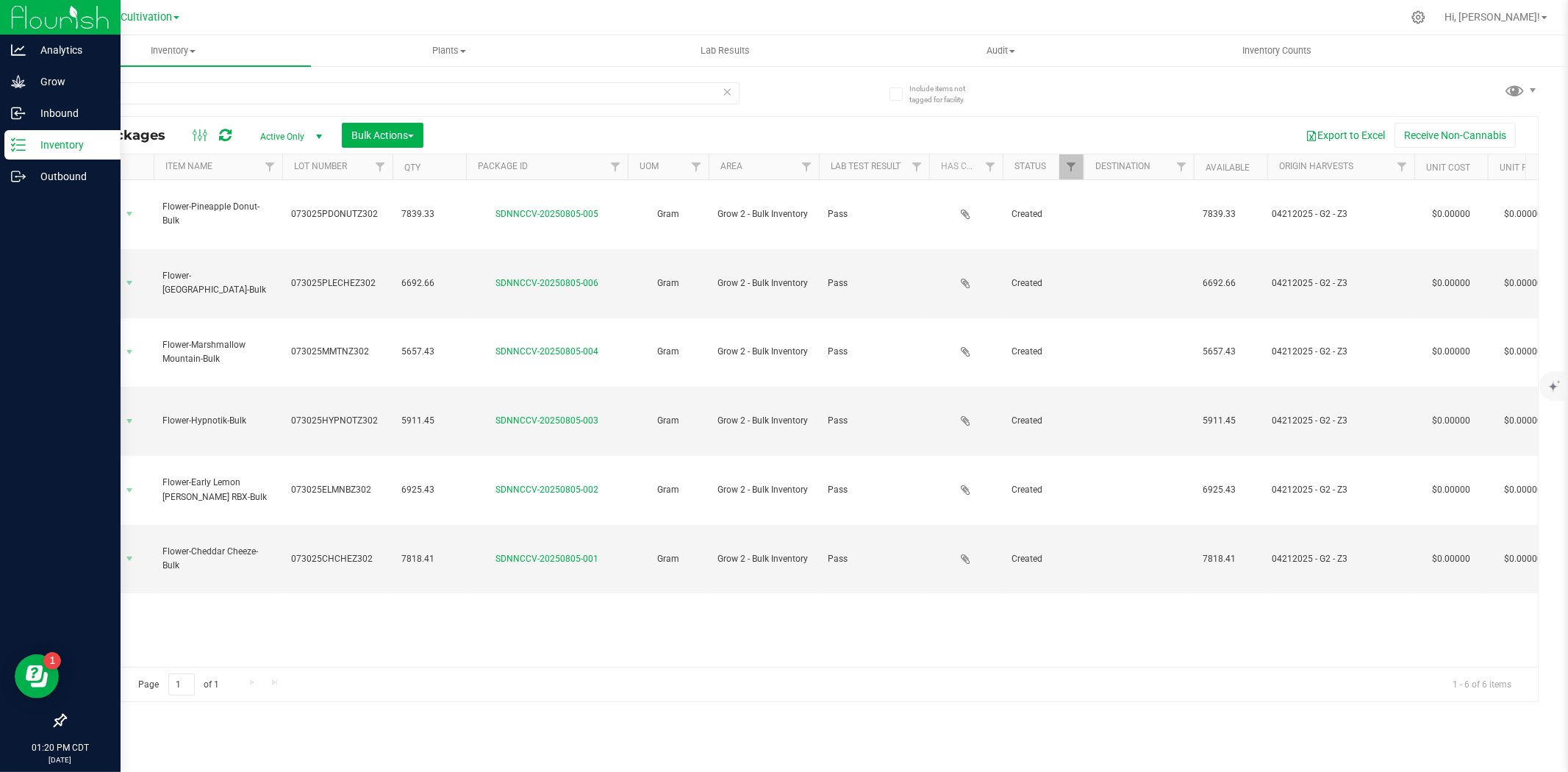
copy span "Flower-Pineapple Donut-Bulk"
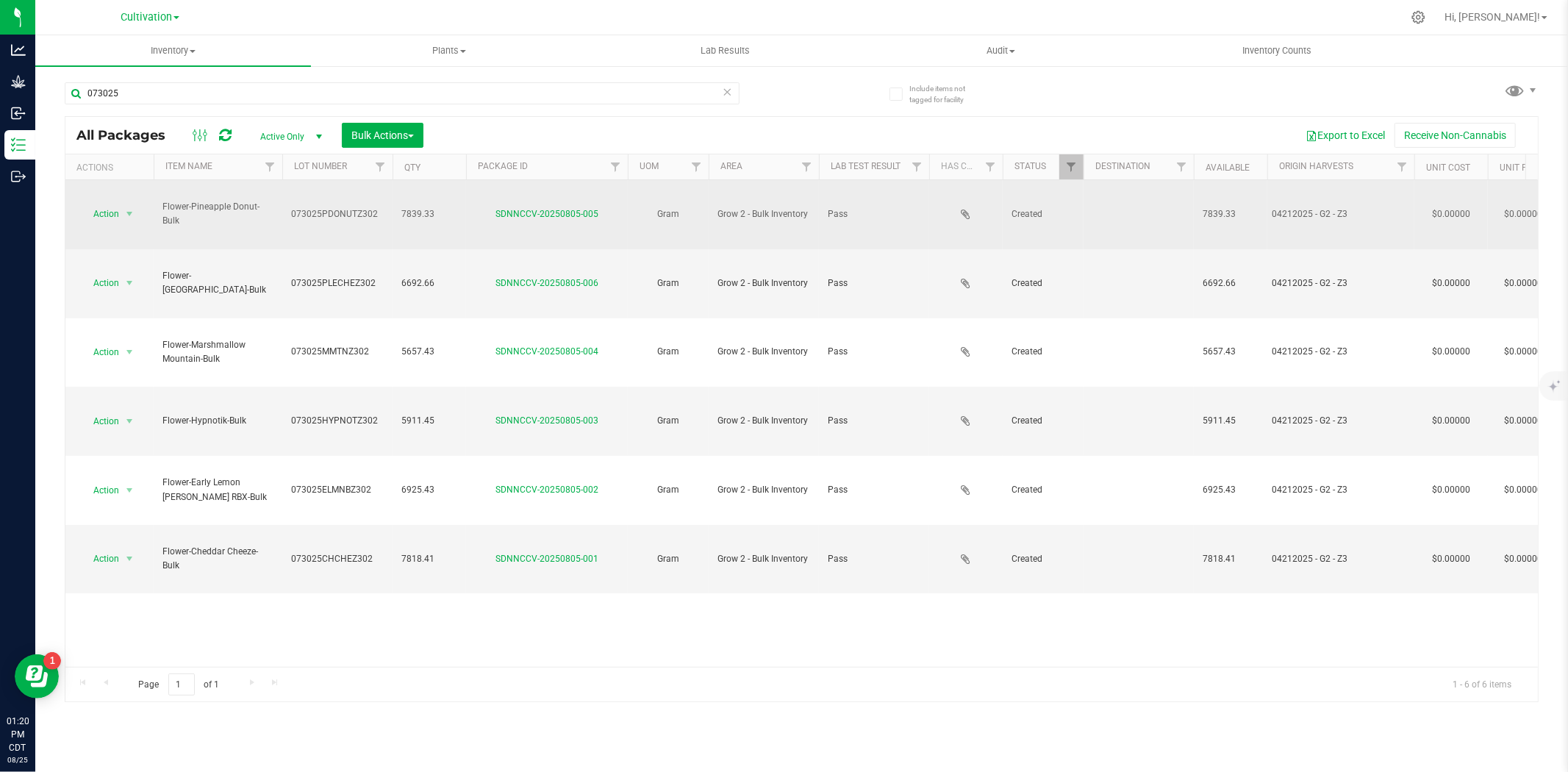
click at [374, 207] on span "073025PDONUTZ302" at bounding box center [337, 214] width 92 height 14
drag, startPoint x: 376, startPoint y: 203, endPoint x: 224, endPoint y: 204, distance: 152.0
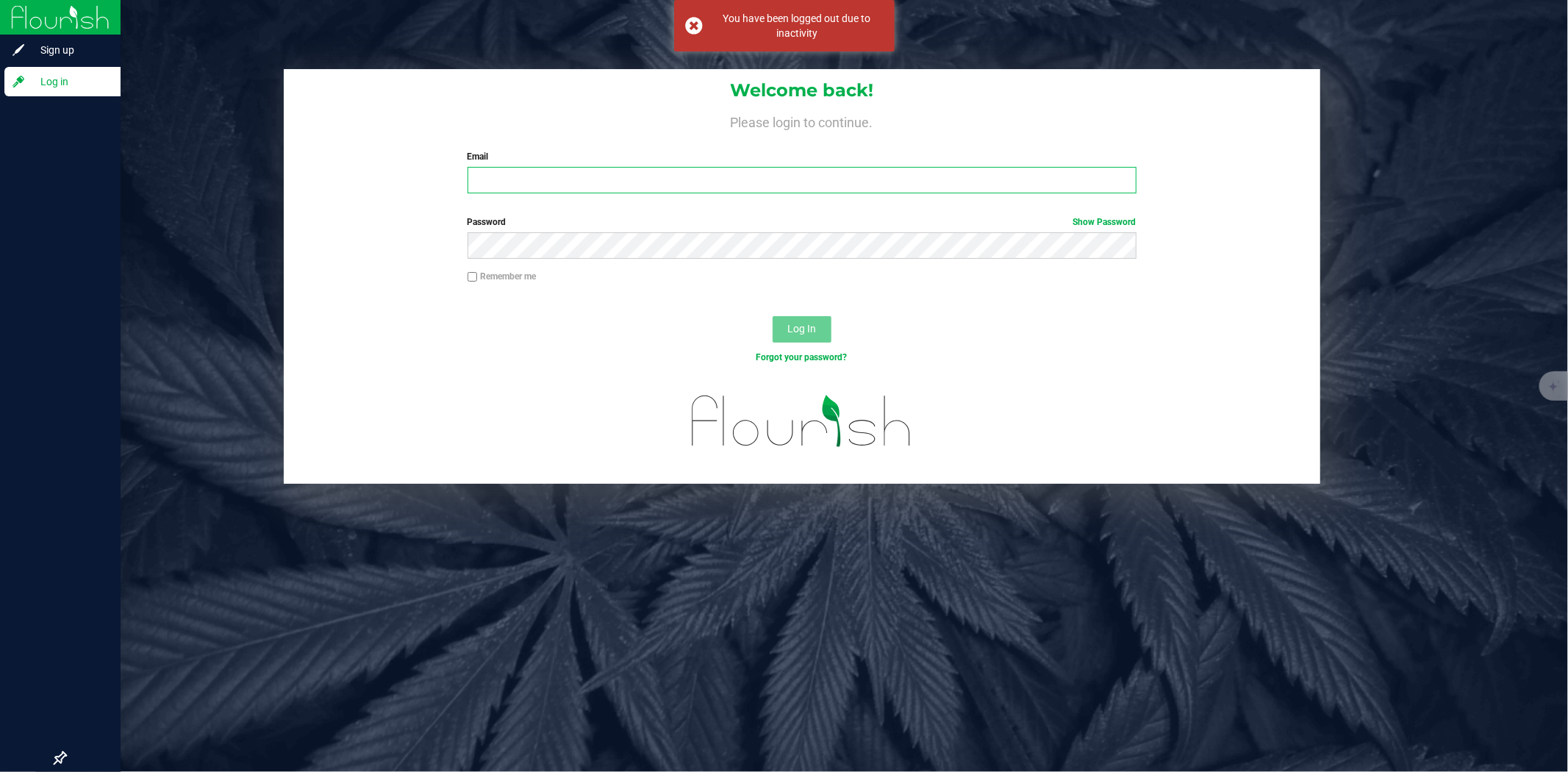
type input "[PERSON_NAME][EMAIL_ADDRESS][PERSON_NAME][DOMAIN_NAME]"
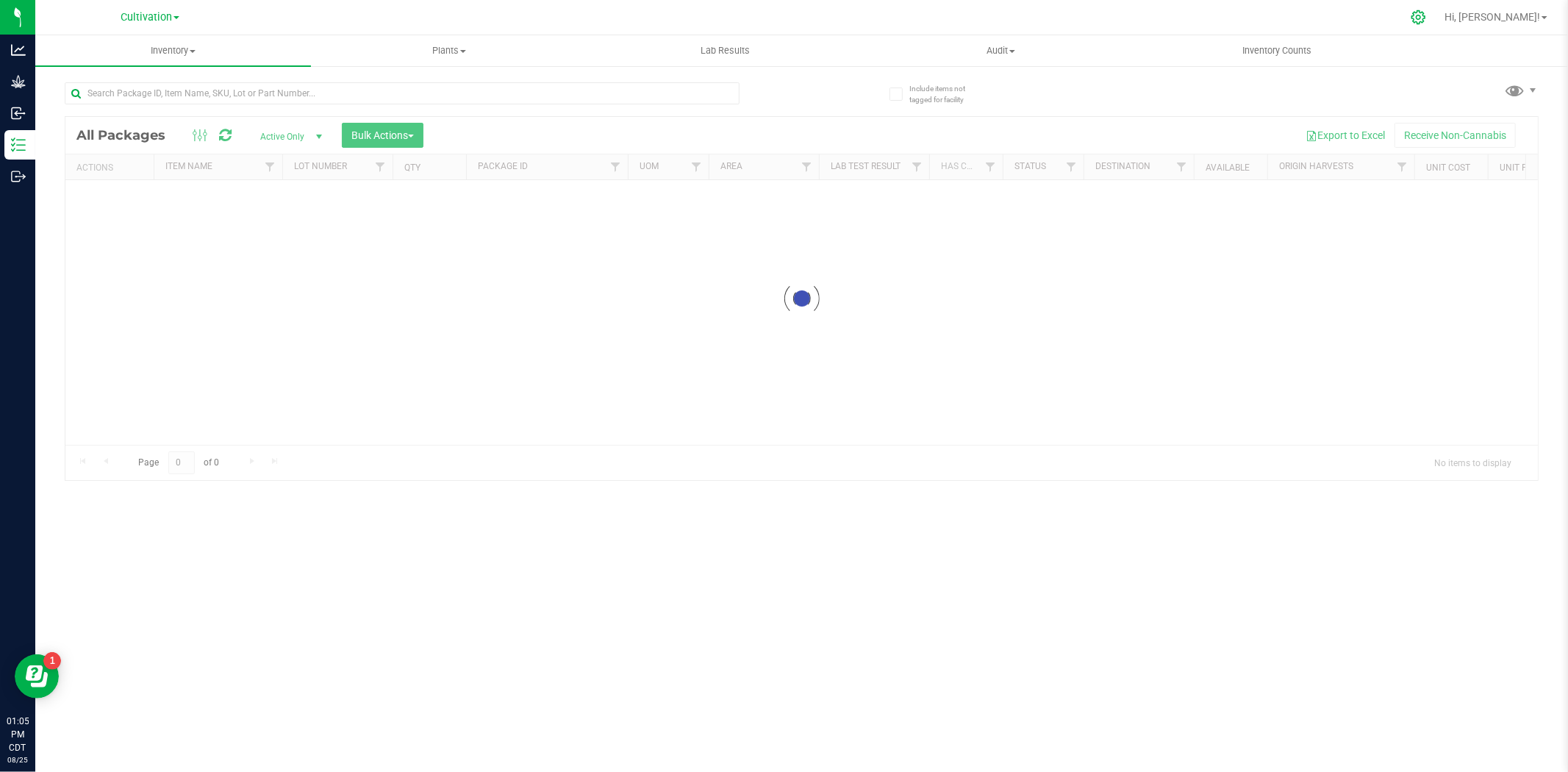
click at [1427, 21] on icon at bounding box center [1419, 17] width 15 height 15
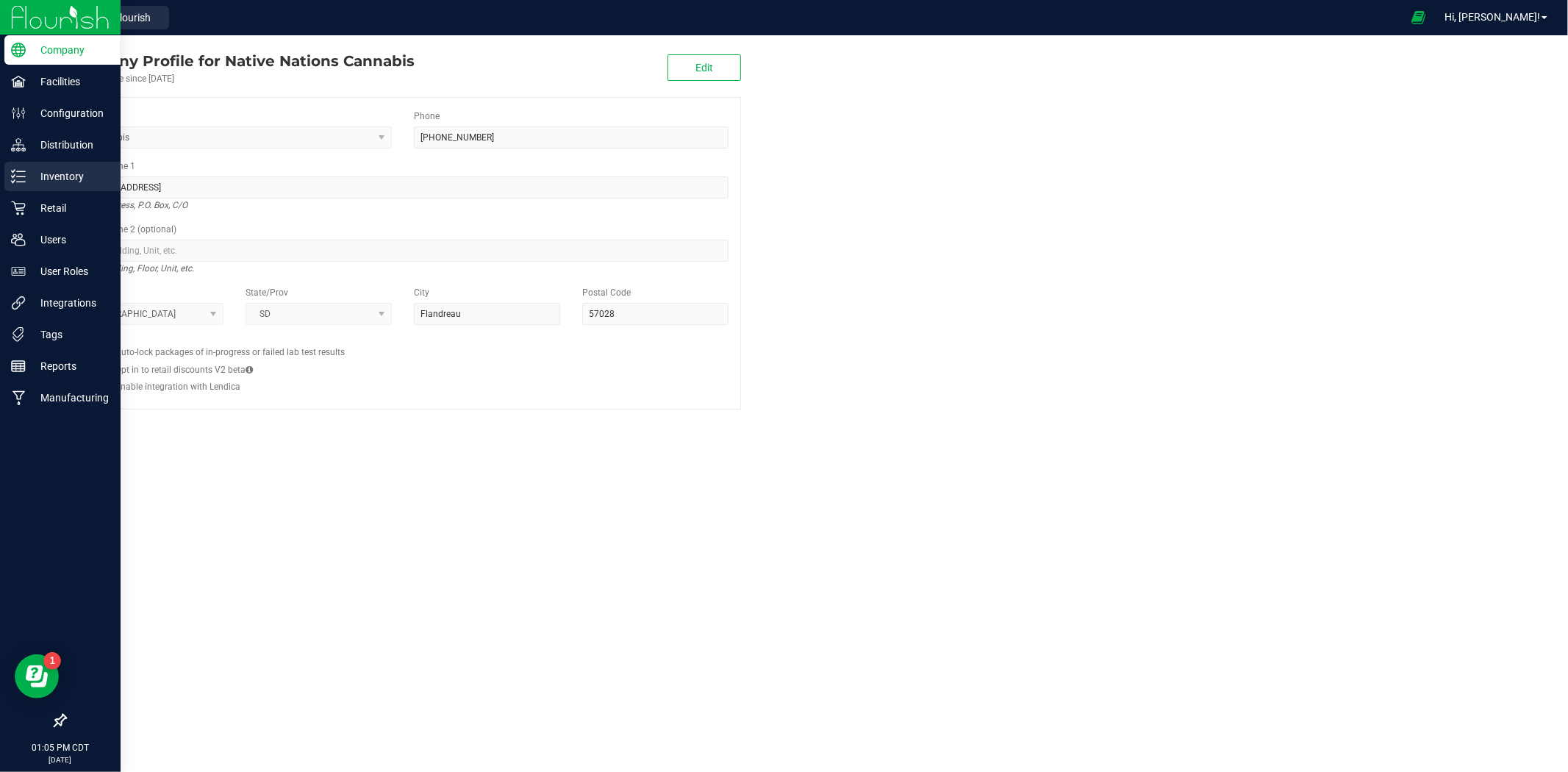
click at [16, 167] on div "Inventory" at bounding box center [62, 176] width 116 height 30
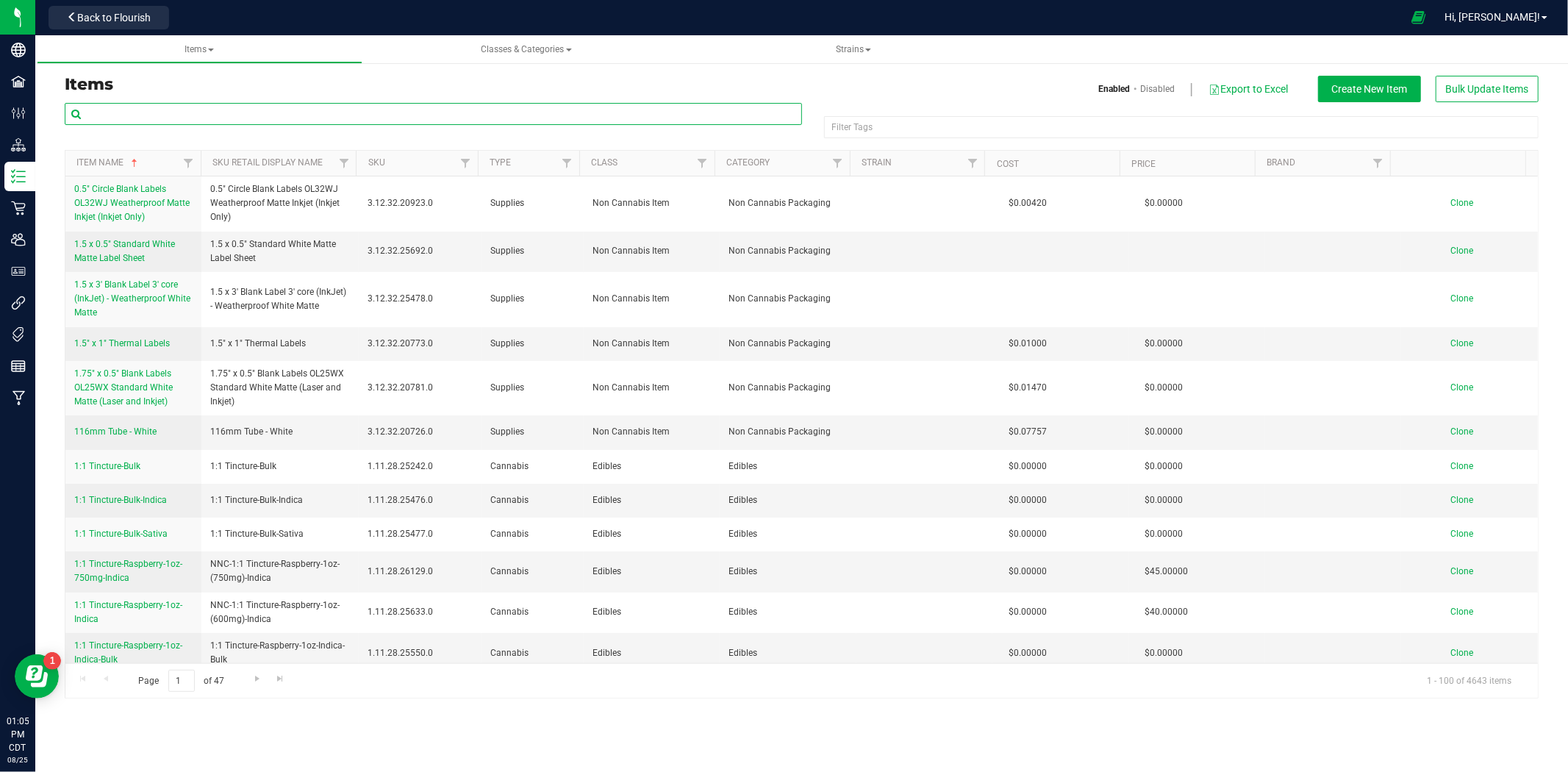
click at [163, 112] on input "text" at bounding box center [433, 114] width 737 height 22
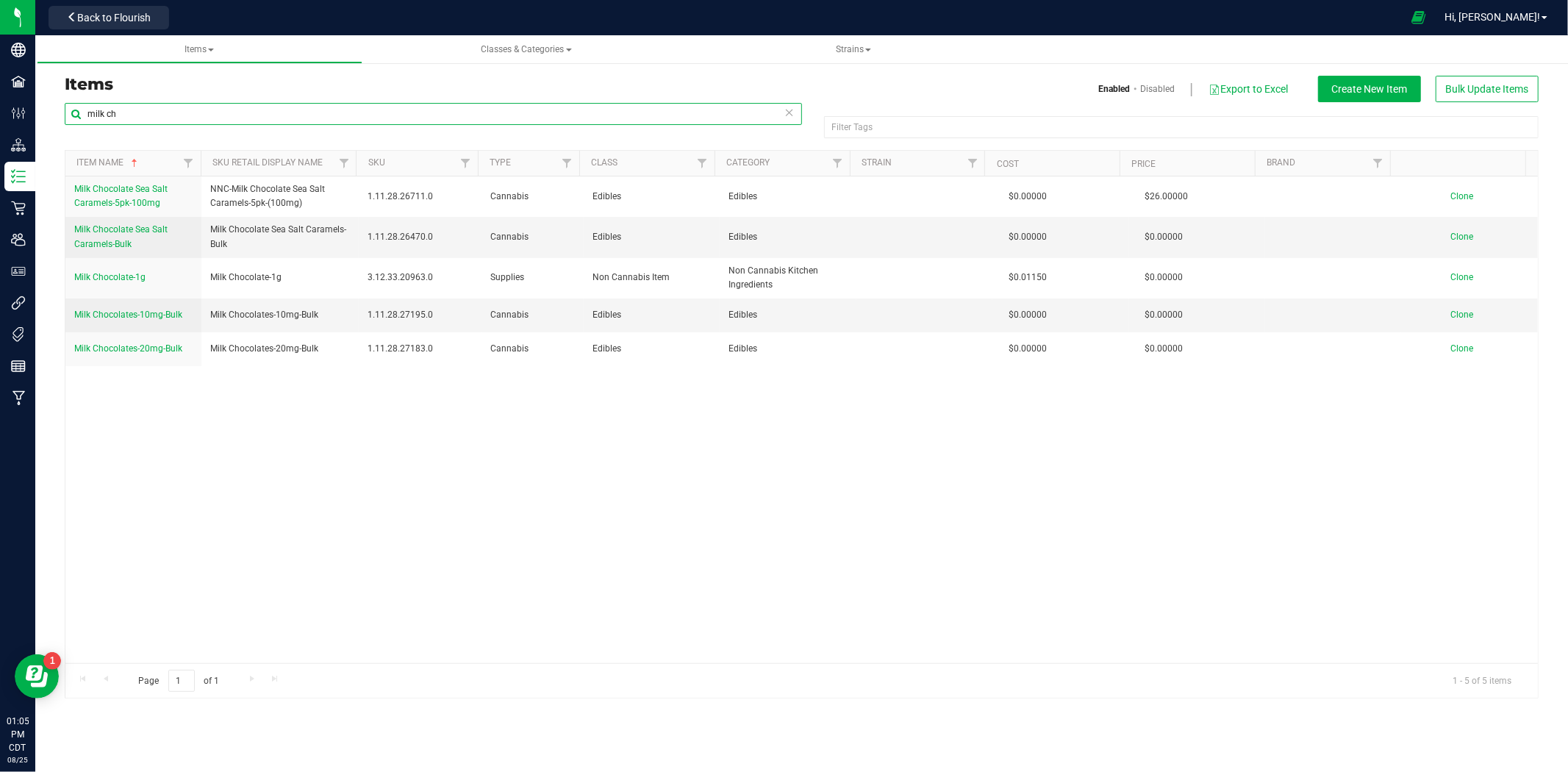
type input "milk ch"
